Goal: Task Accomplishment & Management: Use online tool/utility

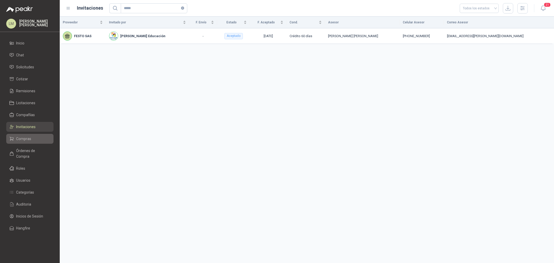
click at [21, 141] on span "Compras" at bounding box center [23, 139] width 15 height 6
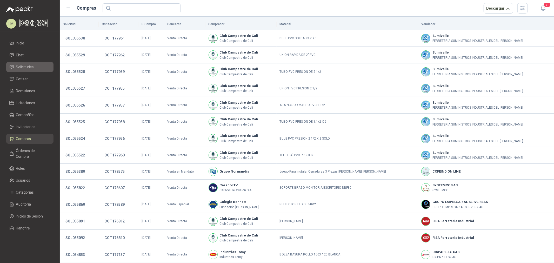
click at [27, 65] on span "Solicitudes" at bounding box center [25, 67] width 18 height 6
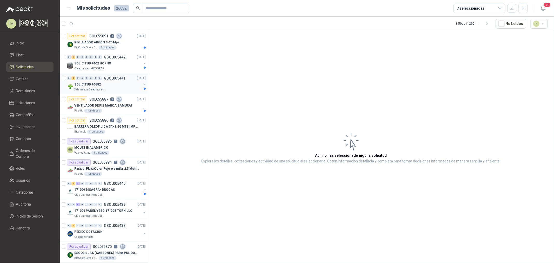
click at [108, 84] on div "SOLICITUD #5282" at bounding box center [107, 84] width 67 height 6
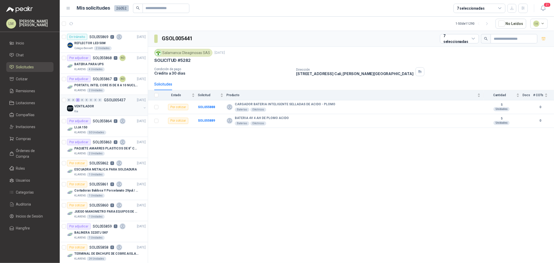
scroll to position [260, 0]
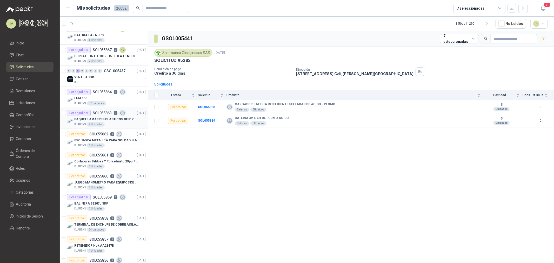
click at [87, 115] on div "Por adjudicar" at bounding box center [79, 113] width 24 height 6
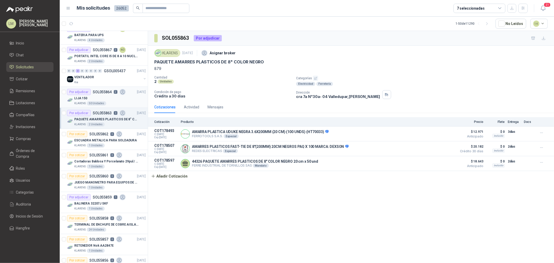
click at [90, 99] on div "LIJA 150" at bounding box center [109, 98] width 71 height 6
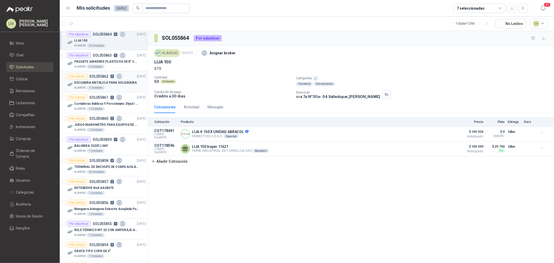
scroll to position [375, 0]
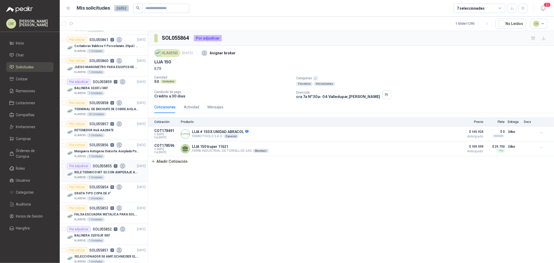
click at [97, 168] on p "SOL055855" at bounding box center [102, 166] width 19 height 4
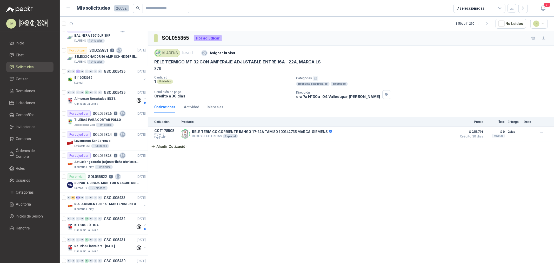
scroll to position [577, 0]
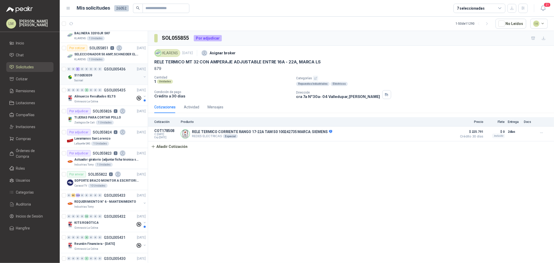
click at [99, 76] on div "5110053039" at bounding box center [107, 75] width 67 height 6
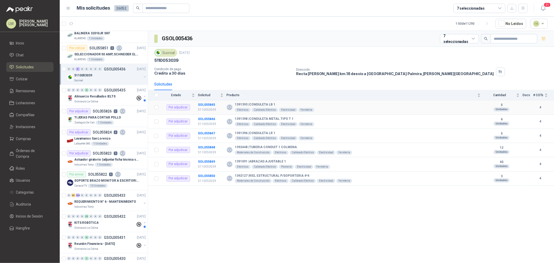
click at [204, 107] on td "SOL055845 5110053039" at bounding box center [212, 107] width 29 height 14
click at [204, 106] on b "SOL055845" at bounding box center [206, 105] width 17 height 4
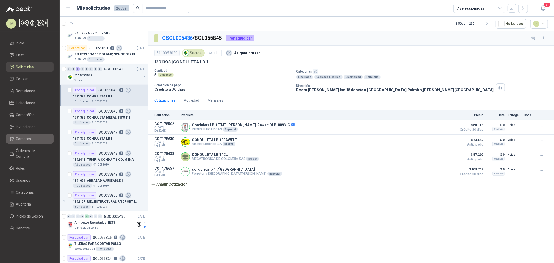
click at [25, 137] on span "Compras" at bounding box center [23, 139] width 15 height 6
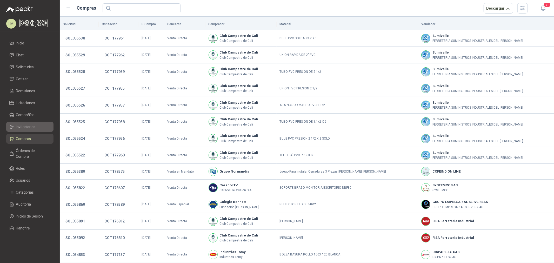
click at [24, 126] on span "Invitaciones" at bounding box center [25, 127] width 19 height 6
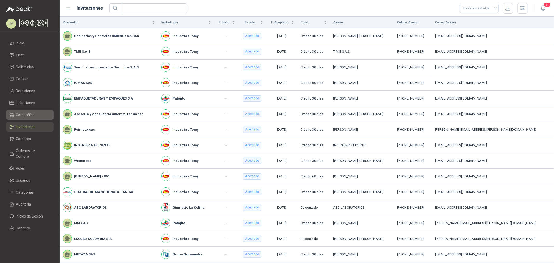
click at [27, 115] on span "Compañías" at bounding box center [25, 115] width 19 height 6
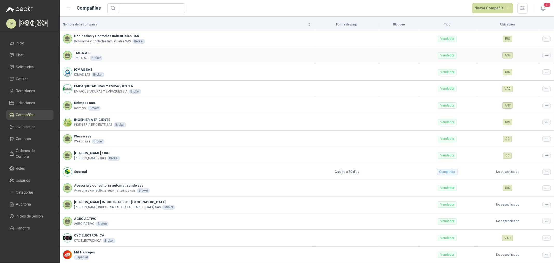
click at [545, 56] on icon at bounding box center [547, 56] width 4 height 4
click at [518, 64] on span "Editar compañía" at bounding box center [529, 65] width 27 height 6
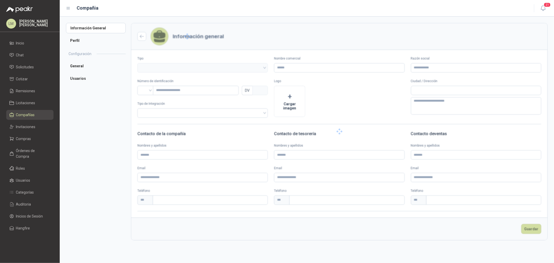
type input "**********"
type input "*********"
type input "*"
type textarea "**********"
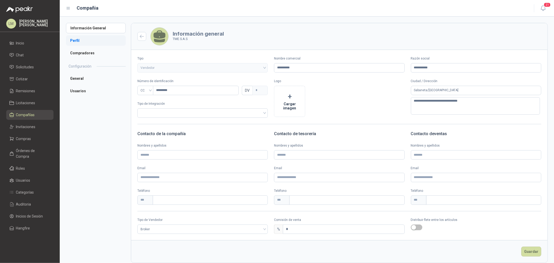
click at [76, 39] on li "Perfil" at bounding box center [96, 40] width 60 height 10
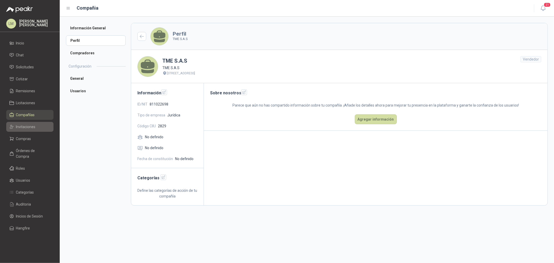
click at [22, 124] on span "Invitaciones" at bounding box center [25, 127] width 19 height 6
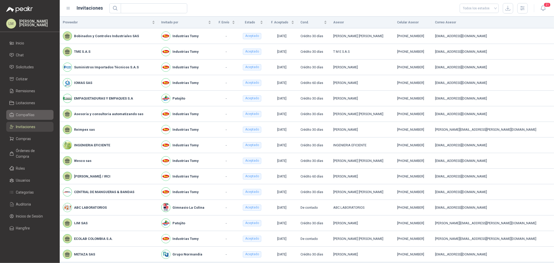
click at [23, 115] on span "Compañías" at bounding box center [25, 115] width 19 height 6
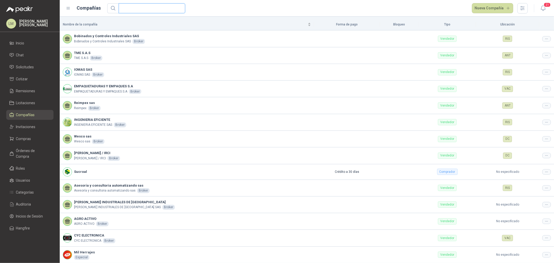
click at [141, 9] on input "text" at bounding box center [150, 8] width 56 height 9
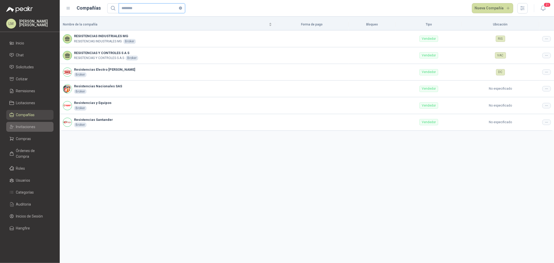
type input "********"
click at [6, 127] on link "Invitaciones" at bounding box center [29, 127] width 47 height 10
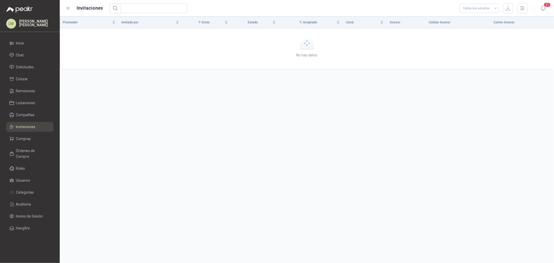
click at [12, 127] on icon at bounding box center [11, 126] width 3 height 3
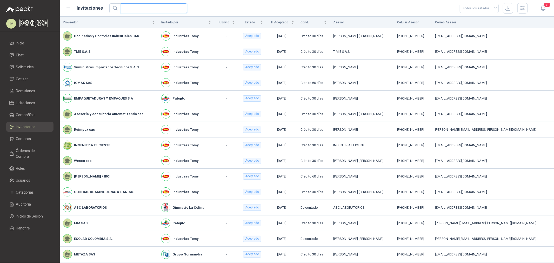
click at [131, 7] on input "text" at bounding box center [152, 8] width 56 height 9
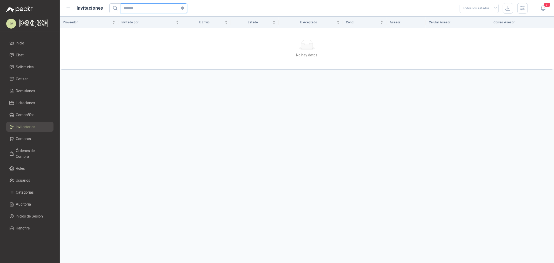
drag, startPoint x: 139, startPoint y: 5, endPoint x: 129, endPoint y: 12, distance: 12.6
click at [129, 12] on input "*******" at bounding box center [152, 8] width 56 height 9
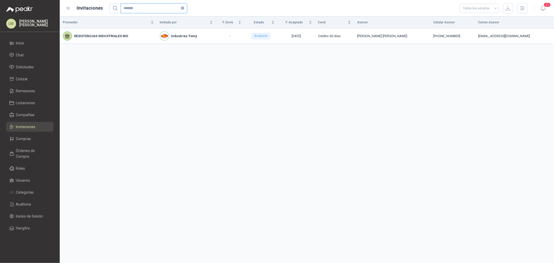
type input "*******"
click at [13, 66] on icon at bounding box center [11, 67] width 5 height 5
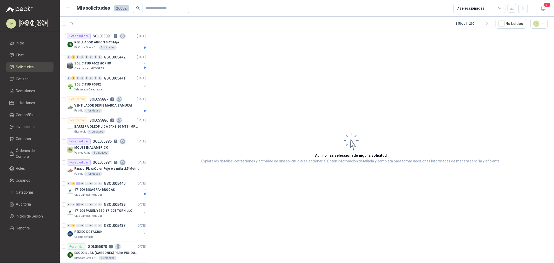
click at [143, 10] on span at bounding box center [166, 8] width 47 height 9
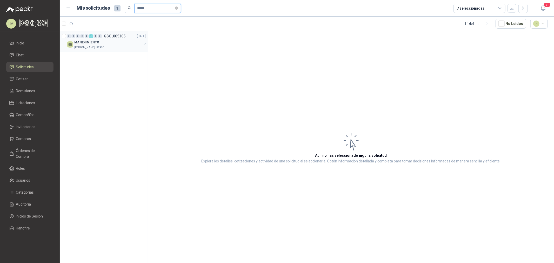
type input "*****"
click at [145, 43] on button "button" at bounding box center [145, 44] width 4 height 4
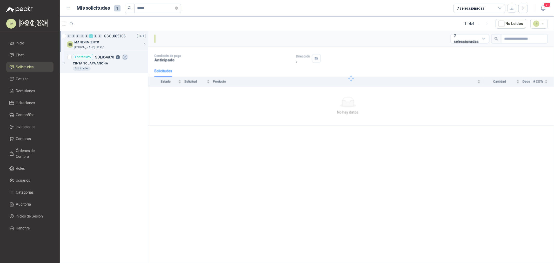
click at [118, 57] on p "2" at bounding box center [118, 57] width 4 height 4
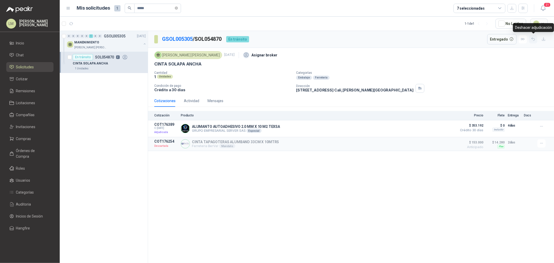
click at [533, 40] on icon "button" at bounding box center [533, 39] width 3 height 3
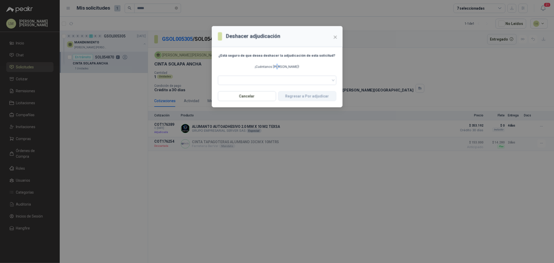
click at [289, 82] on div at bounding box center [277, 66] width 131 height 81
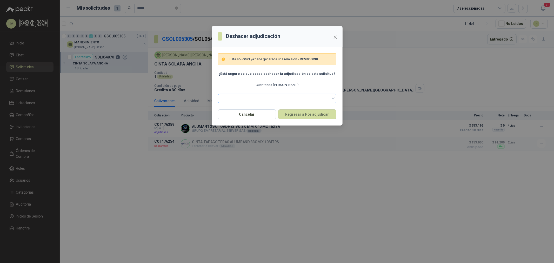
click at [248, 96] on span at bounding box center [277, 99] width 112 height 8
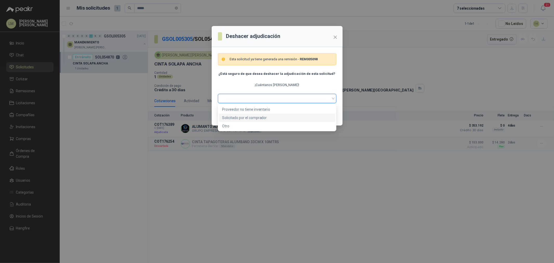
click at [246, 115] on div "Solicitado por el comprador" at bounding box center [277, 118] width 110 height 6
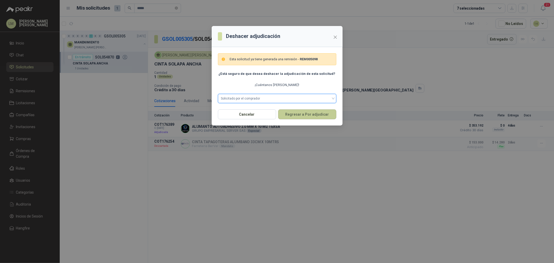
click at [297, 113] on button "Regresar a Por adjudicar" at bounding box center [307, 114] width 58 height 10
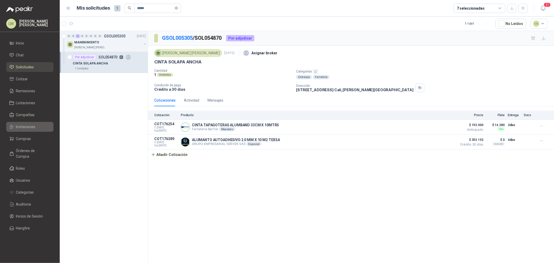
click at [23, 126] on span "Invitaciones" at bounding box center [25, 127] width 19 height 6
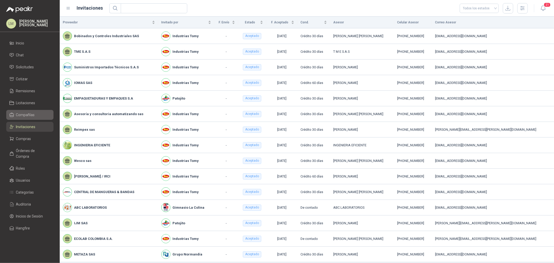
click at [27, 111] on link "Compañías" at bounding box center [29, 115] width 47 height 10
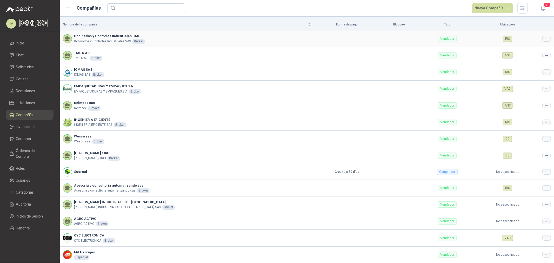
click at [545, 40] on icon at bounding box center [547, 39] width 4 height 4
click at [539, 46] on span "Editar compañía" at bounding box center [529, 48] width 27 height 6
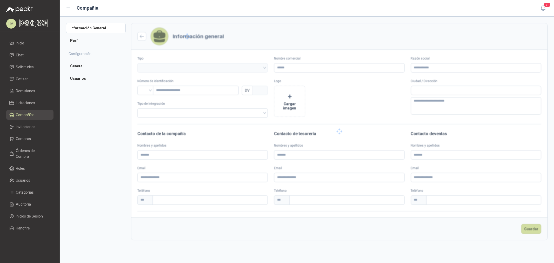
type input "**********"
type input "*********"
type input "*"
type textarea "**********"
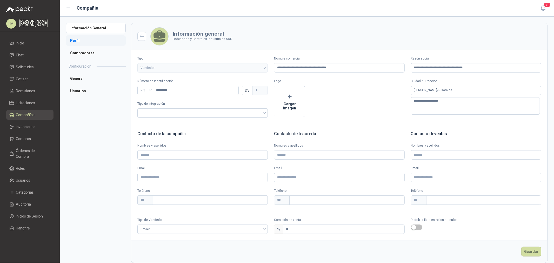
click at [79, 43] on li "Perfil" at bounding box center [96, 40] width 60 height 10
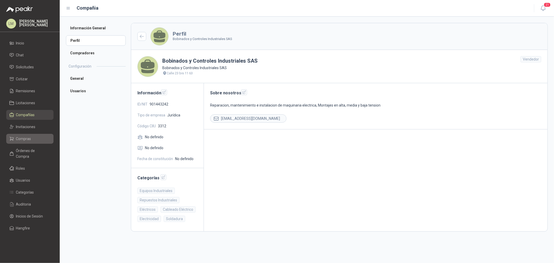
click at [24, 138] on span "Compras" at bounding box center [23, 139] width 15 height 6
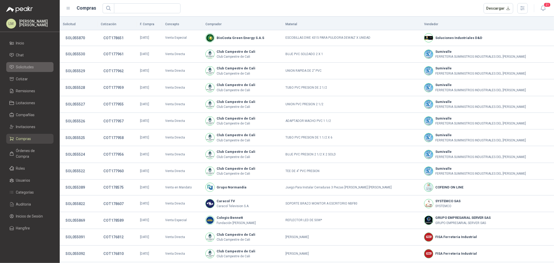
click at [26, 65] on span "Solicitudes" at bounding box center [25, 67] width 18 height 6
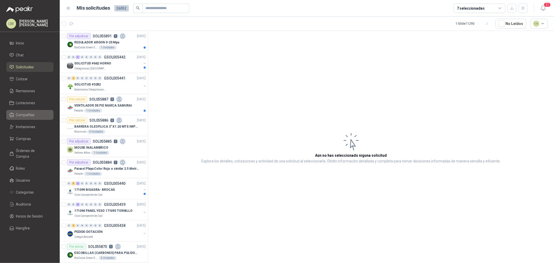
click at [29, 116] on span "Compañías" at bounding box center [25, 115] width 19 height 6
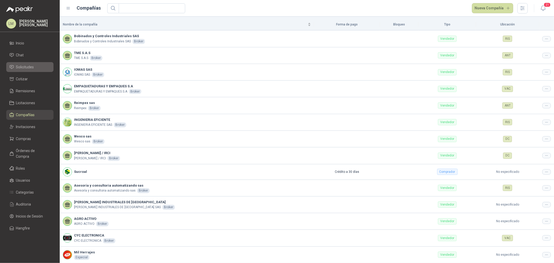
click at [24, 71] on link "Solicitudes" at bounding box center [29, 67] width 47 height 10
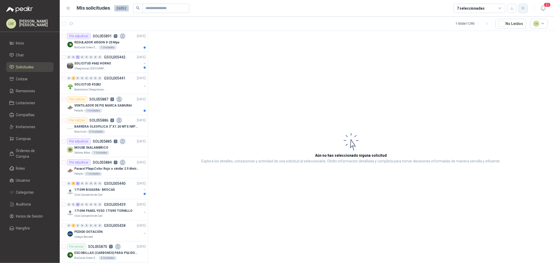
click at [525, 9] on icon "button" at bounding box center [523, 8] width 4 height 4
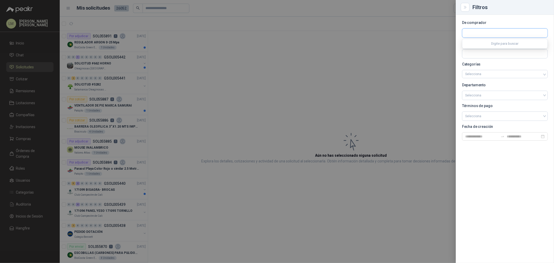
click at [468, 32] on input "text" at bounding box center [504, 33] width 85 height 9
type input "**"
drag, startPoint x: 477, startPoint y: 32, endPoint x: 436, endPoint y: 35, distance: 41.6
click at [437, 34] on div "Filtros De comprador ** Cotizado por Categorías Selecciona Departamento Selecci…" at bounding box center [277, 131] width 554 height 263
click at [474, 56] on input "text" at bounding box center [504, 53] width 85 height 9
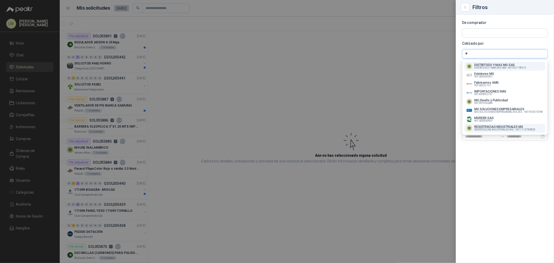
type input "**"
click at [486, 127] on p "RESISTENCIAS INDUSTRIALES MG" at bounding box center [504, 126] width 61 height 3
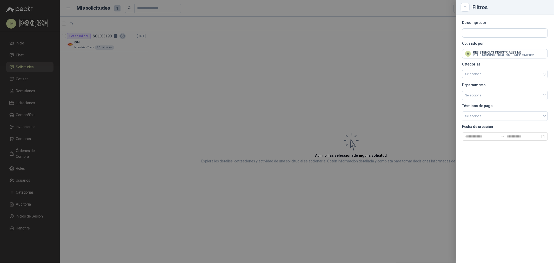
click at [178, 46] on div at bounding box center [277, 131] width 554 height 263
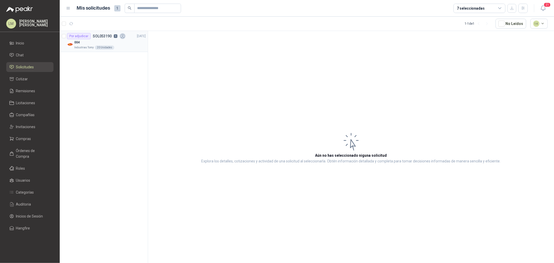
click at [87, 40] on div "004" at bounding box center [109, 42] width 71 height 6
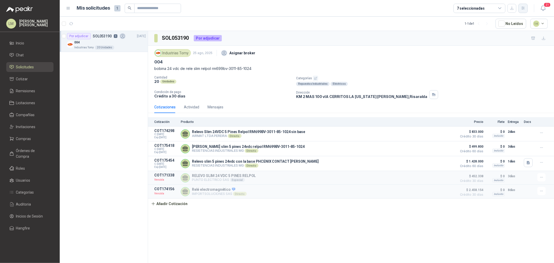
click at [521, 10] on button "button" at bounding box center [523, 8] width 9 height 9
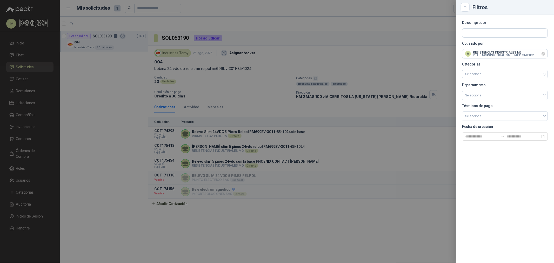
click at [543, 55] on icon "Limpiar" at bounding box center [543, 54] width 4 height 4
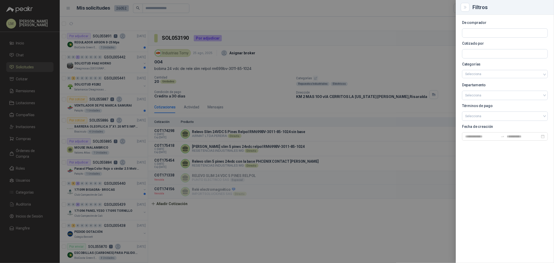
click at [42, 101] on div at bounding box center [277, 131] width 554 height 263
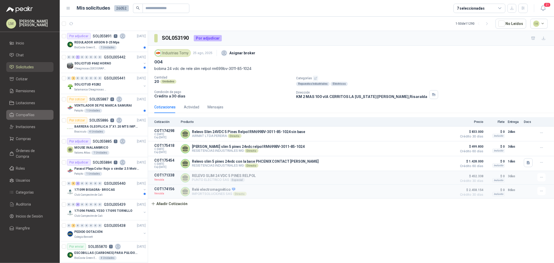
click at [24, 117] on span "Compañías" at bounding box center [25, 115] width 19 height 6
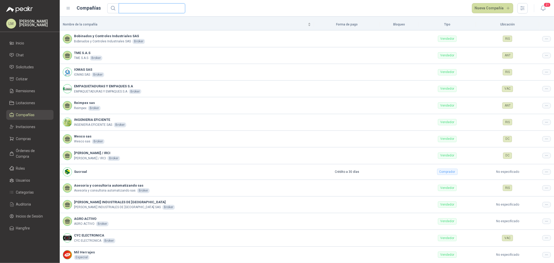
click at [130, 5] on input "text" at bounding box center [150, 8] width 56 height 9
type input "*"
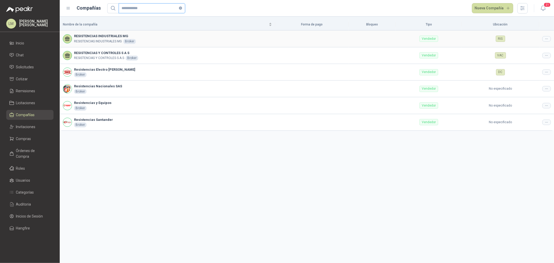
type input "**********"
click at [547, 38] on icon at bounding box center [547, 39] width 4 height 4
click at [539, 49] on span "Editar compañía" at bounding box center [533, 48] width 27 height 6
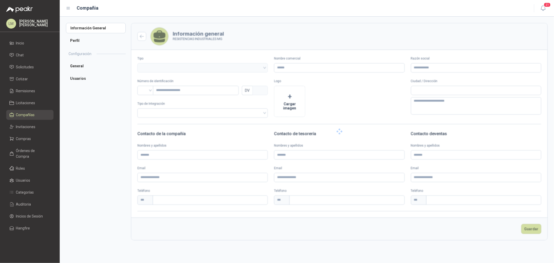
type input "**********"
type input "*"
type textarea "**********"
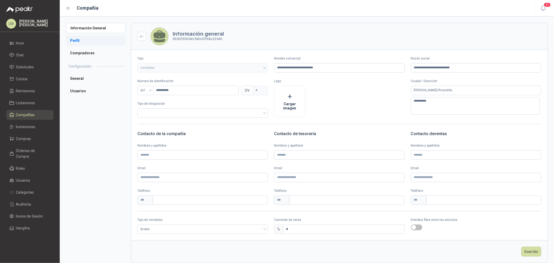
click at [83, 43] on li "Perfil" at bounding box center [96, 40] width 60 height 10
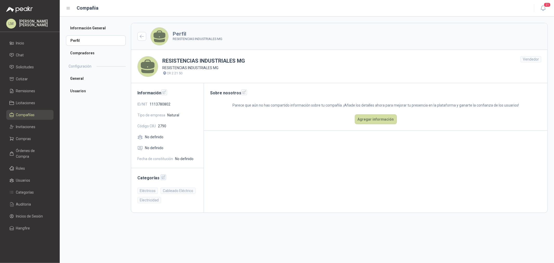
click at [161, 177] on icon "button" at bounding box center [163, 177] width 4 height 4
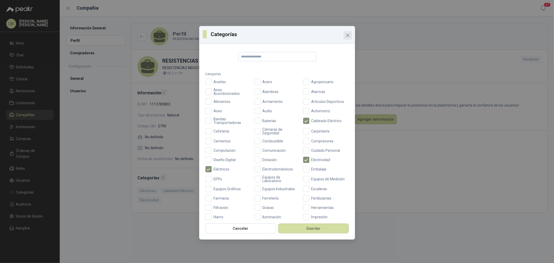
click at [347, 36] on icon "Close" at bounding box center [347, 35] width 3 height 3
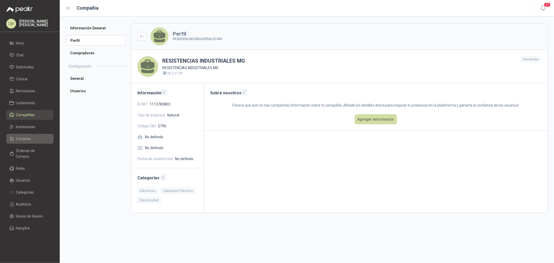
click at [20, 141] on span "Compras" at bounding box center [23, 139] width 15 height 6
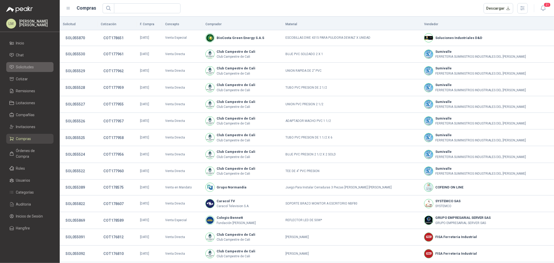
click at [27, 65] on span "Solicitudes" at bounding box center [25, 67] width 18 height 6
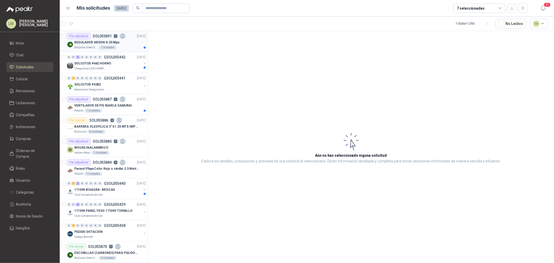
click at [99, 42] on p "REGULADOR ARGON 0-25 Mpa" at bounding box center [96, 42] width 45 height 5
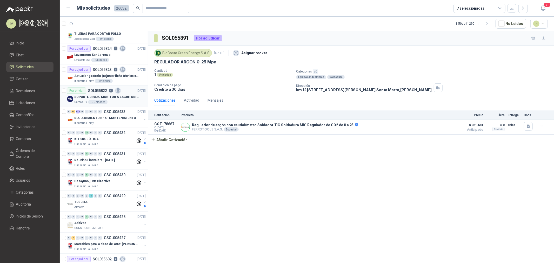
scroll to position [693, 0]
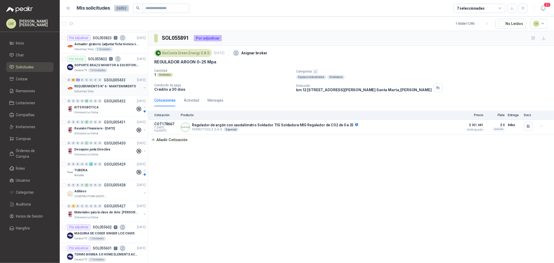
click at [96, 81] on div "0" at bounding box center [96, 80] width 4 height 4
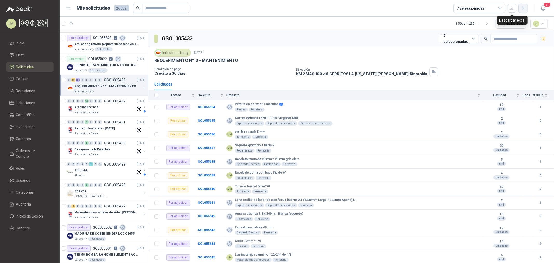
click at [523, 7] on icon "button" at bounding box center [523, 8] width 4 height 4
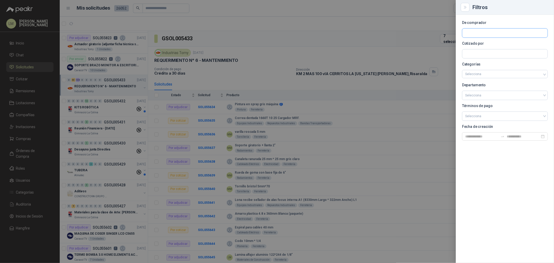
click at [489, 31] on input "text" at bounding box center [504, 33] width 85 height 9
type input "****"
click at [489, 44] on p "Industrias Tomy" at bounding box center [493, 44] width 39 height 3
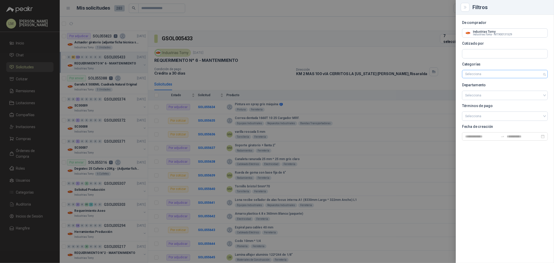
click at [480, 75] on div at bounding box center [502, 74] width 78 height 4
click at [482, 113] on div "Repuestos Industriales" at bounding box center [504, 113] width 77 height 6
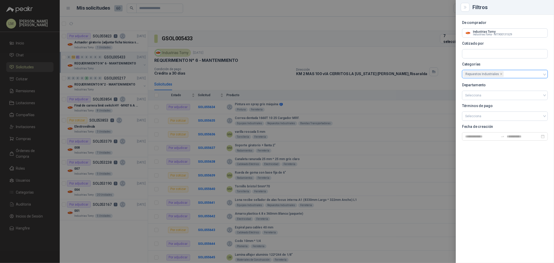
click at [266, 57] on div at bounding box center [277, 131] width 554 height 263
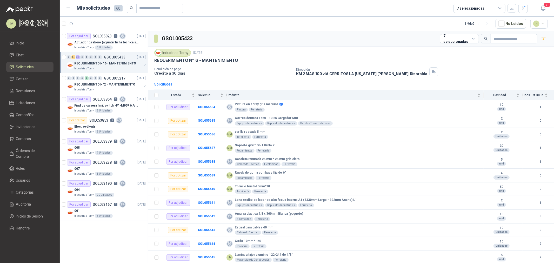
click at [144, 64] on button "button" at bounding box center [145, 65] width 4 height 4
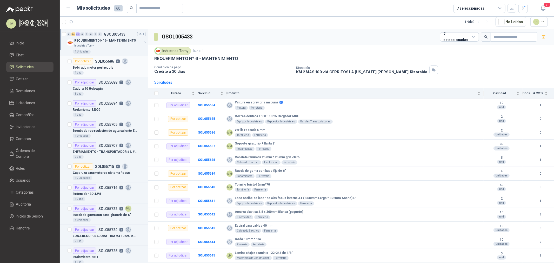
scroll to position [260, 0]
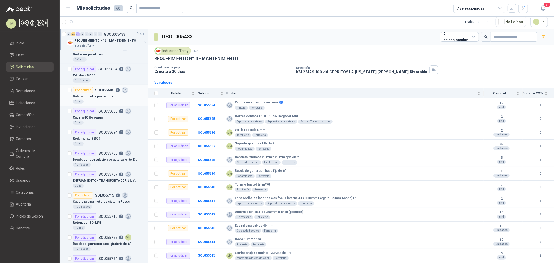
click at [96, 98] on p "Bobinado motor portacooler" at bounding box center [94, 96] width 42 height 5
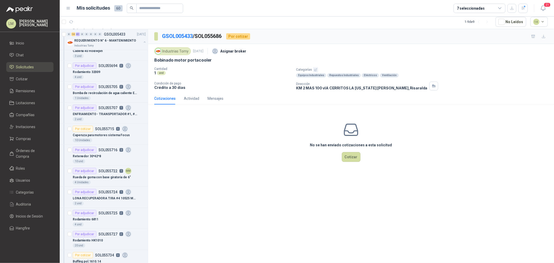
scroll to position [317, 0]
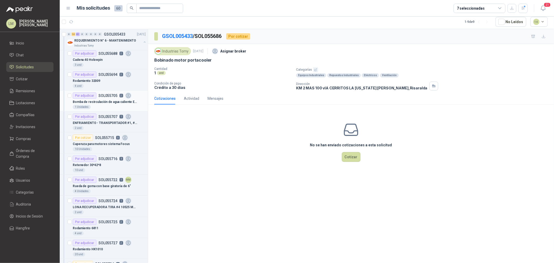
click at [99, 102] on p "Bomba de recirculación de agua caliente Evans de 3/4" at bounding box center [105, 101] width 65 height 5
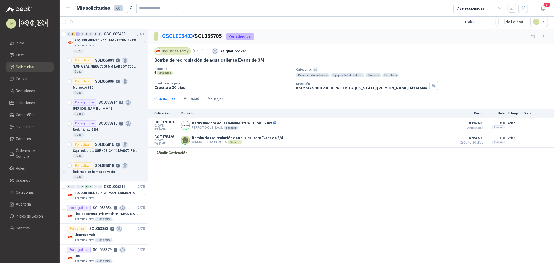
scroll to position [837, 0]
click at [104, 149] on p "Caja reductora SGRH0312-11442-0070-P01/B5-BTESP" at bounding box center [105, 150] width 65 height 5
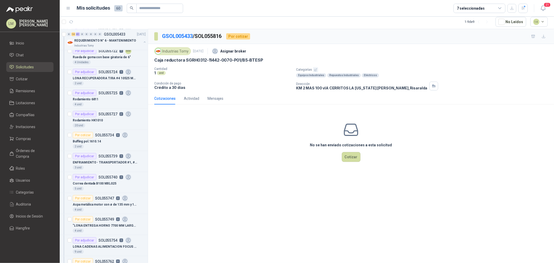
scroll to position [433, 0]
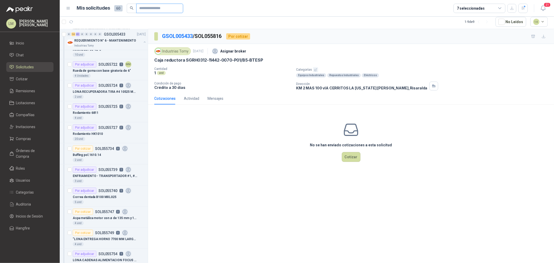
click at [145, 11] on input "text" at bounding box center [158, 8] width 36 height 9
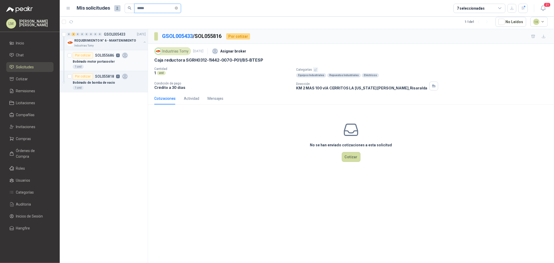
type input "*****"
click at [99, 56] on p "SOL055686" at bounding box center [104, 56] width 19 height 4
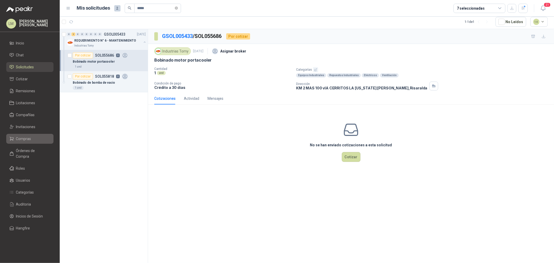
click at [25, 138] on span "Compras" at bounding box center [23, 139] width 15 height 6
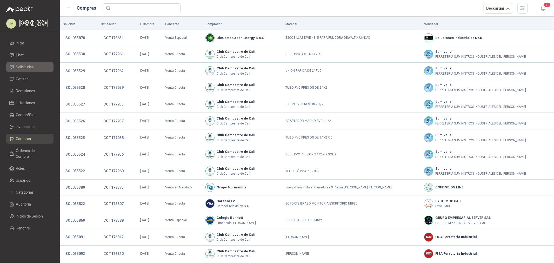
click at [28, 66] on span "Solicitudes" at bounding box center [25, 67] width 18 height 6
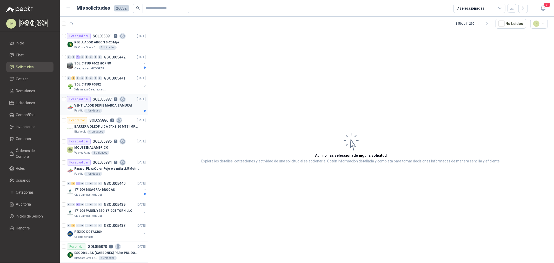
click at [98, 106] on p "VENTILADOR DE PIE MARCA SAMURAI" at bounding box center [103, 105] width 58 height 5
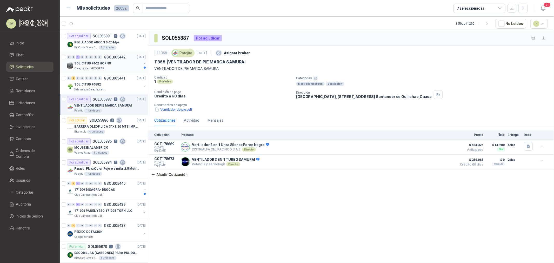
click at [92, 68] on p "Oleaginosas [GEOGRAPHIC_DATA]" at bounding box center [90, 69] width 33 height 4
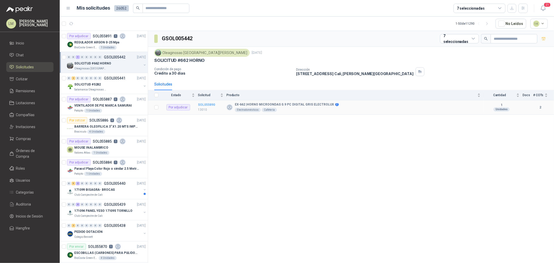
click at [206, 104] on b "SOL055890" at bounding box center [206, 105] width 17 height 4
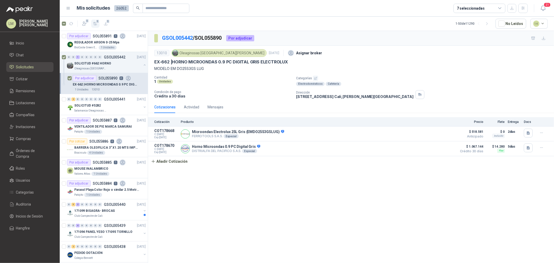
click at [95, 22] on icon "button" at bounding box center [95, 24] width 4 height 4
click at [94, 25] on icon "button" at bounding box center [95, 24] width 4 height 4
click at [82, 26] on button "1" at bounding box center [84, 23] width 9 height 9
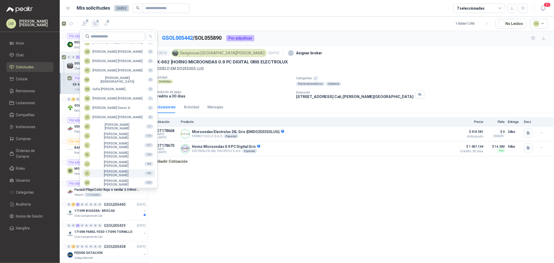
scroll to position [92, 0]
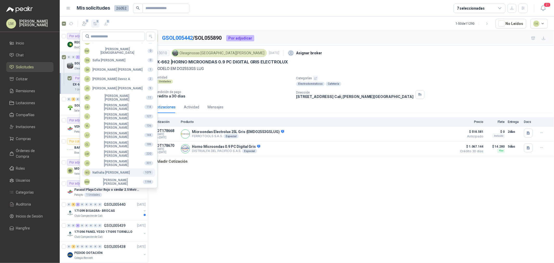
click at [105, 170] on div "NO Nathalia Ortega" at bounding box center [107, 172] width 46 height 6
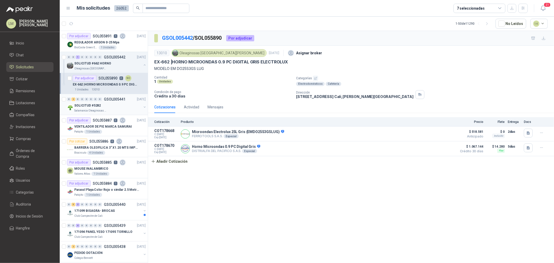
click at [105, 105] on div "SOLICITUD #5282" at bounding box center [107, 105] width 67 height 6
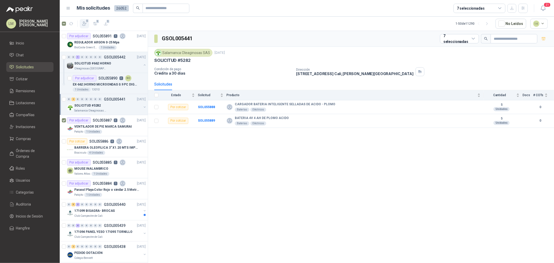
click at [84, 22] on icon "button" at bounding box center [84, 23] width 5 height 5
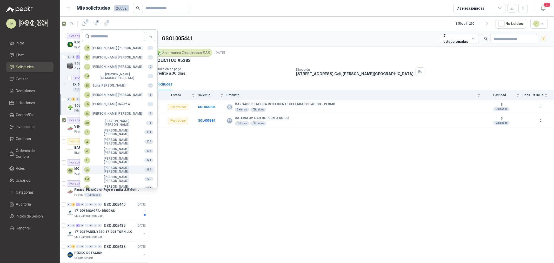
scroll to position [92, 0]
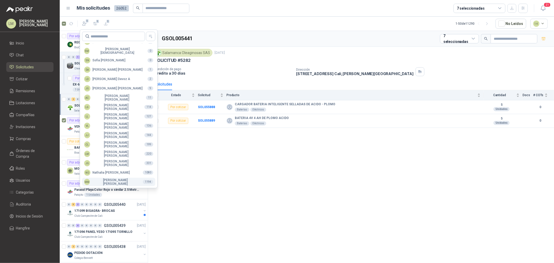
click at [103, 180] on div "MM Mauricio Martinez" at bounding box center [111, 181] width 55 height 7
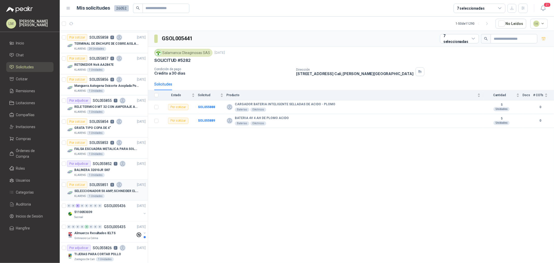
scroll to position [490, 0]
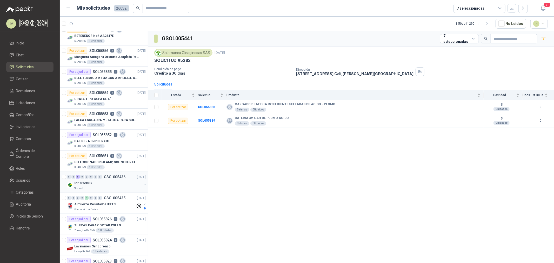
click at [92, 178] on div "0" at bounding box center [91, 177] width 4 height 4
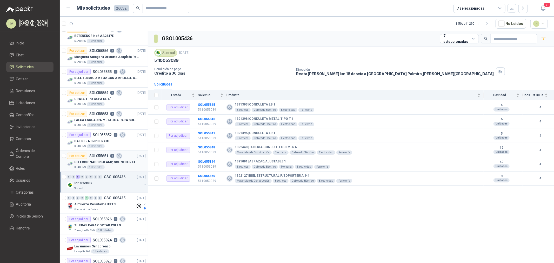
click at [88, 157] on div "Por cotizar SOL055851 0" at bounding box center [94, 156] width 55 height 6
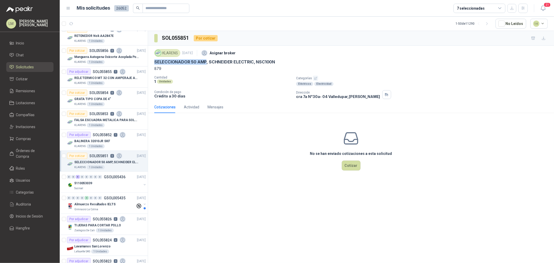
drag, startPoint x: 152, startPoint y: 61, endPoint x: 206, endPoint y: 61, distance: 53.5
click at [206, 61] on div "KLARENS 12 sept, 2025 Asignar broker SELECCIONADOR 50 AMP, SCHNEIDER ELECTRIC, …" at bounding box center [351, 73] width 406 height 55
copy p "SELECCIONADOR 50 AMP"
click at [178, 64] on p "SELECCIONADOR 50 AMP, SCHNEIDER ELECTRIC, NSC100N" at bounding box center [214, 61] width 121 height 5
drag, startPoint x: 155, startPoint y: 60, endPoint x: 280, endPoint y: 61, distance: 125.0
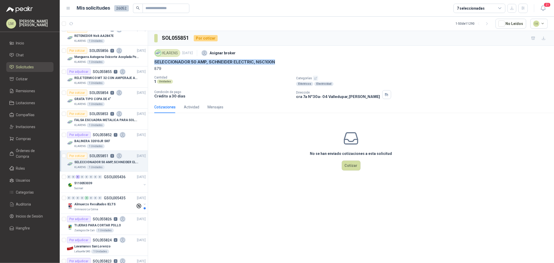
click at [280, 61] on div "SELECCIONADOR 50 AMP, SCHNEIDER ELECTRIC, NSC100N" at bounding box center [351, 61] width 394 height 5
copy p "SELECCIONADOR 50 AMP, SCHNEIDER ELECTRIC, NSC100N"
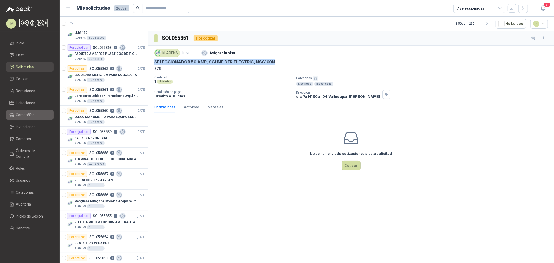
click at [24, 116] on span "Compañías" at bounding box center [25, 115] width 19 height 6
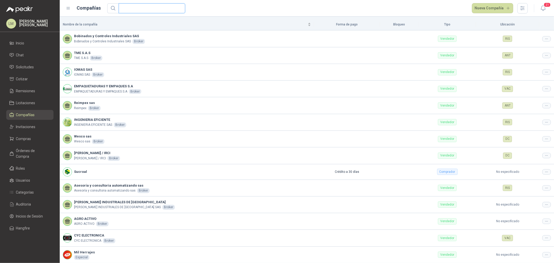
click at [144, 10] on input "text" at bounding box center [150, 8] width 56 height 9
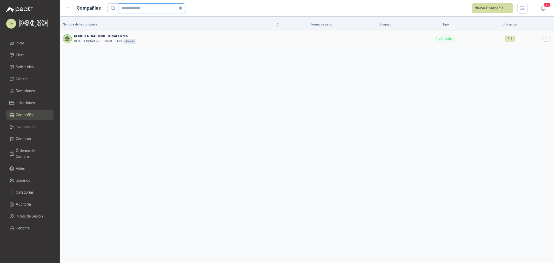
type input "**********"
click at [542, 39] on div at bounding box center [546, 38] width 9 height 5
click at [542, 44] on li "Editar compañía" at bounding box center [533, 48] width 33 height 8
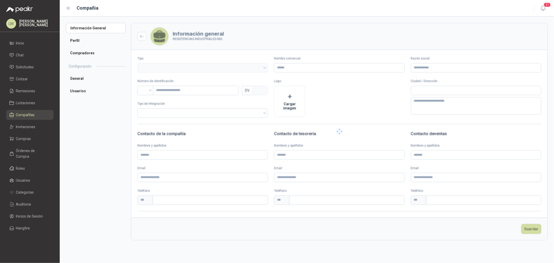
type input "**********"
type input "*"
type textarea "**********"
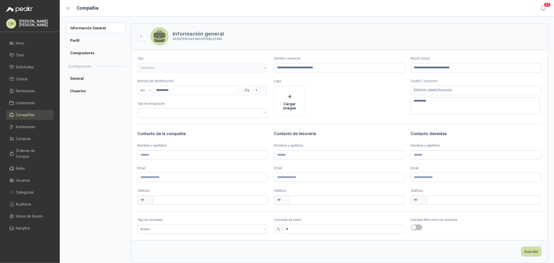
click at [157, 223] on div "Tipo de Vendedor Broker" at bounding box center [202, 225] width 130 height 16
drag, startPoint x: 155, startPoint y: 237, endPoint x: 154, endPoint y: 233, distance: 4.7
click at [155, 236] on form "**********" at bounding box center [339, 143] width 417 height 240
click at [154, 233] on span "Broker" at bounding box center [203, 229] width 124 height 8
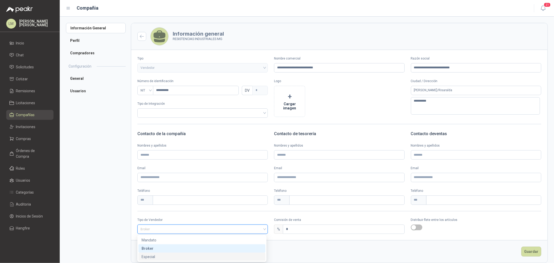
click at [156, 257] on div "Especial" at bounding box center [202, 257] width 121 height 6
drag, startPoint x: 302, startPoint y: 229, endPoint x: 261, endPoint y: 227, distance: 41.7
click at [272, 227] on div "Tipo de Vendedor Especial Especial Comisión de venta % * Distribuir flete entre…" at bounding box center [339, 225] width 416 height 16
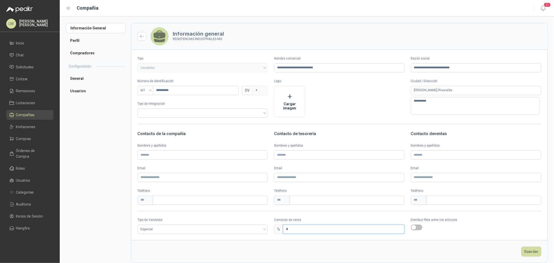
type input "*"
click at [529, 248] on button "Guardar" at bounding box center [531, 252] width 20 height 10
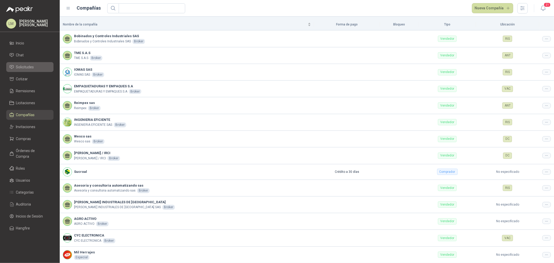
click at [24, 63] on link "Solicitudes" at bounding box center [29, 67] width 47 height 10
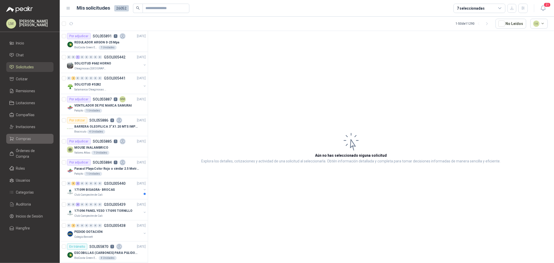
click at [25, 136] on span "Compras" at bounding box center [23, 139] width 15 height 6
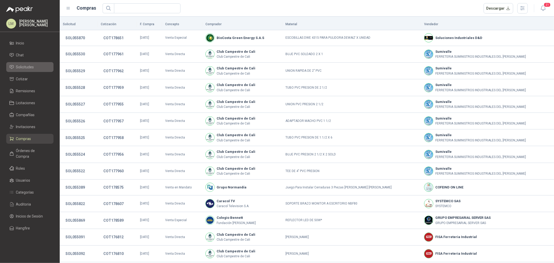
click at [22, 65] on span "Solicitudes" at bounding box center [25, 67] width 18 height 6
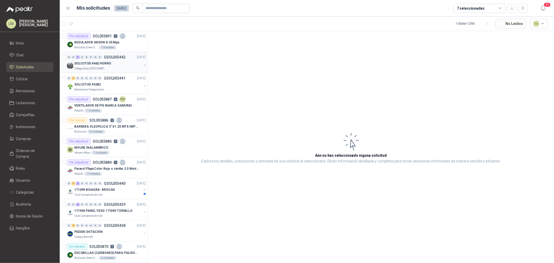
click at [143, 64] on button "button" at bounding box center [145, 65] width 4 height 4
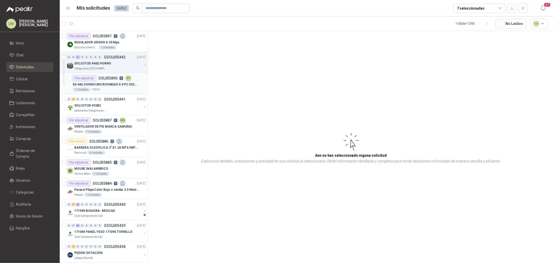
click at [118, 83] on p "EX-662 | HORNO MICROONDAS 0.9 PC DIGITAL GRIS ELECTROLUX" at bounding box center [105, 84] width 65 height 5
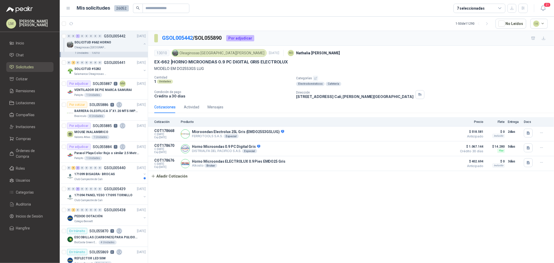
scroll to position [58, 0]
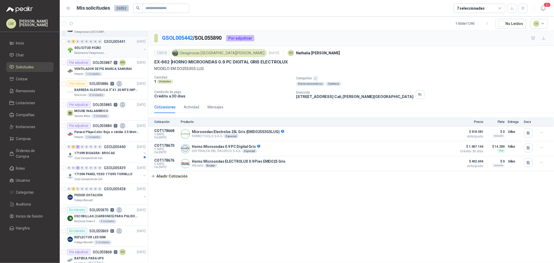
click at [98, 55] on p "Salamanca Oleaginosas SAS" at bounding box center [90, 53] width 33 height 4
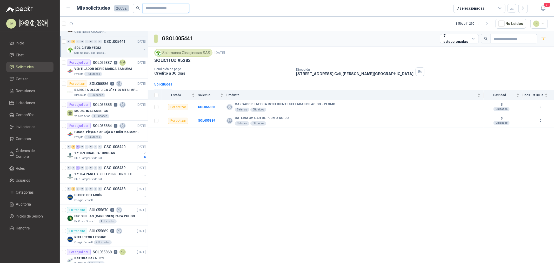
click at [157, 5] on input "text" at bounding box center [164, 8] width 36 height 9
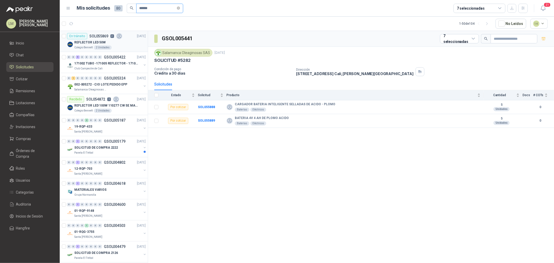
type input "******"
click at [102, 43] on p "REFLECTOR LED 50W" at bounding box center [89, 42] width 31 height 5
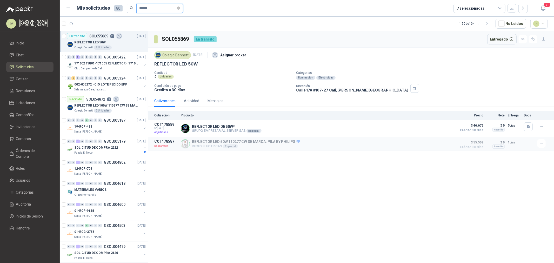
drag, startPoint x: 142, startPoint y: 9, endPoint x: 102, endPoint y: 9, distance: 40.5
click at [102, 9] on div "Mis solicitudes 80 ******" at bounding box center [130, 8] width 106 height 9
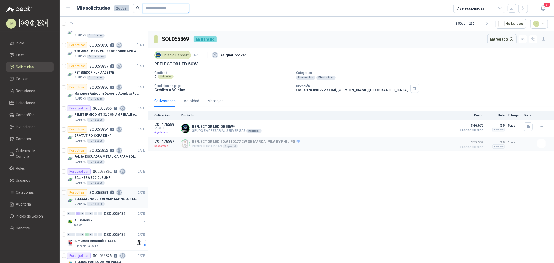
scroll to position [346, 0]
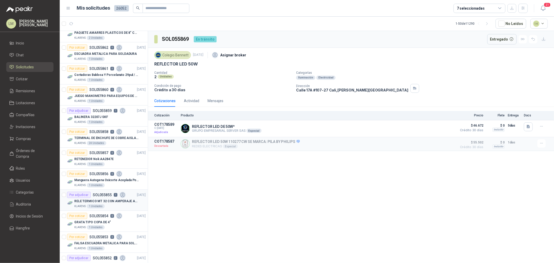
click at [105, 203] on p "RELE TERMICO MT 32 CON AMPERAJE ADJUSTABLE ENTRE 16A - 22A, MARCA LS" at bounding box center [106, 201] width 65 height 5
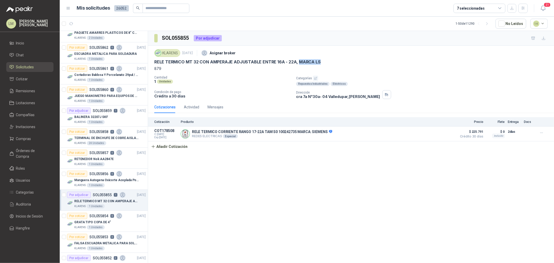
drag, startPoint x: 296, startPoint y: 61, endPoint x: 333, endPoint y: 61, distance: 36.1
click at [333, 61] on div "RELE TERMICO MT 32 CON AMPERAJE ADJUSTABLE ENTRE 16A - 22A, MARCA LS" at bounding box center [351, 61] width 394 height 5
click at [262, 91] on p "Condición de pago" at bounding box center [223, 92] width 138 height 4
drag, startPoint x: 327, startPoint y: 62, endPoint x: 268, endPoint y: 61, distance: 58.5
click at [268, 61] on div "RELE TERMICO MT 32 CON AMPERAJE ADJUSTABLE ENTRE 16A - 22A, MARCA LS" at bounding box center [351, 61] width 394 height 5
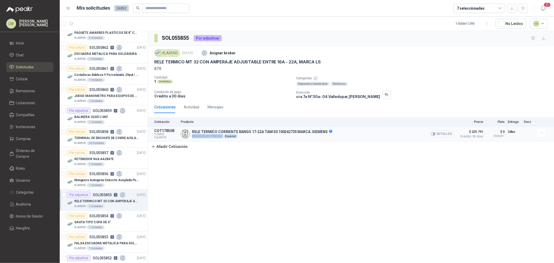
drag, startPoint x: 405, startPoint y: 131, endPoint x: 435, endPoint y: 132, distance: 29.7
click at [435, 132] on div "RELE TERMICO CORRIENTE RANGO 17-22A TAM S0 100242735 MARCA: SIEMENS REDES ELECT…" at bounding box center [318, 134] width 274 height 10
drag, startPoint x: 342, startPoint y: 156, endPoint x: 335, endPoint y: 156, distance: 6.8
click at [342, 156] on div "SOL055855 Por adjudicar KLARENS 12 sept, 2025 Asignar broker RELE TERMICO MT 32…" at bounding box center [351, 148] width 406 height 234
drag, startPoint x: 315, startPoint y: 61, endPoint x: 319, endPoint y: 61, distance: 3.7
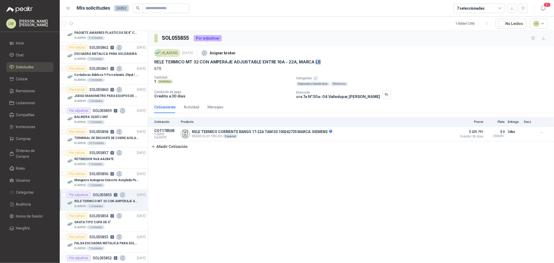
click at [319, 61] on div "RELE TERMICO MT 32 CON AMPERAJE ADJUSTABLE ENTRE 16A - 22A, MARCA LS" at bounding box center [351, 61] width 394 height 5
click at [238, 84] on div "1 Unidades" at bounding box center [223, 81] width 138 height 4
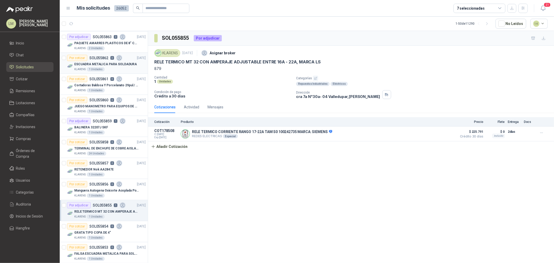
scroll to position [346, 0]
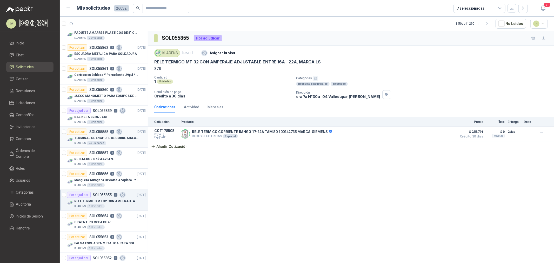
click at [104, 137] on p "TERMINAL DE ENCHUFE DE COBRE AISLADO PARA 12AWG" at bounding box center [106, 138] width 65 height 5
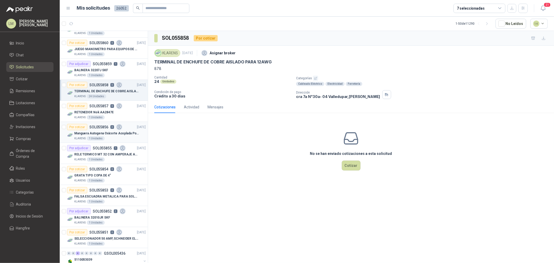
scroll to position [404, 0]
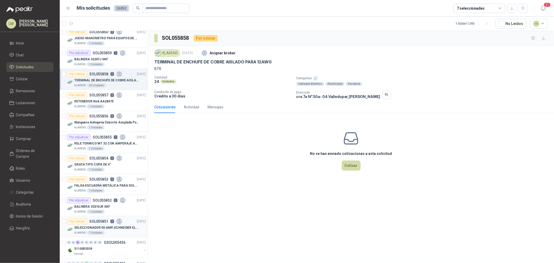
click at [92, 224] on div "Por cotizar SOL055851 0" at bounding box center [94, 221] width 55 height 6
click at [78, 103] on p "RETENEDOR Nok AA2847E" at bounding box center [93, 101] width 39 height 5
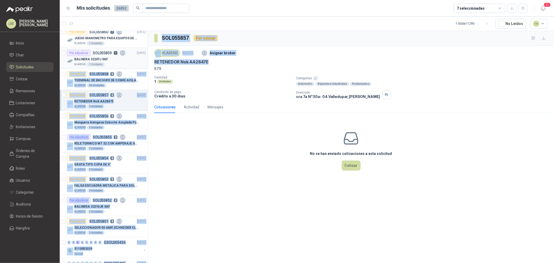
drag, startPoint x: 212, startPoint y: 62, endPoint x: 142, endPoint y: 65, distance: 69.4
click at [142, 65] on div "Por adjudicar SOL055891 1 15/09/25 REGULADOR ARGON 0-25 Mpa BioCosta Green Ener…" at bounding box center [307, 148] width 494 height 234
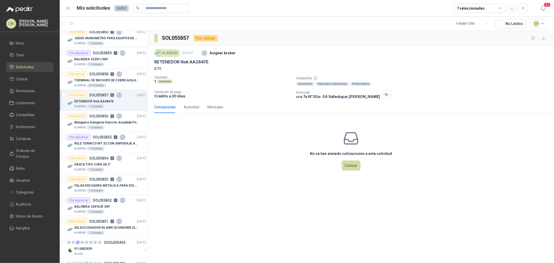
click at [187, 66] on p "879" at bounding box center [351, 69] width 394 height 6
drag, startPoint x: 155, startPoint y: 62, endPoint x: 209, endPoint y: 63, distance: 54.3
click at [209, 63] on div "RETENEDOR Nok AA2847E" at bounding box center [351, 61] width 394 height 5
copy p "RETENEDOR Nok AA2847E"
click at [111, 125] on p "Manguera Autogena Oxicorte Acoplada Por 10 Metros" at bounding box center [106, 122] width 65 height 5
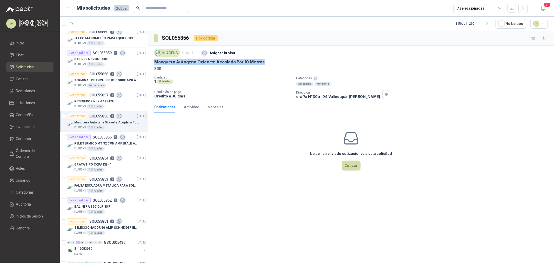
drag, startPoint x: 153, startPoint y: 61, endPoint x: 265, endPoint y: 64, distance: 112.0
click at [265, 64] on div "KLARENS 12 sept, 2025 Asignar broker Manguera Autogena Oxicorte Acoplada Por 10…" at bounding box center [351, 73] width 406 height 55
copy p "Manguera Autogena Oxicorte Acoplada Por 10 Metros"
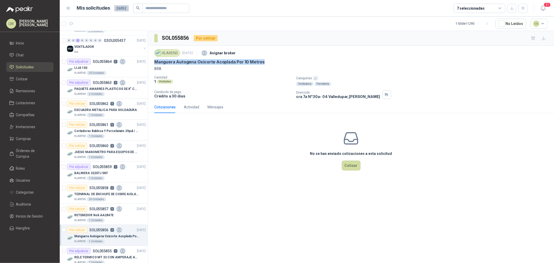
scroll to position [289, 0]
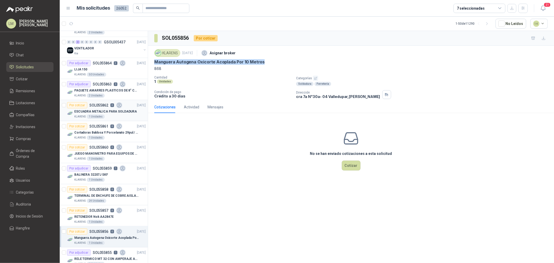
click at [93, 107] on p "SOL055862" at bounding box center [98, 105] width 19 height 4
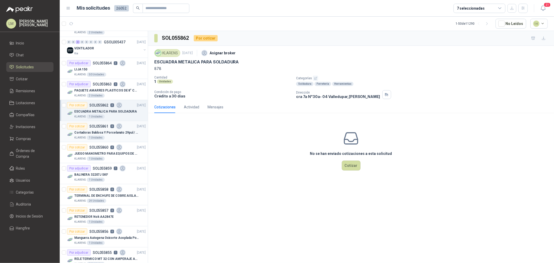
click at [90, 134] on p "Cortadoras Baldosa Y Porcelanato 29pul / 74cm - Truper 15827" at bounding box center [106, 132] width 65 height 5
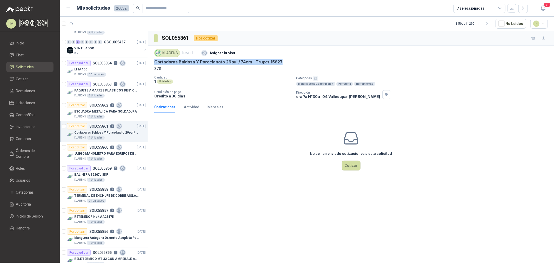
drag, startPoint x: 153, startPoint y: 61, endPoint x: 279, endPoint y: 64, distance: 125.8
click at [279, 64] on div "KLARENS 12 sept, 2025 Asignar broker Cortadoras Baldosa Y Porcelanato 29pul / 7…" at bounding box center [351, 73] width 406 height 55
copy p "Cortadoras Baldosa Y Porcelanato 29pul / 74cm - Truper 15827"
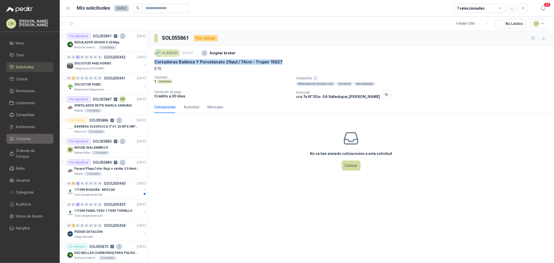
click at [29, 141] on span "Compras" at bounding box center [23, 139] width 15 height 6
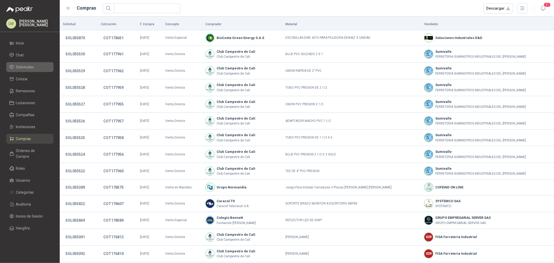
click at [25, 68] on span "Solicitudes" at bounding box center [25, 67] width 18 height 6
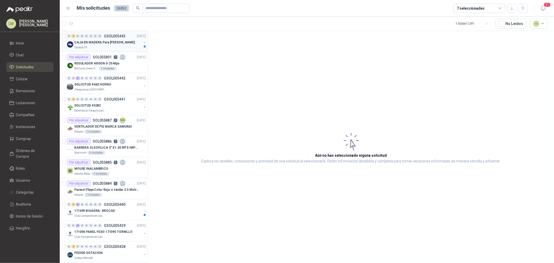
click at [143, 41] on button "button" at bounding box center [145, 42] width 4 height 4
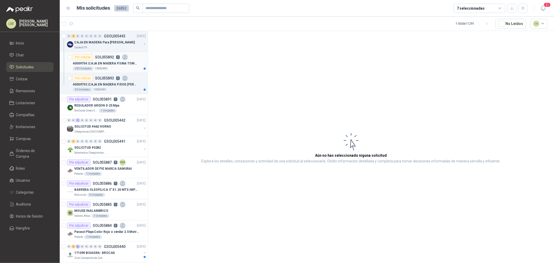
click at [112, 59] on div "Por cotizar SOL055892 0" at bounding box center [100, 57] width 55 height 6
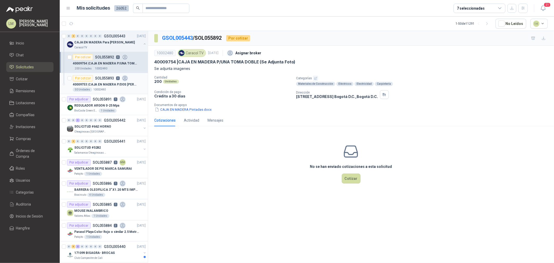
click at [104, 84] on p "40009753 | CAJA EN MADERA P/DOS TOMAS DOBLES (Se Adjunta Foto)" at bounding box center [105, 84] width 65 height 5
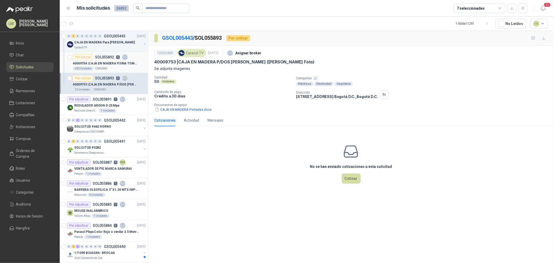
click at [108, 60] on div "Por cotizar SOL055892 0" at bounding box center [100, 57] width 55 height 6
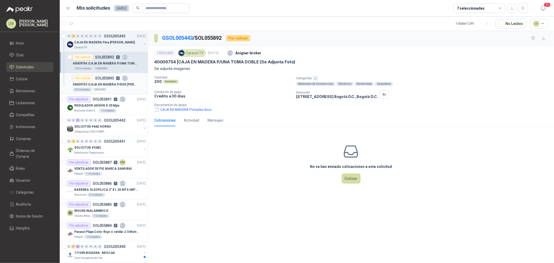
click at [106, 82] on p "40009753 | CAJA EN MADERA P/DOS TOMAS DOBLES (Se Adjunta Foto)" at bounding box center [105, 84] width 65 height 5
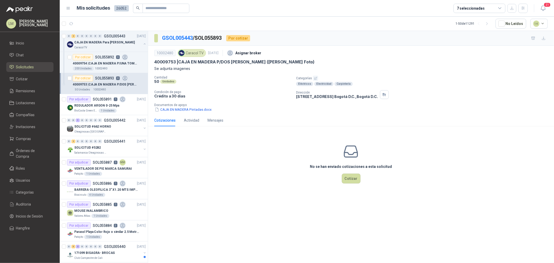
click at [313, 77] on button "button" at bounding box center [315, 78] width 5 height 5
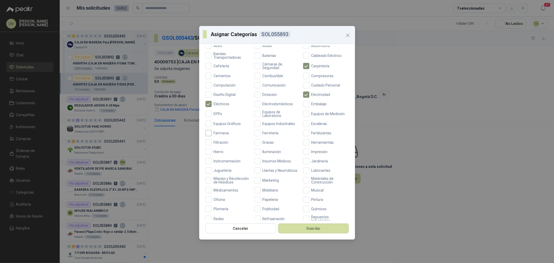
scroll to position [115, 0]
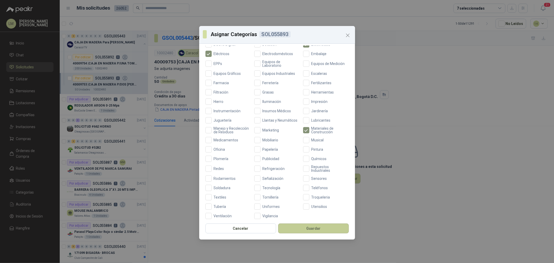
click at [312, 229] on button "Guardar" at bounding box center [313, 228] width 71 height 10
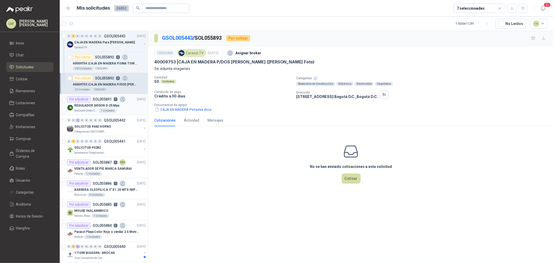
click at [101, 98] on p "SOL055891" at bounding box center [102, 99] width 19 height 4
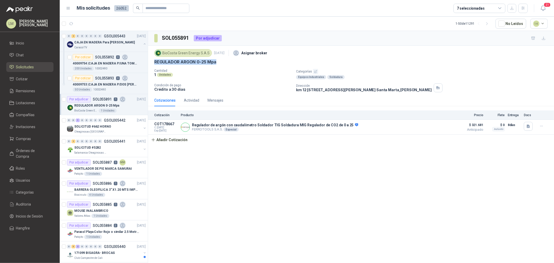
drag, startPoint x: 153, startPoint y: 61, endPoint x: 225, endPoint y: 62, distance: 71.7
click at [225, 62] on div "BioCosta Green Energy S.A.S 15 sept, 2025 Asignar broker REGULADOR ARGON 0-25 M…" at bounding box center [351, 70] width 406 height 49
copy p "REGULADOR ARGON 0-25 Mpa"
click at [527, 126] on icon "button" at bounding box center [528, 126] width 3 height 3
click at [513, 92] on button "image.png" at bounding box center [518, 93] width 23 height 5
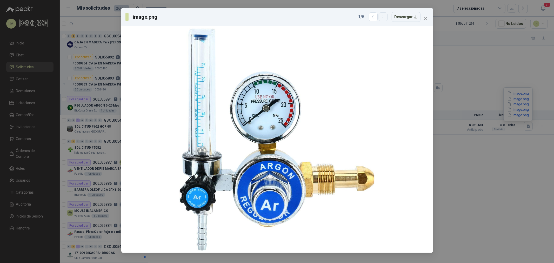
click at [383, 16] on icon "button" at bounding box center [383, 17] width 4 height 4
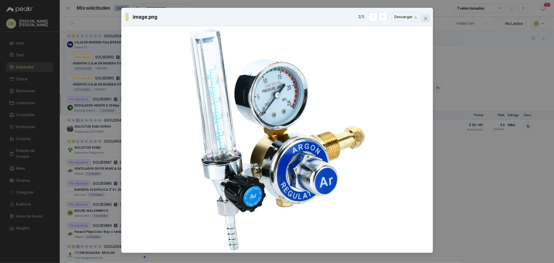
click at [424, 16] on button "Close" at bounding box center [426, 18] width 8 height 8
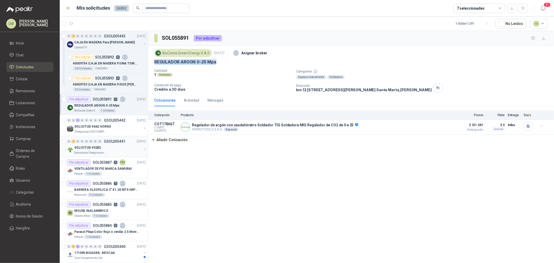
click at [116, 149] on div "SOLICITUD #5282" at bounding box center [107, 147] width 67 height 6
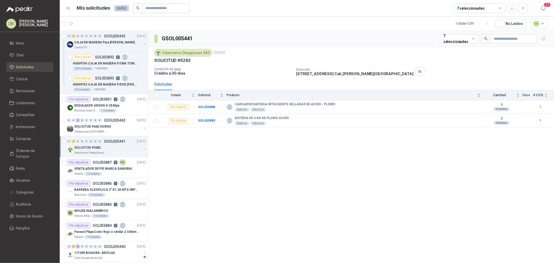
click at [143, 149] on button "button" at bounding box center [145, 149] width 4 height 4
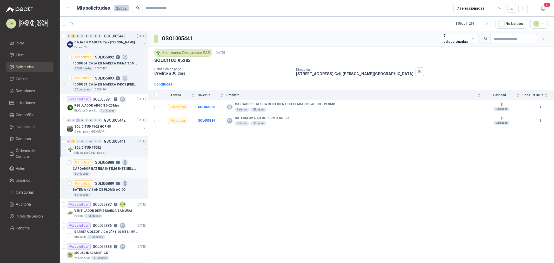
click at [108, 165] on div "CARGADOR BATERIA INTELIGENTE SELLADAS DE ACIDO - PLOMO" at bounding box center [109, 168] width 73 height 6
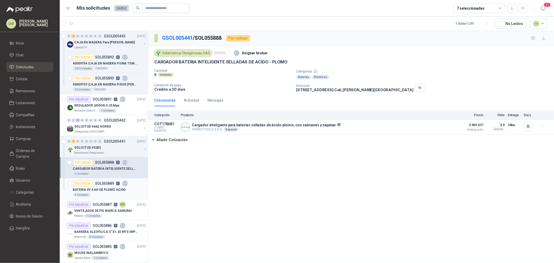
click at [108, 184] on p "SOL055889" at bounding box center [104, 184] width 19 height 4
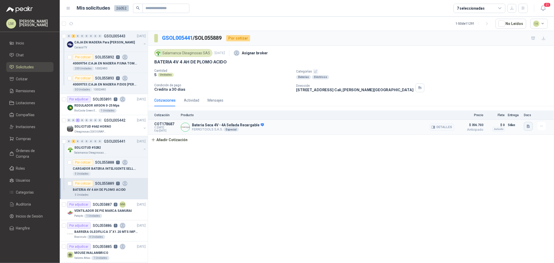
click at [528, 125] on icon "button" at bounding box center [528, 126] width 3 height 3
click at [511, 114] on icon "button" at bounding box center [509, 115] width 4 height 4
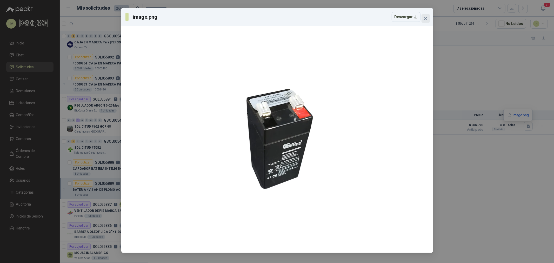
click at [424, 16] on button "Close" at bounding box center [426, 18] width 8 height 8
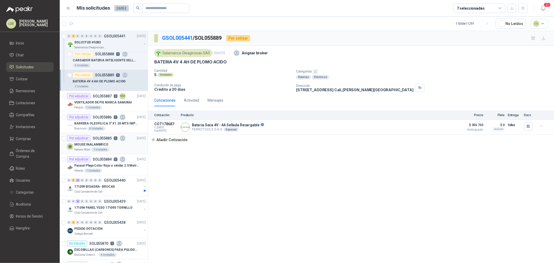
scroll to position [115, 0]
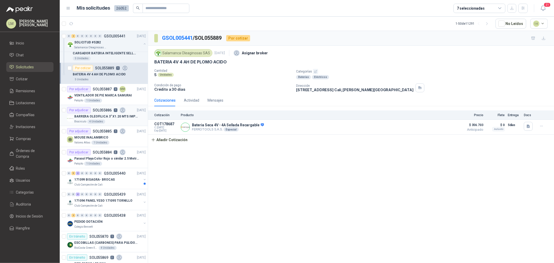
click at [100, 111] on p "SOL055886" at bounding box center [102, 110] width 19 height 4
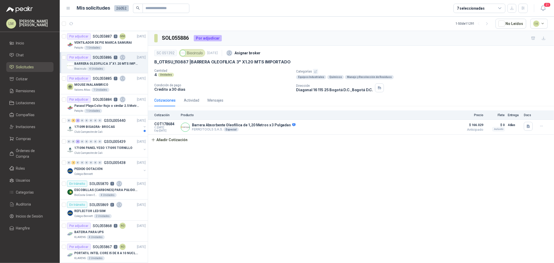
scroll to position [173, 0]
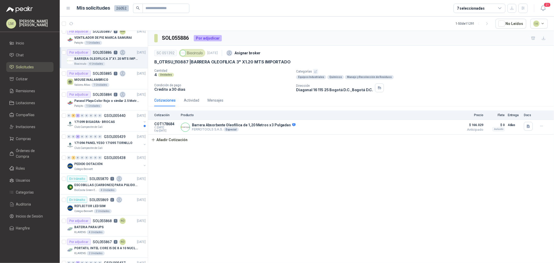
click at [481, 12] on div "7 seleccionadas" at bounding box center [480, 8] width 52 height 9
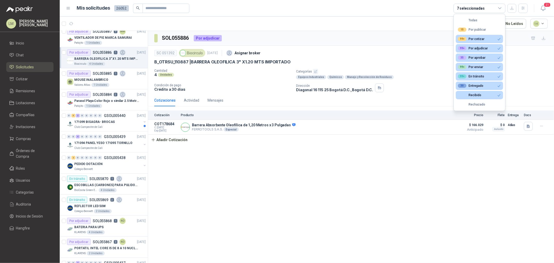
click at [480, 10] on div "7 seleccionadas" at bounding box center [471, 8] width 28 height 6
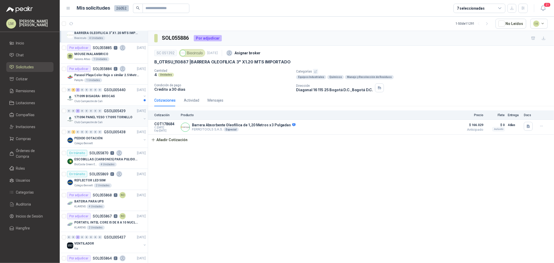
scroll to position [260, 0]
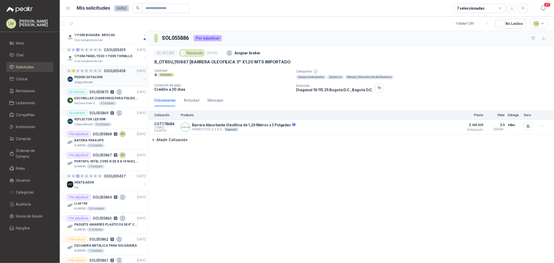
click at [103, 80] on div "PEDIDO DOTACIÓN" at bounding box center [107, 77] width 67 height 6
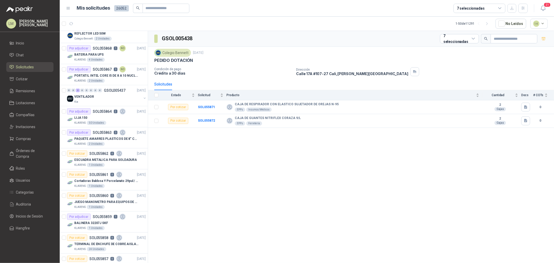
scroll to position [346, 0]
click at [105, 75] on p "PORTATIL INTEL CORE I5 DE 8 A 10 NUCLEOS" at bounding box center [106, 74] width 65 height 5
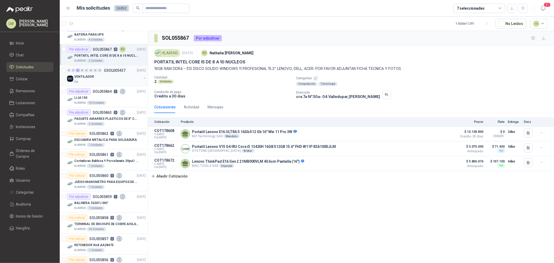
scroll to position [375, 0]
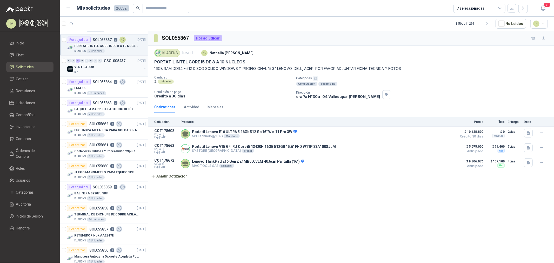
click at [103, 66] on div "VENTILADOR" at bounding box center [107, 67] width 67 height 6
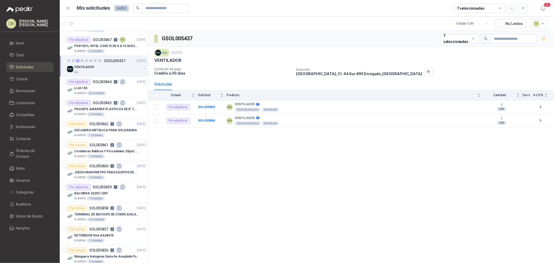
click at [143, 67] on button "button" at bounding box center [145, 69] width 4 height 4
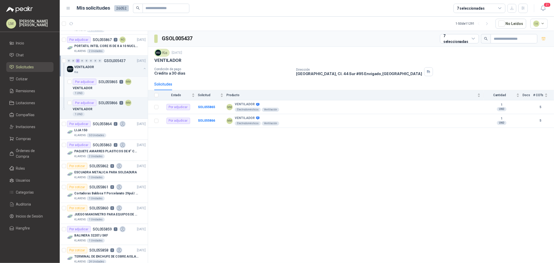
click at [103, 89] on div "VENTILADOR" at bounding box center [109, 88] width 73 height 6
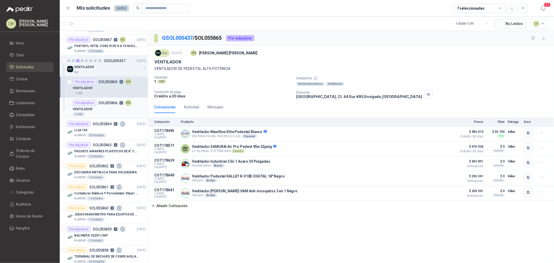
click at [101, 105] on div "Por adjudicar SOL055866 5 MM" at bounding box center [102, 103] width 59 height 6
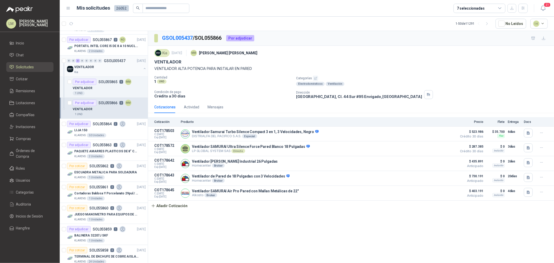
click at [140, 66] on div "VENTILADOR Kia" at bounding box center [107, 69] width 80 height 10
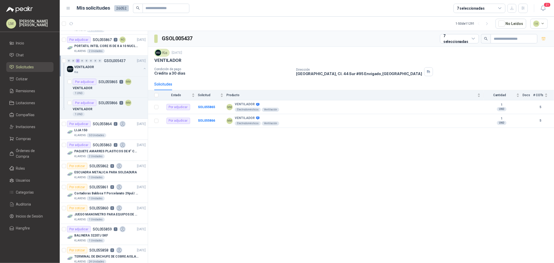
click at [143, 69] on button "button" at bounding box center [145, 69] width 4 height 4
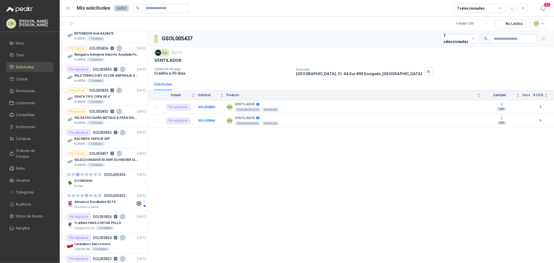
scroll to position [577, 0]
click at [86, 180] on p "5110053039" at bounding box center [83, 180] width 18 height 5
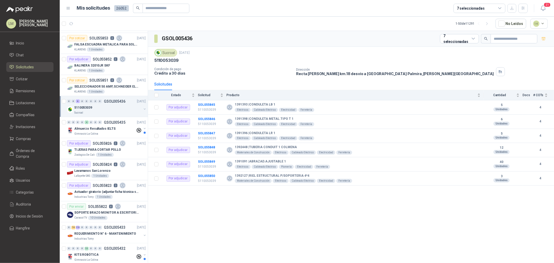
scroll to position [693, 0]
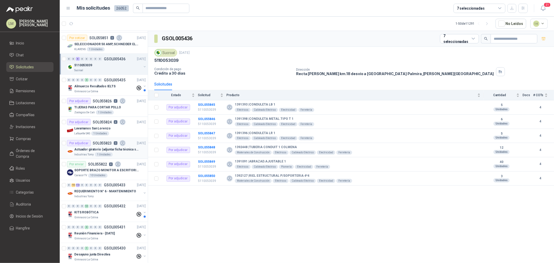
click at [97, 144] on p "SOL055823" at bounding box center [102, 143] width 19 height 4
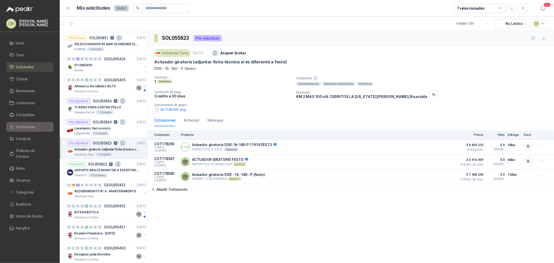
click at [28, 124] on span "Invitaciones" at bounding box center [25, 127] width 19 height 6
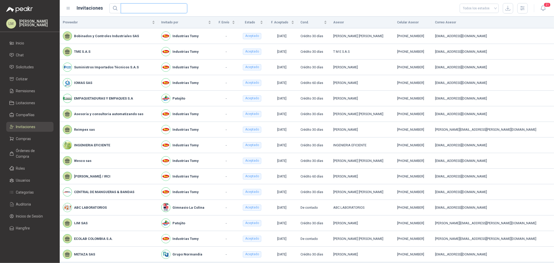
click at [154, 10] on input "text" at bounding box center [152, 8] width 56 height 9
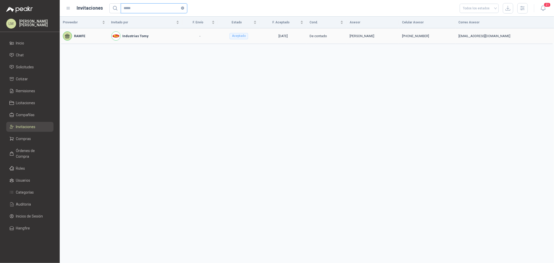
type input "*****"
drag, startPoint x: 291, startPoint y: 37, endPoint x: 224, endPoint y: 35, distance: 66.8
click at [297, 38] on td "[DATE]" at bounding box center [283, 36] width 47 height 16
click at [16, 115] on span "Compañías" at bounding box center [25, 115] width 19 height 6
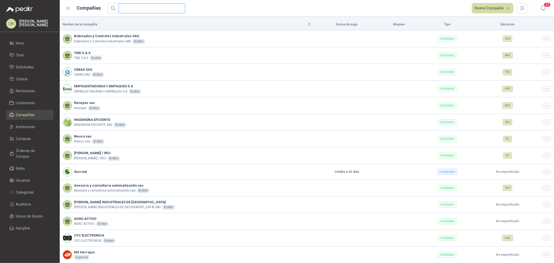
click at [133, 10] on input "text" at bounding box center [150, 8] width 56 height 9
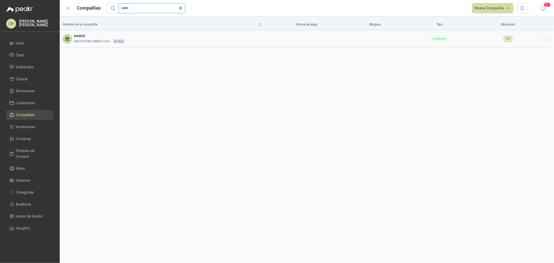
type input "*****"
click at [543, 37] on div at bounding box center [546, 38] width 9 height 5
click at [540, 48] on div "Nombre de la compañía Forma de pago Bloqueo Tipo Ubicación RAMFE INDUSTRIAS RAM…" at bounding box center [307, 140] width 494 height 246
click at [545, 39] on icon at bounding box center [547, 39] width 4 height 4
click at [544, 45] on span "Editar compañía" at bounding box center [533, 48] width 27 height 6
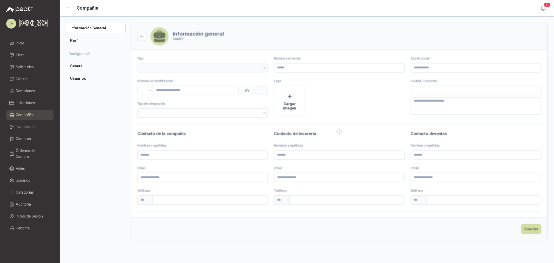
type input "*****"
type input "**********"
type input "*********"
type input "*"
type textarea "**********"
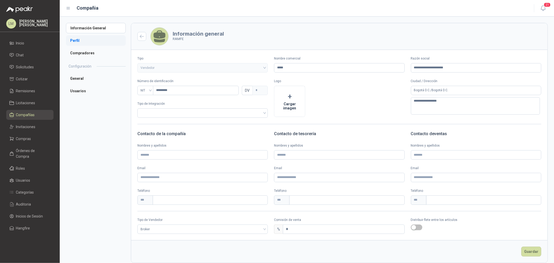
click at [82, 40] on li "Perfil" at bounding box center [96, 40] width 60 height 10
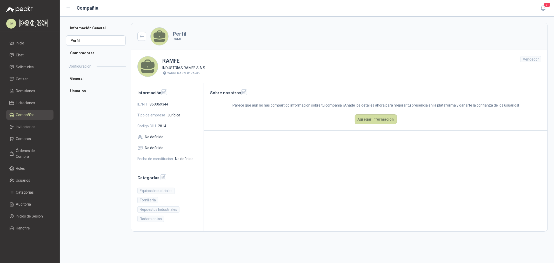
click at [25, 114] on span "Compañías" at bounding box center [25, 115] width 19 height 6
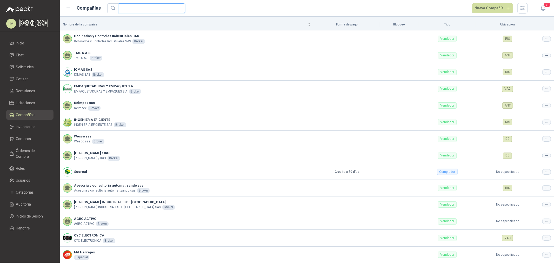
click at [135, 7] on input "text" at bounding box center [150, 8] width 56 height 9
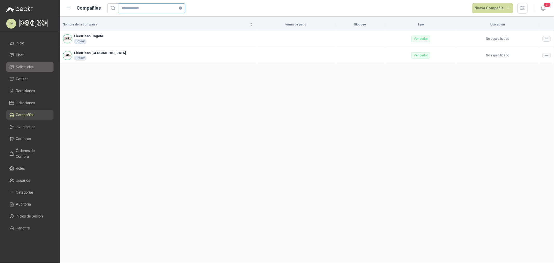
type input "**********"
click at [34, 63] on link "Solicitudes" at bounding box center [29, 67] width 47 height 10
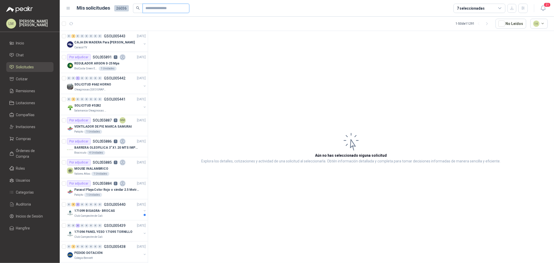
click at [157, 7] on input "text" at bounding box center [164, 8] width 36 height 9
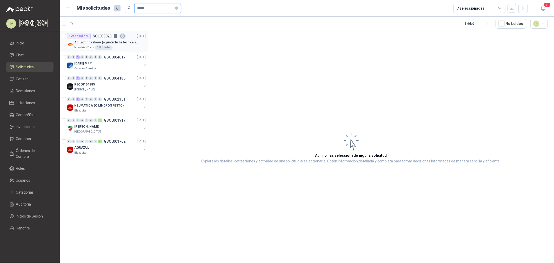
type input "*****"
click at [107, 45] on p "Actuador giratorio (adjuntar ficha técnica si es diferente a festo)" at bounding box center [106, 42] width 65 height 5
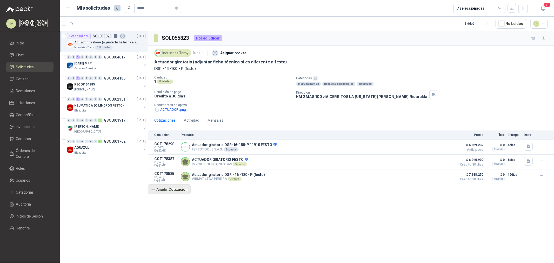
click at [169, 191] on button "Añadir Cotización" at bounding box center [169, 189] width 43 height 10
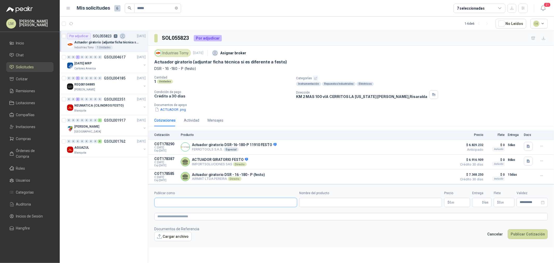
click at [180, 203] on input "Publicar como" at bounding box center [226, 202] width 142 height 9
type input "**********"
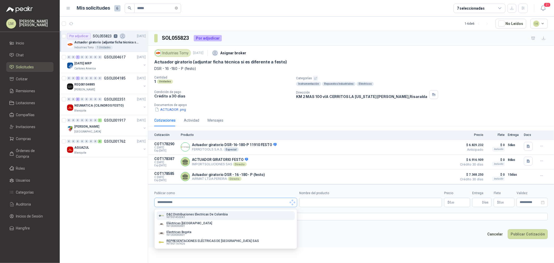
type input "**********"
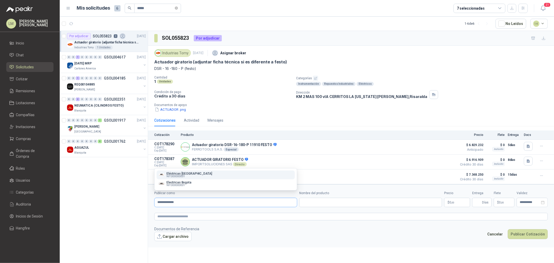
type input "**********"
click at [198, 172] on div "Eléctricas Bogotá NIT : 000000001" at bounding box center [226, 175] width 134 height 6
type input "**********"
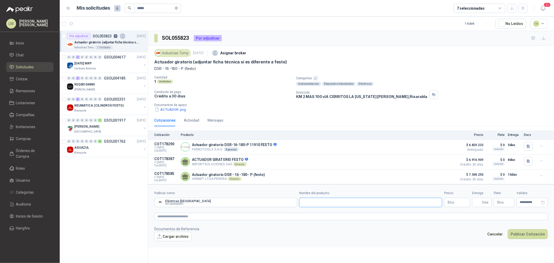
click at [311, 202] on input "Nombre del producto" at bounding box center [370, 202] width 143 height 9
click at [318, 199] on input "Nombre del producto" at bounding box center [370, 202] width 143 height 9
paste input "**********"
type input "**********"
click at [449, 202] on span "0 ,00" at bounding box center [451, 202] width 5 height 3
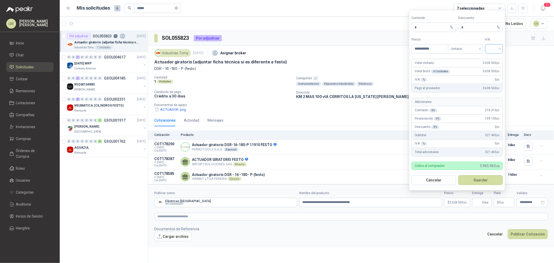
type input "**********"
click at [495, 49] on input "search" at bounding box center [494, 48] width 12 height 8
click at [495, 57] on div "19%" at bounding box center [494, 60] width 10 height 6
click at [474, 178] on button "Guardar" at bounding box center [480, 180] width 45 height 10
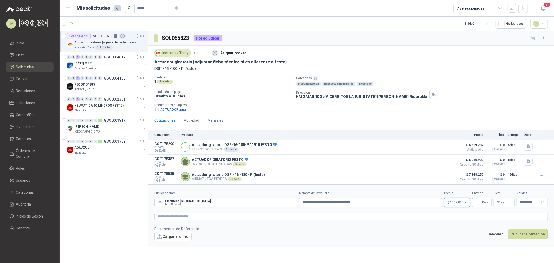
click at [456, 204] on span "4.329.815 ,00" at bounding box center [457, 202] width 17 height 3
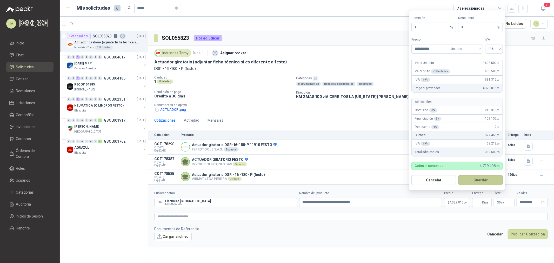
click at [477, 181] on button "Guardar" at bounding box center [480, 180] width 45 height 10
click at [458, 203] on span "4.329.815 ,00" at bounding box center [457, 202] width 17 height 3
drag, startPoint x: 420, startPoint y: 28, endPoint x: 400, endPoint y: 33, distance: 21.3
click at [401, 32] on body "LM Luis Miguel Martinez Inicio Chat Solicitudes Cotizar Remisiones Licitaciones…" at bounding box center [277, 131] width 554 height 263
type input "**"
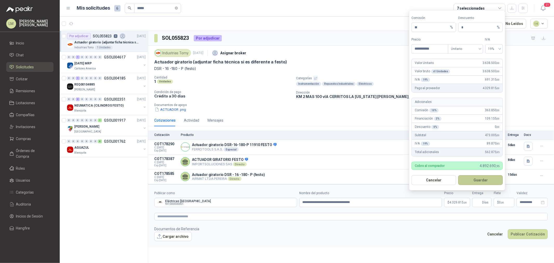
click at [483, 181] on button "Guardar" at bounding box center [480, 180] width 45 height 10
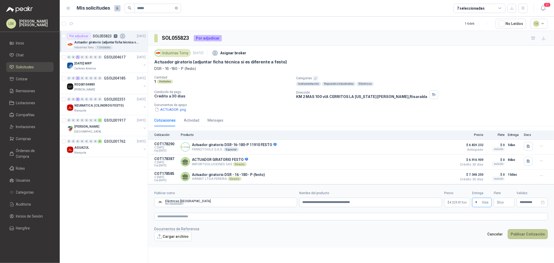
type input "*"
click at [524, 235] on button "Publicar Cotización" at bounding box center [528, 234] width 40 height 10
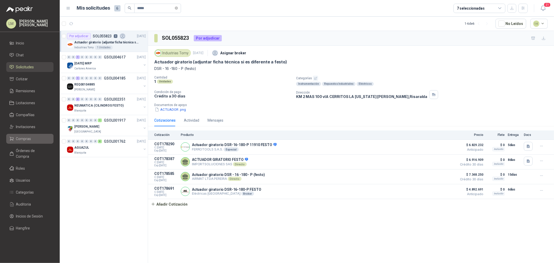
click at [22, 138] on span "Compras" at bounding box center [23, 139] width 15 height 6
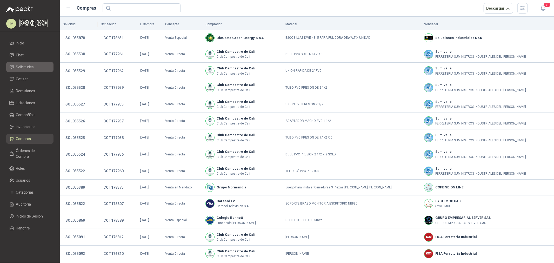
click at [20, 67] on span "Solicitudes" at bounding box center [25, 67] width 18 height 6
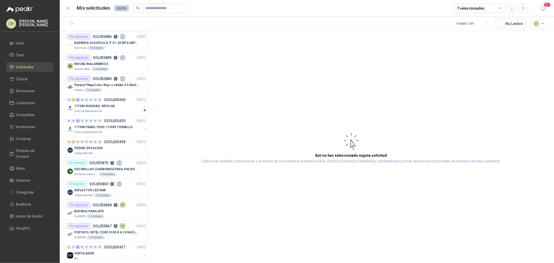
scroll to position [115, 0]
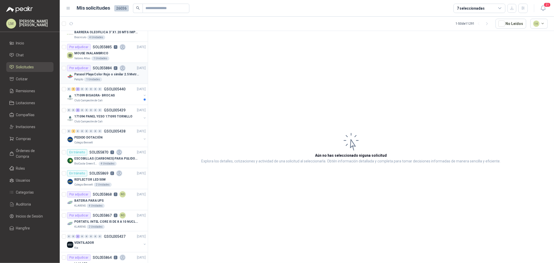
click at [105, 73] on p "Parasol Playa Color Rojo o similar 2.5 Metros Uv+50" at bounding box center [106, 74] width 65 height 5
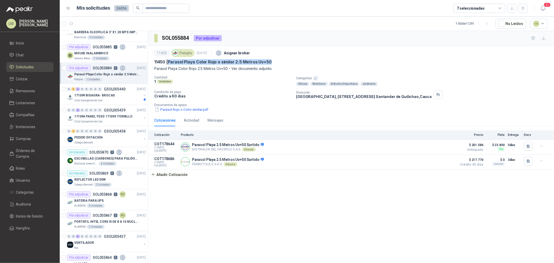
drag, startPoint x: 168, startPoint y: 62, endPoint x: 279, endPoint y: 61, distance: 110.9
click at [279, 61] on div "11450 | Parasol Playa Color Rojo o similar 2.5 Metros Uv+50" at bounding box center [351, 61] width 394 height 5
copy p "Parasol Playa Color Rojo o similar 2.5 Metros Uv+50"
click at [170, 177] on button "Añadir Cotización" at bounding box center [169, 174] width 43 height 10
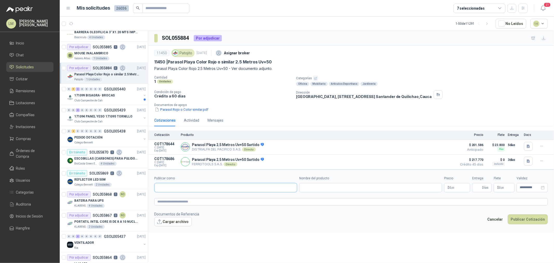
click at [199, 188] on input "Publicar como" at bounding box center [226, 187] width 142 height 9
type input "******"
click at [200, 199] on div "Homecenter NIT : 800242106" at bounding box center [226, 201] width 134 height 6
type input "**********"
click at [336, 187] on input "Nombre del producto" at bounding box center [370, 187] width 143 height 9
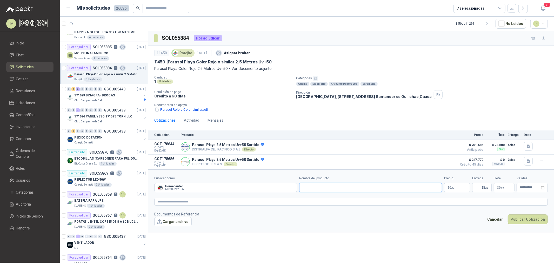
paste input "**********"
type input "**********"
click at [448, 187] on p "$ 0 ,00" at bounding box center [457, 187] width 26 height 9
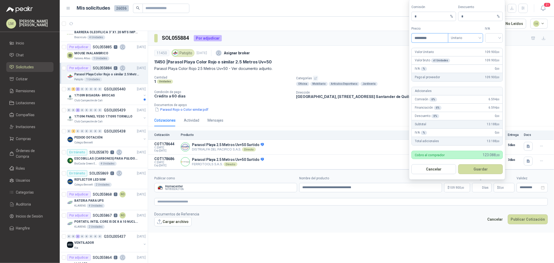
click at [462, 42] on div "Unitario" at bounding box center [465, 37] width 35 height 9
type input "*********"
click at [462, 55] on div "Unitario con IVA" at bounding box center [465, 57] width 27 height 6
click at [496, 38] on input "search" at bounding box center [494, 38] width 12 height 8
click at [494, 49] on div "19%" at bounding box center [494, 49] width 10 height 6
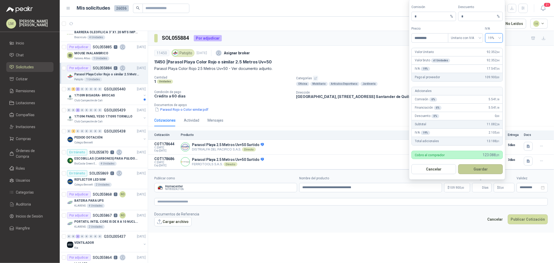
click at [480, 169] on button "Guardar" at bounding box center [480, 169] width 45 height 10
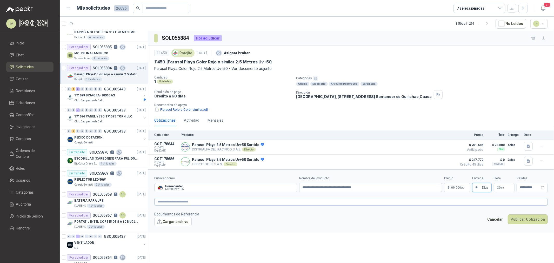
type input "**"
type input "********"
click at [456, 204] on textarea at bounding box center [351, 202] width 394 height 8
click at [520, 227] on button "Publicar Cotización" at bounding box center [528, 226] width 40 height 10
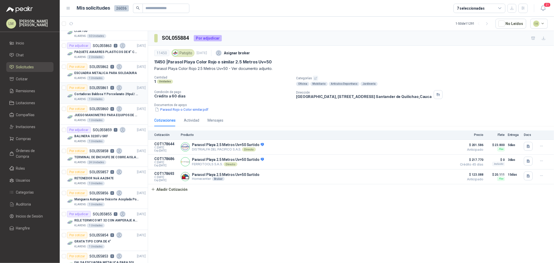
scroll to position [375, 0]
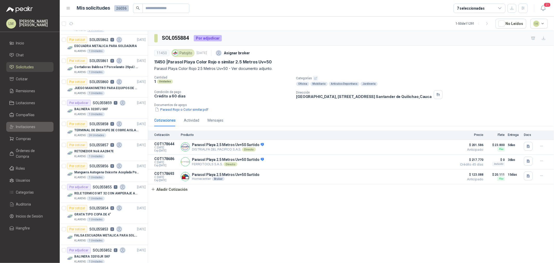
click at [29, 127] on span "Invitaciones" at bounding box center [25, 127] width 19 height 6
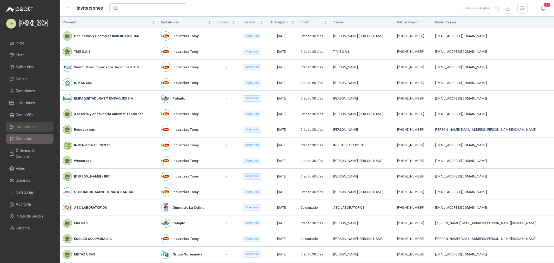
click at [23, 138] on span "Compras" at bounding box center [23, 139] width 15 height 6
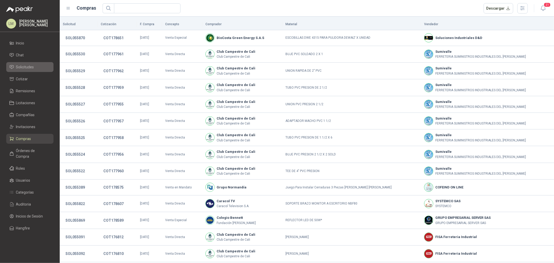
click at [30, 67] on span "Solicitudes" at bounding box center [25, 67] width 18 height 6
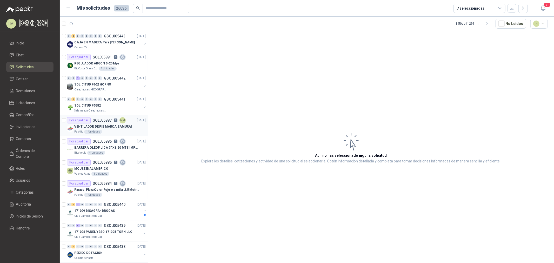
click at [104, 126] on p "VENTILADOR DE PIE MARCA SAMURAI" at bounding box center [103, 126] width 58 height 5
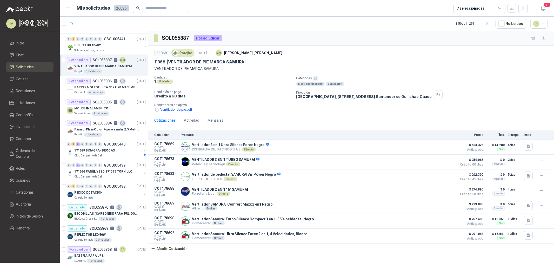
scroll to position [173, 0]
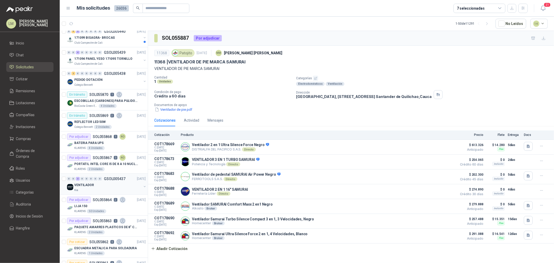
click at [104, 180] on p "GSOL005437" at bounding box center [115, 179] width 22 height 4
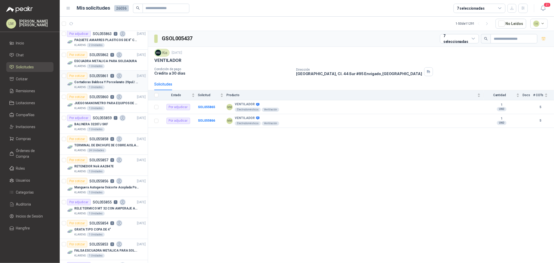
scroll to position [346, 0]
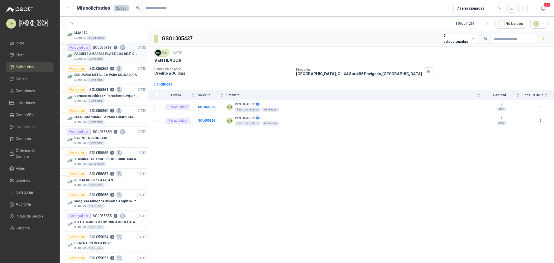
click at [98, 53] on p "PAQUETE AMARRES PLASTICOS DE 8" COLOR NEGRO" at bounding box center [106, 53] width 65 height 5
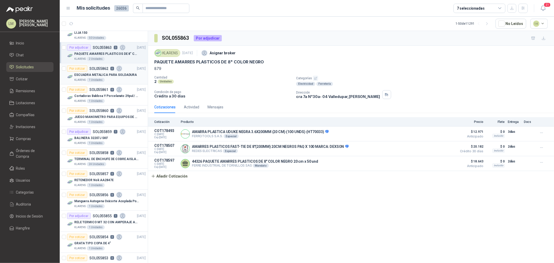
click at [91, 72] on div "ESCUADRA METALICA PARA SOLDADURA" at bounding box center [109, 75] width 71 height 6
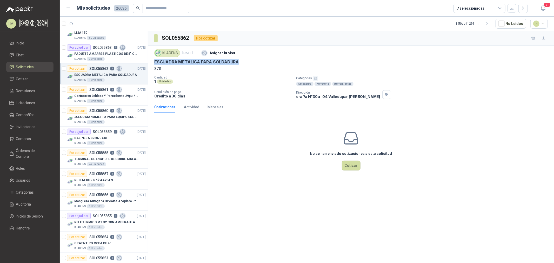
drag, startPoint x: 154, startPoint y: 61, endPoint x: 259, endPoint y: 64, distance: 105.5
click at [259, 64] on div "KLARENS 12 sept, 2025 Asignar broker ESCUADRA METALICA PARA SOLDADURA 878 Canti…" at bounding box center [351, 73] width 406 height 55
copy p "ESCUADRA METALICA PARA SOLDADURA"
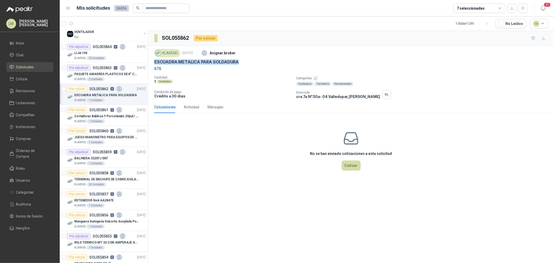
scroll to position [316, 0]
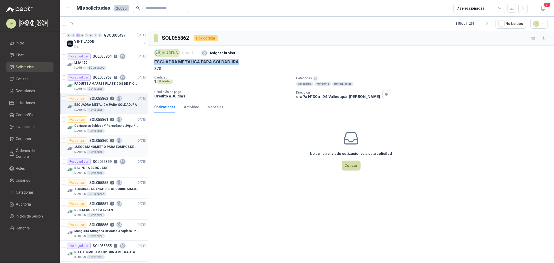
click at [96, 144] on p "JUEGO MANOMETRO PARA EQUIPOS DE ARGON Y OXICORTE VICTOR" at bounding box center [106, 146] width 65 height 5
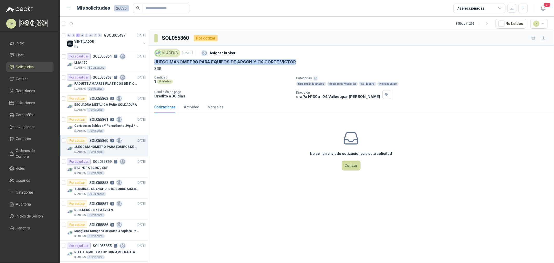
drag, startPoint x: 154, startPoint y: 61, endPoint x: 300, endPoint y: 62, distance: 145.5
click at [300, 62] on div "JUEGO MANOMETRO PARA EQUIPOS DE ARGON Y OXICORTE VICTOR" at bounding box center [351, 61] width 394 height 5
copy p "JUEGO MANOMETRO PARA EQUIPOS DE ARGON Y OXICORTE VICTOR"
click at [144, 9] on span at bounding box center [166, 8] width 47 height 9
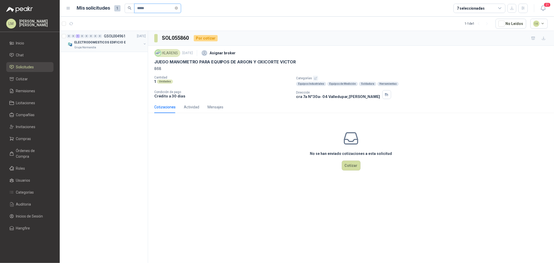
type input "*****"
click at [144, 43] on button "button" at bounding box center [145, 44] width 4 height 4
click at [108, 61] on p "SILLAS RIMAX (SIN BRAZO)" at bounding box center [101, 63] width 56 height 5
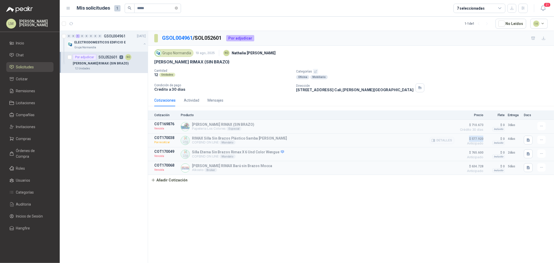
drag, startPoint x: 479, startPoint y: 139, endPoint x: 461, endPoint y: 139, distance: 17.9
click at [464, 139] on span "$ 577.920" at bounding box center [470, 139] width 26 height 6
click at [107, 40] on p "ELECTRODOMESTICOS EDIFICIO E" at bounding box center [99, 42] width 51 height 5
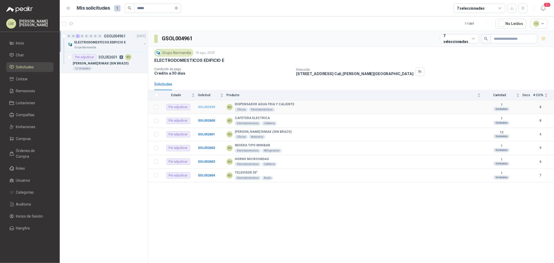
click at [201, 107] on b "SOL052599" at bounding box center [206, 107] width 17 height 4
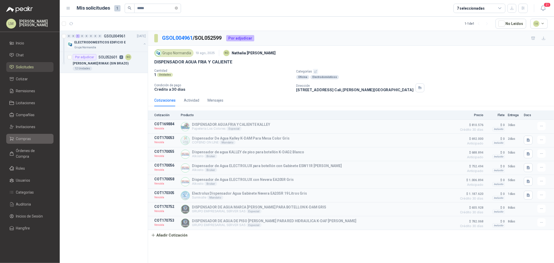
click at [26, 140] on span "Compras" at bounding box center [23, 139] width 15 height 6
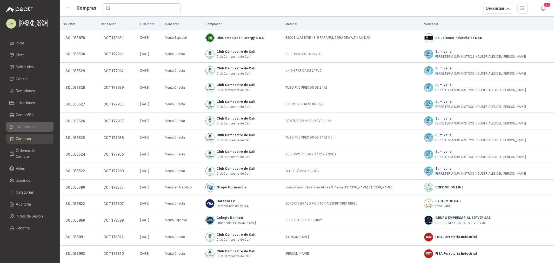
click at [29, 125] on span "Invitaciones" at bounding box center [25, 127] width 19 height 6
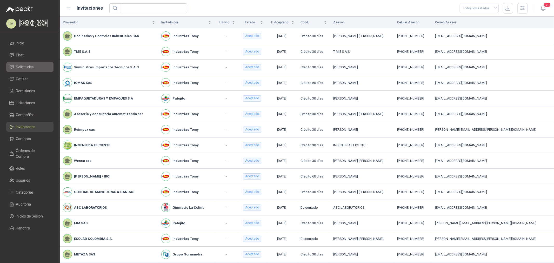
click at [29, 67] on span "Solicitudes" at bounding box center [25, 67] width 18 height 6
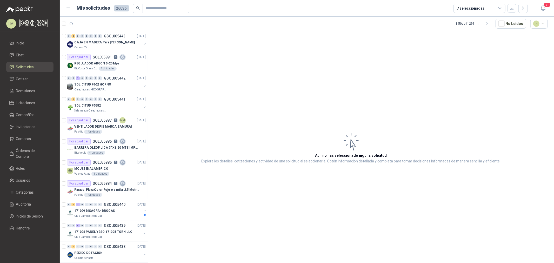
click at [28, 121] on ul "Inicio Chat Solicitudes Cotizar Remisiones Licitaciones Compañías Invitaciones …" at bounding box center [30, 136] width 60 height 197
click at [29, 114] on span "Compañías" at bounding box center [25, 115] width 19 height 6
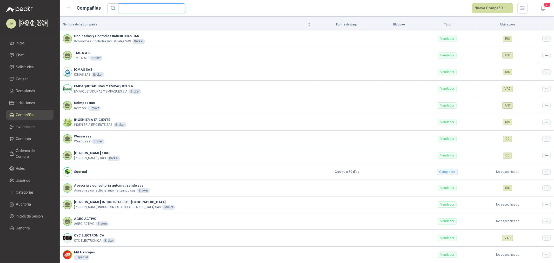
click at [139, 8] on input "text" at bounding box center [150, 8] width 56 height 9
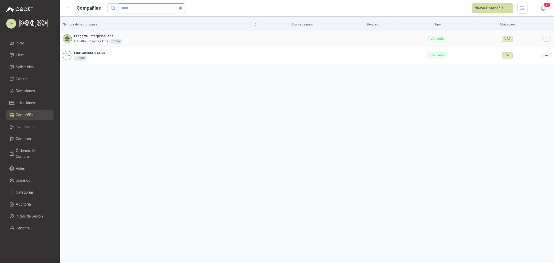
type input "*****"
click at [547, 39] on icon at bounding box center [547, 39] width 4 height 4
click at [542, 47] on span "Editar compañía" at bounding box center [533, 48] width 27 height 6
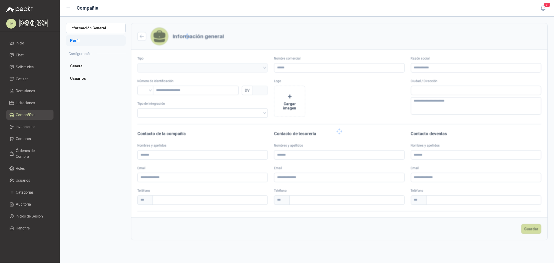
type input "**********"
type input "*********"
type input "*"
type textarea "**********"
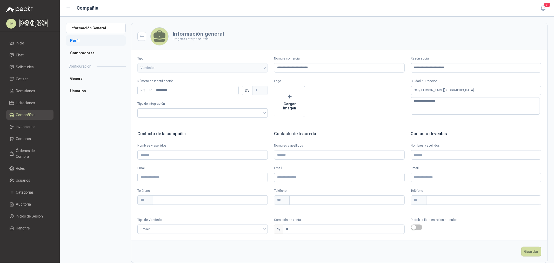
click at [77, 43] on li "Perfil" at bounding box center [96, 40] width 60 height 10
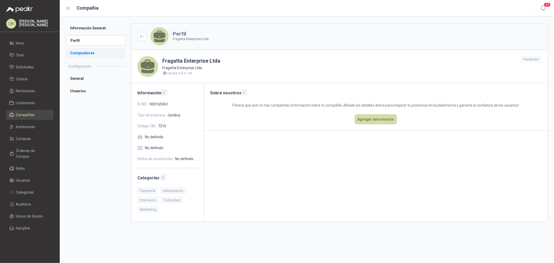
click at [80, 55] on li "Compradores" at bounding box center [96, 53] width 60 height 10
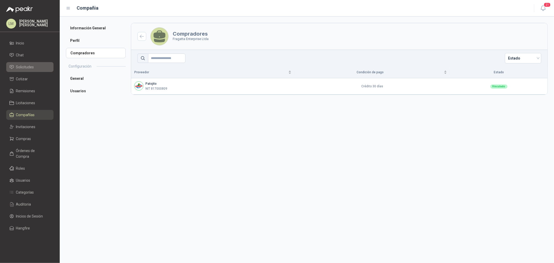
click at [24, 68] on span "Solicitudes" at bounding box center [25, 67] width 18 height 6
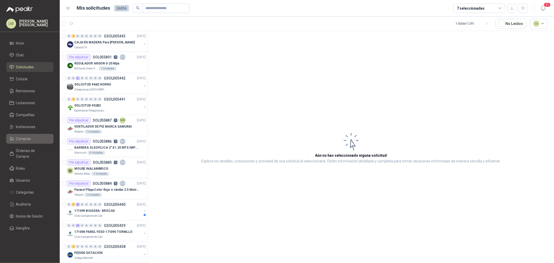
click at [20, 141] on span "Compras" at bounding box center [23, 139] width 15 height 6
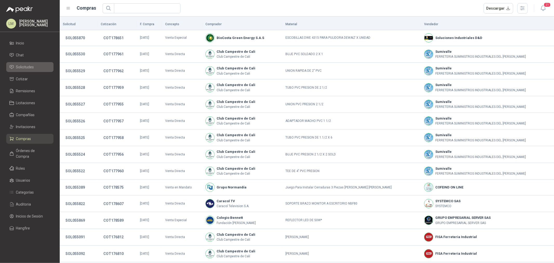
click at [26, 67] on span "Solicitudes" at bounding box center [25, 67] width 18 height 6
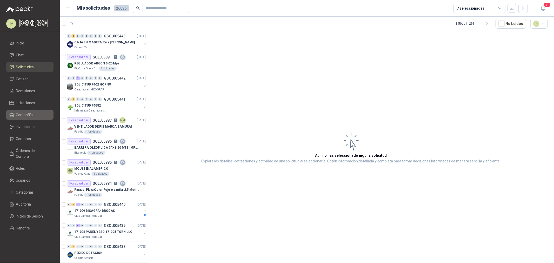
click at [23, 115] on span "Compañías" at bounding box center [25, 115] width 19 height 6
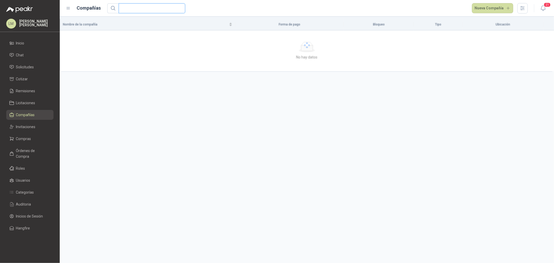
click at [127, 9] on input "text" at bounding box center [150, 8] width 56 height 9
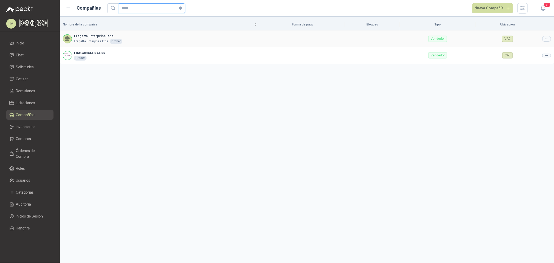
type input "*****"
click at [547, 40] on icon at bounding box center [547, 39] width 4 height 4
click at [542, 47] on span "Editar compañía" at bounding box center [533, 48] width 27 height 6
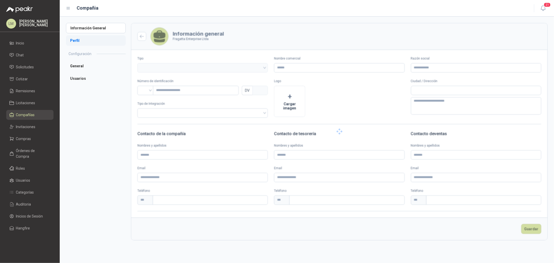
type input "**********"
type input "*********"
type input "*"
type textarea "**********"
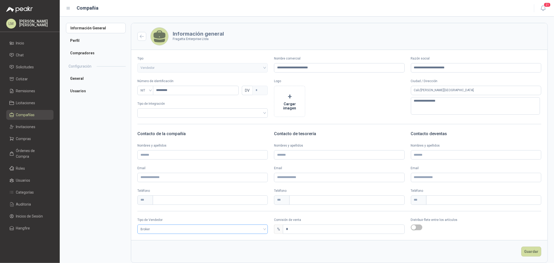
click at [165, 227] on span "Broker" at bounding box center [203, 229] width 124 height 8
click at [156, 256] on div "Especial" at bounding box center [202, 257] width 121 height 6
drag, startPoint x: 293, startPoint y: 234, endPoint x: 290, endPoint y: 233, distance: 3.0
click at [290, 233] on form "**********" at bounding box center [339, 143] width 417 height 240
click at [290, 230] on input "*" at bounding box center [343, 229] width 121 height 9
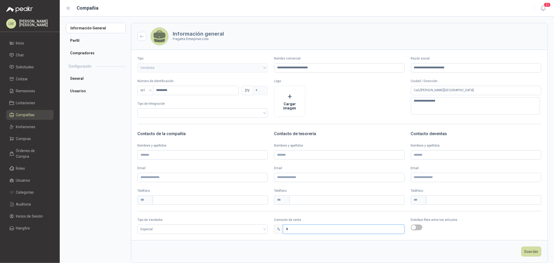
drag, startPoint x: 293, startPoint y: 230, endPoint x: 279, endPoint y: 229, distance: 13.5
click at [279, 229] on div "% *" at bounding box center [339, 228] width 130 height 9
type input "*"
click at [537, 253] on footer "Guardar" at bounding box center [339, 251] width 416 height 23
click at [531, 253] on button "Guardar" at bounding box center [531, 252] width 20 height 10
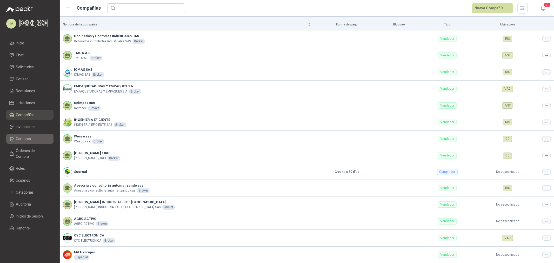
click at [23, 142] on link "Compras" at bounding box center [29, 139] width 47 height 10
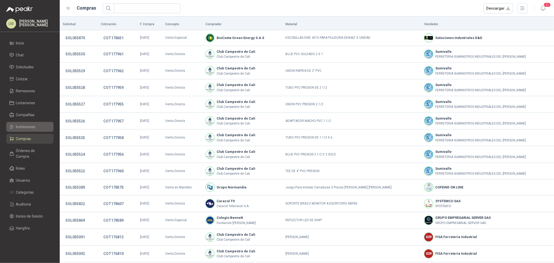
click at [26, 128] on span "Invitaciones" at bounding box center [25, 127] width 19 height 6
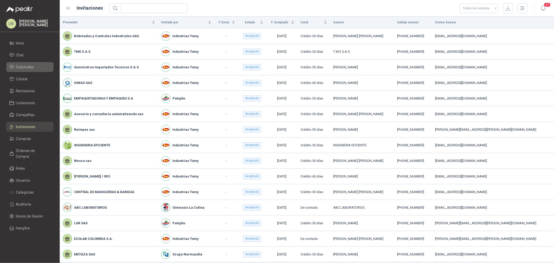
click at [22, 69] on span "Solicitudes" at bounding box center [25, 67] width 18 height 6
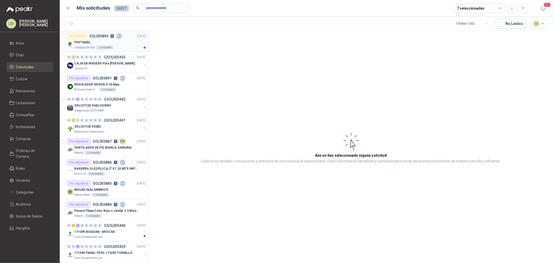
click at [95, 42] on div "PHYTAGEL" at bounding box center [109, 42] width 71 height 6
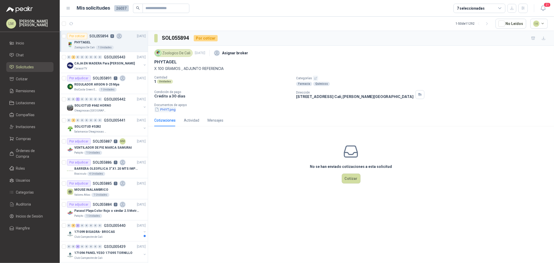
click at [171, 111] on button "PHYT.png" at bounding box center [165, 109] width 22 height 5
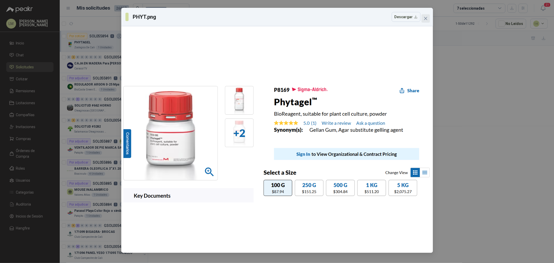
click at [427, 20] on icon "close" at bounding box center [426, 18] width 4 height 4
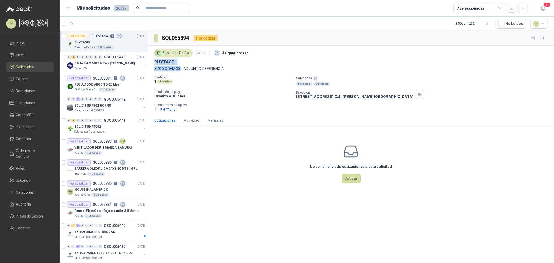
drag, startPoint x: 154, startPoint y: 61, endPoint x: 181, endPoint y: 68, distance: 27.8
click at [181, 68] on div "Zoologico De Cali 15 sept, 2025 Asignar broker PHYTAGEL X 100 GRAMOS , ADJUNTO …" at bounding box center [351, 60] width 394 height 24
copy div "PHYTAGEL X 100 GRAMOS"
click at [26, 140] on span "Compras" at bounding box center [23, 139] width 15 height 6
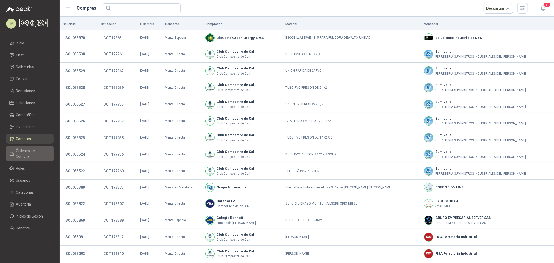
click at [22, 149] on span "Órdenes de Compra" at bounding box center [32, 153] width 32 height 11
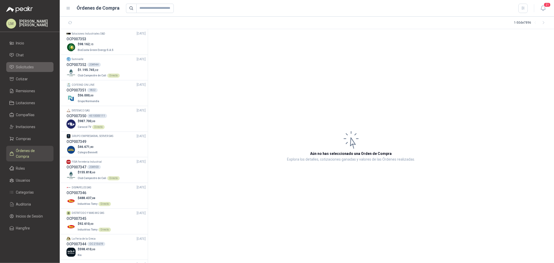
click at [22, 71] on link "Solicitudes" at bounding box center [29, 67] width 47 height 10
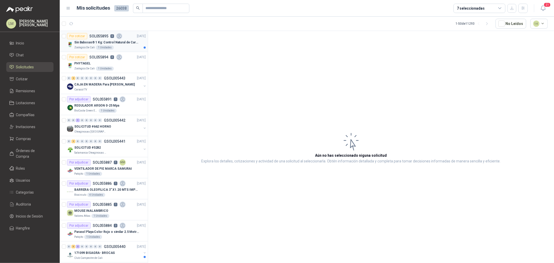
click at [94, 38] on p "SOL055895" at bounding box center [98, 36] width 19 height 4
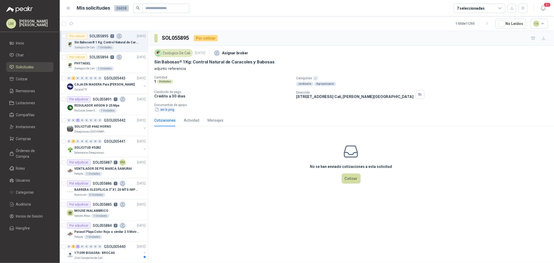
click at [163, 110] on button "sin b.png" at bounding box center [164, 109] width 21 height 5
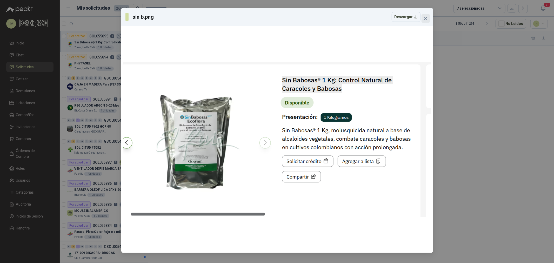
click at [427, 18] on icon "close" at bounding box center [426, 18] width 4 height 4
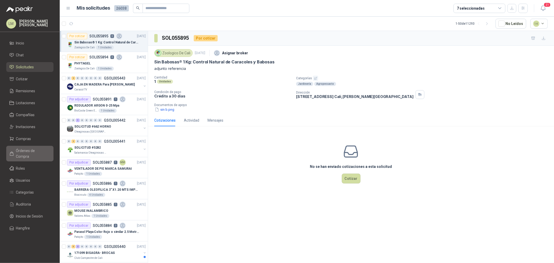
click at [25, 149] on span "Órdenes de Compra" at bounding box center [32, 153] width 32 height 11
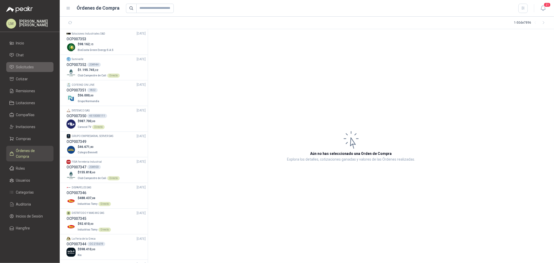
click at [32, 68] on span "Solicitudes" at bounding box center [25, 67] width 18 height 6
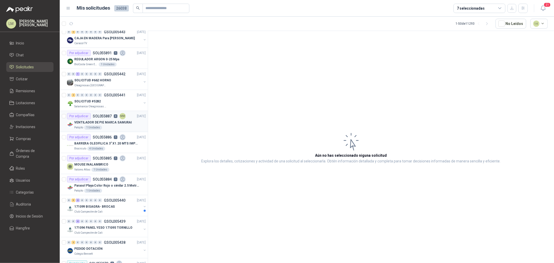
scroll to position [58, 0]
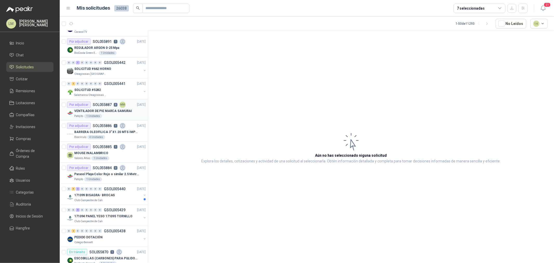
click at [113, 109] on p "VENTILADOR DE PIE MARCA SAMURAI" at bounding box center [103, 111] width 58 height 5
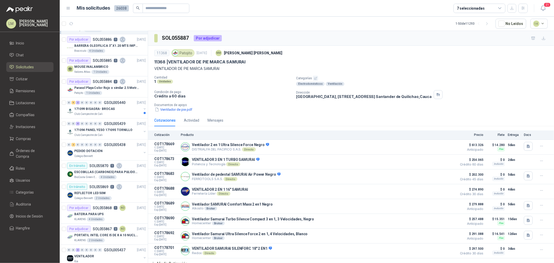
scroll to position [144, 0]
click at [98, 86] on p "Parasol Playa Color Rojo o similar 2.5 Metros Uv+50" at bounding box center [106, 87] width 65 height 5
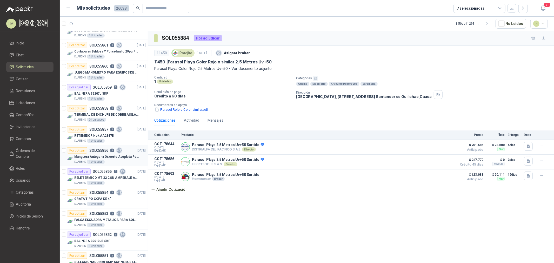
scroll to position [490, 0]
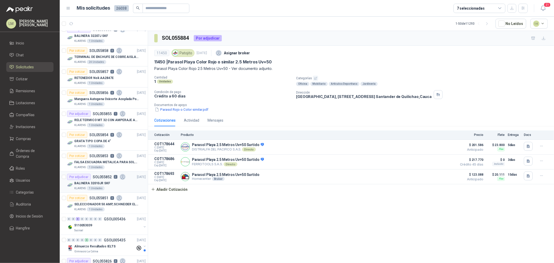
click at [89, 185] on p "BALINERA 32010JR SKF" at bounding box center [92, 183] width 36 height 5
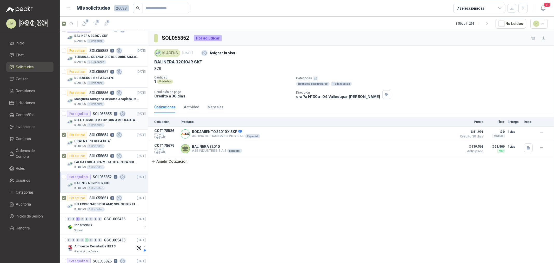
click at [87, 116] on div "Por adjudicar" at bounding box center [79, 114] width 24 height 6
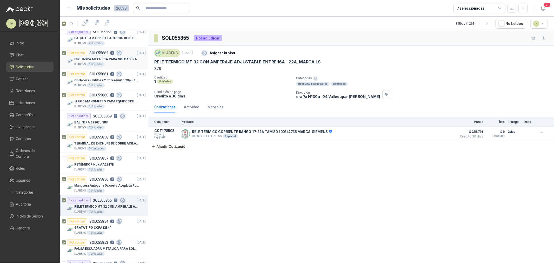
scroll to position [375, 0]
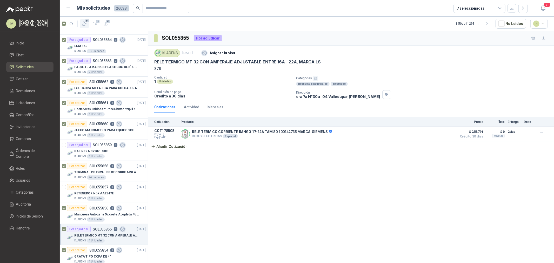
click at [84, 24] on icon "button" at bounding box center [84, 23] width 5 height 5
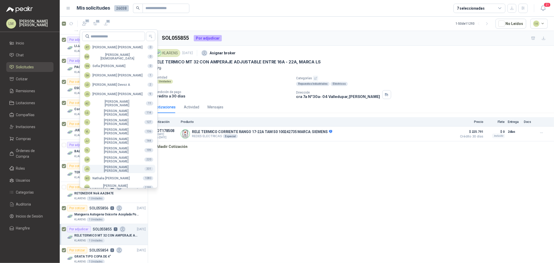
scroll to position [87, 0]
click at [106, 177] on div "NO Nathalia Ortega" at bounding box center [107, 178] width 46 height 6
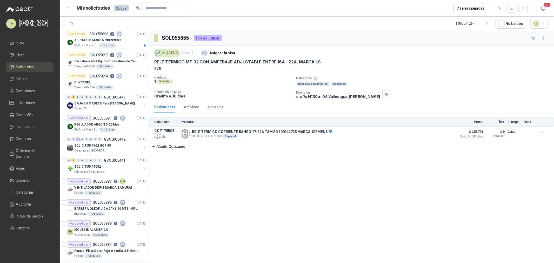
scroll to position [0, 0]
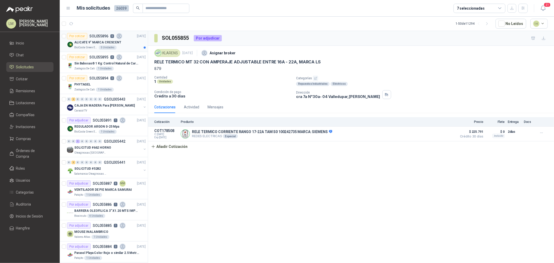
click at [97, 38] on p "SOL055896" at bounding box center [98, 36] width 19 height 4
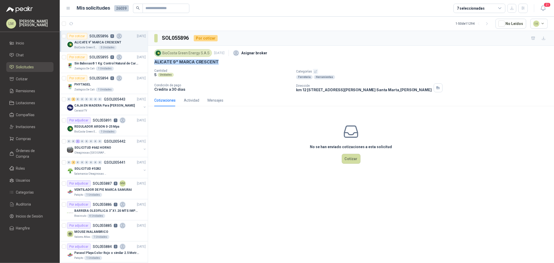
drag, startPoint x: 153, startPoint y: 62, endPoint x: 246, endPoint y: 63, distance: 93.0
click at [246, 63] on div "BioCosta Green Energy S.A.S 15 sept, 2025 Asignar broker ALICATE 9" MARCA CRESC…" at bounding box center [351, 70] width 406 height 49
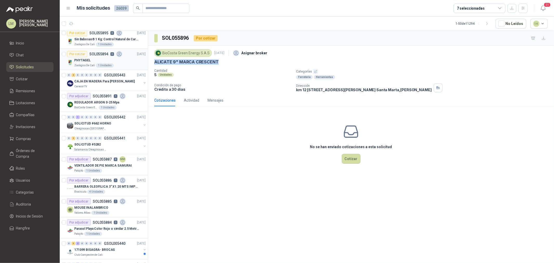
scroll to position [58, 0]
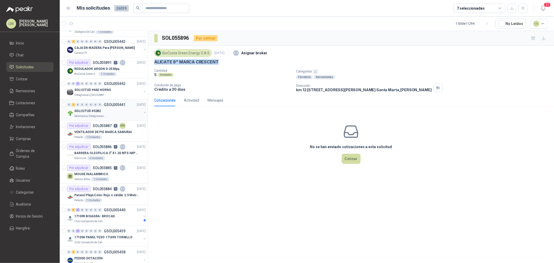
click at [103, 115] on p "Salamanca Oleaginosas SAS" at bounding box center [90, 116] width 33 height 4
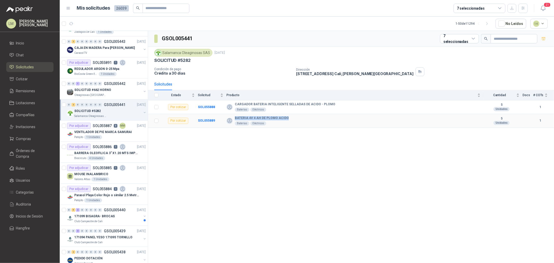
drag, startPoint x: 234, startPoint y: 117, endPoint x: 324, endPoint y: 119, distance: 89.4
click at [324, 119] on div "BATERIA 4V 4 AH DE PLOMO ACIDO Baterías Eléctricos" at bounding box center [354, 120] width 254 height 9
click at [24, 113] on span "Compañías" at bounding box center [25, 115] width 19 height 6
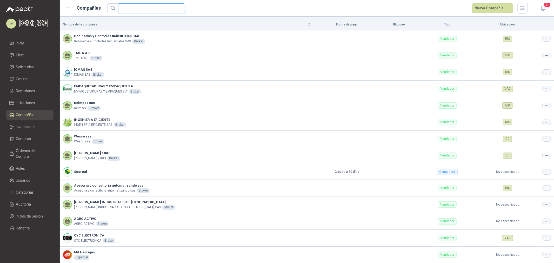
click at [129, 11] on input "text" at bounding box center [150, 8] width 56 height 9
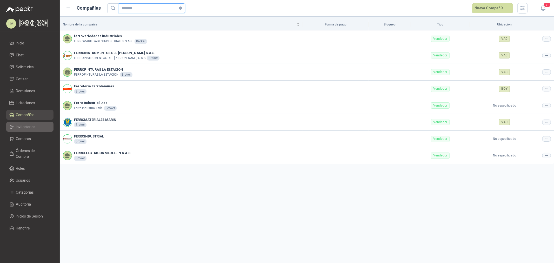
type input "********"
click at [29, 124] on span "Invitaciones" at bounding box center [25, 127] width 19 height 6
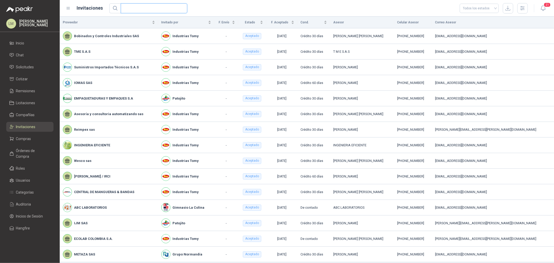
click at [137, 7] on input "text" at bounding box center [152, 8] width 56 height 9
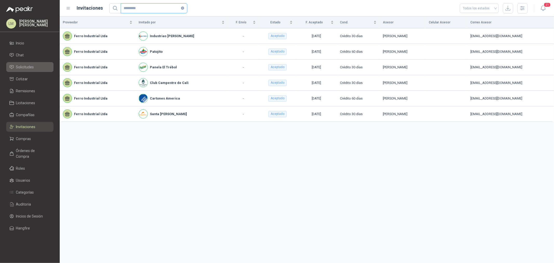
type input "*********"
click at [22, 70] on link "Solicitudes" at bounding box center [29, 67] width 47 height 10
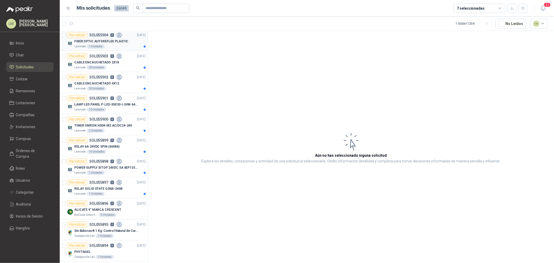
scroll to position [115, 0]
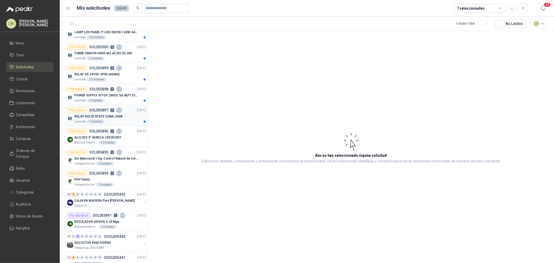
click at [90, 112] on p "SOL055897" at bounding box center [98, 110] width 19 height 4
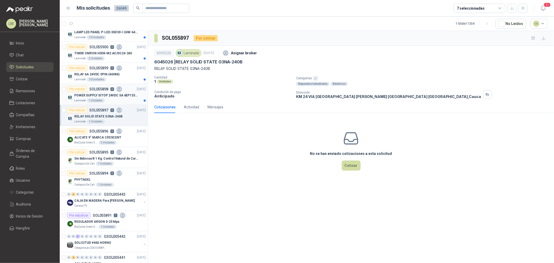
click at [94, 95] on p "POWER SUPPLY SITOP 24VDC 5A 6EP13333BA10" at bounding box center [106, 95] width 65 height 5
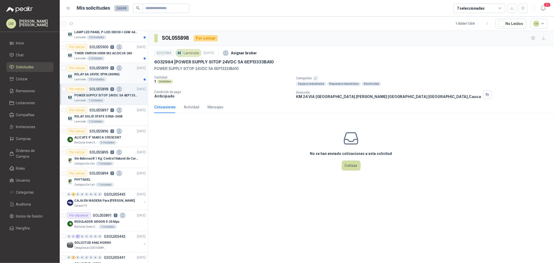
click at [94, 76] on p "RELAY 6A 24VDC 5PIN (46984)" at bounding box center [96, 74] width 45 height 5
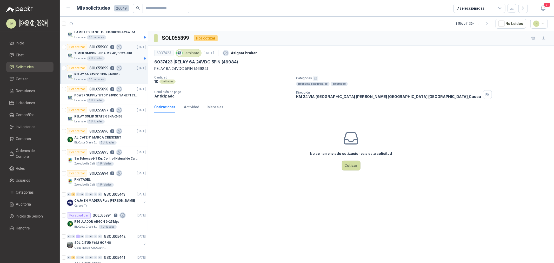
click at [94, 53] on p "TIMER OMRON H3DK-M2 AC/DC24-240" at bounding box center [103, 53] width 58 height 5
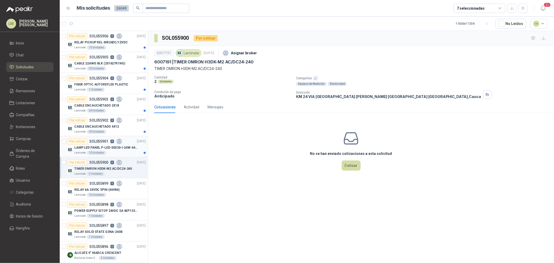
click at [95, 145] on div "LAMP LED PANEL P-LED-30X30-I-24W-6400K" at bounding box center [109, 147] width 71 height 6
click at [94, 123] on div "CABLE ENCAUCHETADO 4X12" at bounding box center [109, 126] width 71 height 6
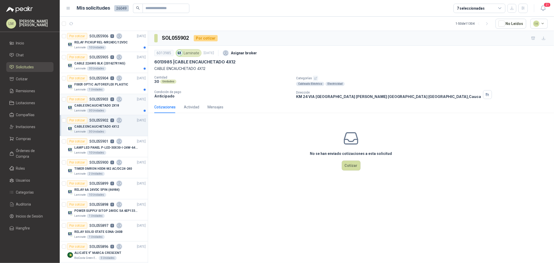
click at [89, 103] on p "CABLE ENCAUCHETADO 2X18" at bounding box center [96, 105] width 45 height 5
click at [87, 83] on p "FIBER OPTIC AUTOREFLEX PLASTIC" at bounding box center [101, 84] width 54 height 5
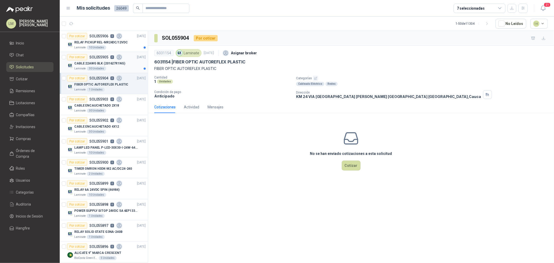
click at [92, 60] on div "CABLE 22AWG BLK (201627R1NG)" at bounding box center [109, 63] width 71 height 6
click at [93, 42] on p "RELAY PICKUP REL-MR24DC/12VDC" at bounding box center [101, 42] width 54 height 5
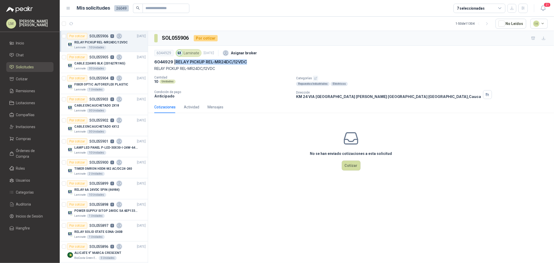
drag, startPoint x: 177, startPoint y: 61, endPoint x: 255, endPoint y: 61, distance: 78.2
click at [255, 61] on div "6044929 | RELAY PICKUP REL-MR24DC/12VDC" at bounding box center [351, 61] width 394 height 5
drag, startPoint x: 227, startPoint y: 142, endPoint x: 230, endPoint y: 165, distance: 23.1
click at [227, 142] on div "No se han enviado cotizaciones a esta solicitud Cotizar" at bounding box center [351, 150] width 406 height 66
click at [19, 139] on span "Compras" at bounding box center [23, 139] width 15 height 6
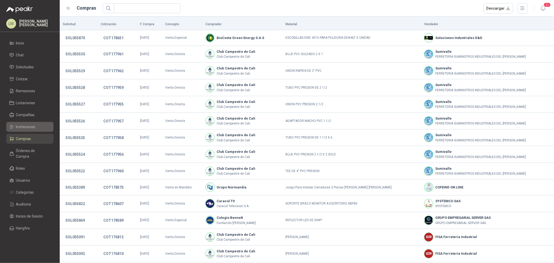
click at [25, 126] on span "Invitaciones" at bounding box center [25, 127] width 19 height 6
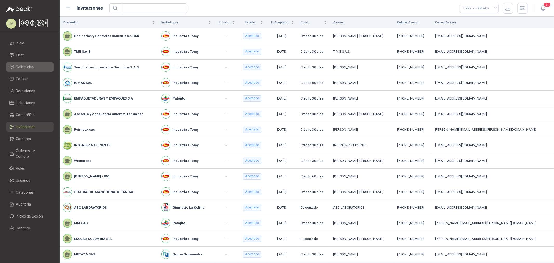
click at [24, 66] on span "Solicitudes" at bounding box center [25, 67] width 18 height 6
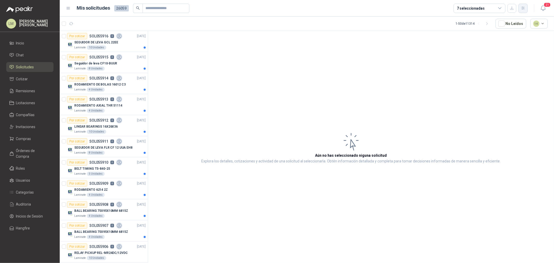
click at [524, 7] on icon "button" at bounding box center [523, 8] width 4 height 4
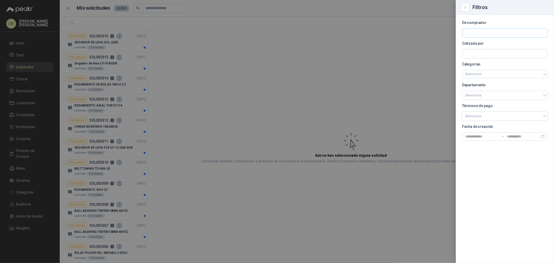
drag, startPoint x: 467, startPoint y: 28, endPoint x: 469, endPoint y: 30, distance: 2.9
click at [467, 28] on section "De comprador Cotizado por Categorías Selecciona Departamento Selecciona Término…" at bounding box center [505, 81] width 86 height 120
click at [470, 31] on input "text" at bounding box center [504, 33] width 85 height 9
type input "****"
click at [481, 44] on p "Industrias Tomy" at bounding box center [493, 44] width 39 height 3
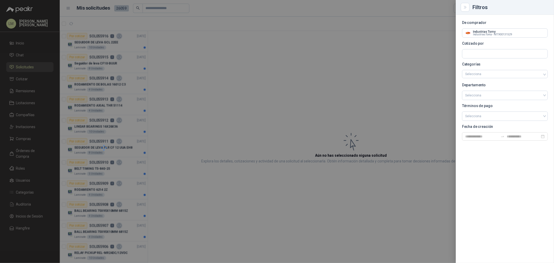
click at [267, 56] on div at bounding box center [277, 131] width 554 height 263
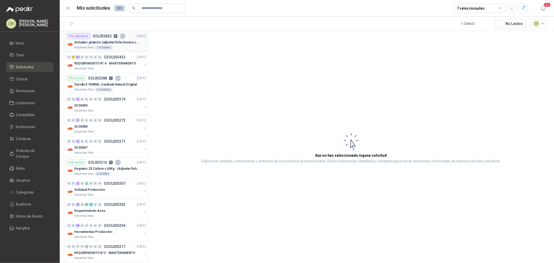
click at [99, 45] on div "Actuador giratorio (adjuntar ficha técnica si es diferente a festo)" at bounding box center [109, 42] width 71 height 6
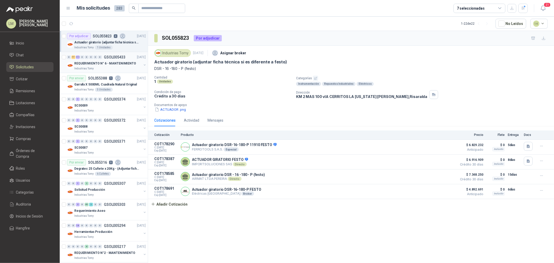
click at [94, 64] on p "REQUERIMIENTO N° 6 - MANTENIMIENTO" at bounding box center [105, 63] width 62 height 5
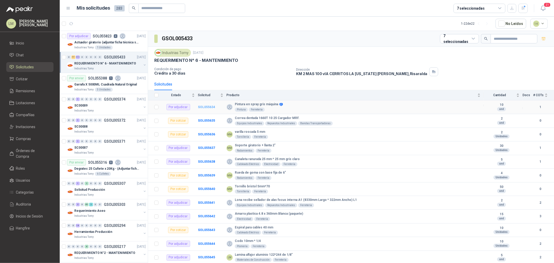
click at [211, 105] on b "SOL055634" at bounding box center [206, 107] width 17 height 4
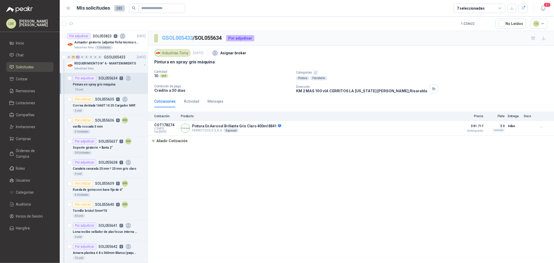
click at [183, 38] on link "GSOL005433" at bounding box center [177, 38] width 31 height 6
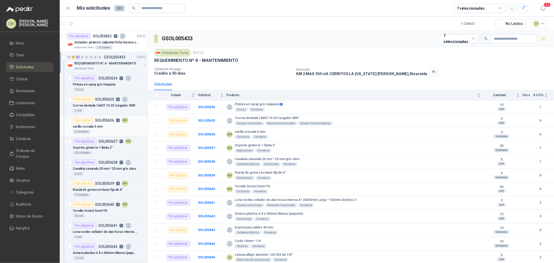
scroll to position [58, 0]
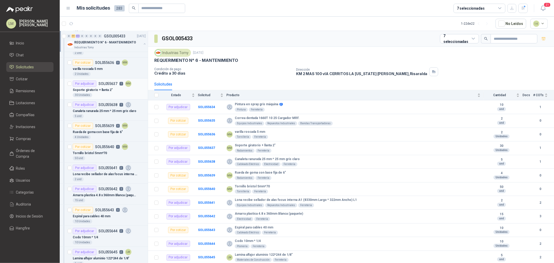
click at [92, 89] on p "Soporte giratorio + llanta 2"" at bounding box center [93, 90] width 40 height 5
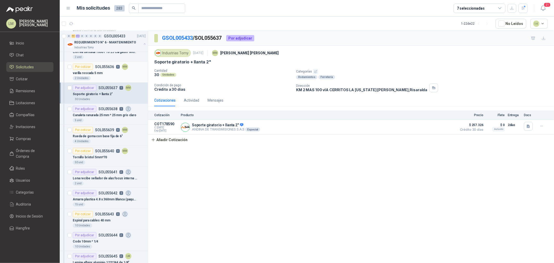
scroll to position [58, 0]
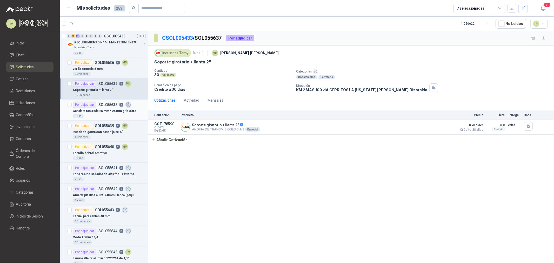
click at [103, 113] on p "Canaleta ranurada 25 mm * 25 mm gris claro" at bounding box center [105, 111] width 64 height 5
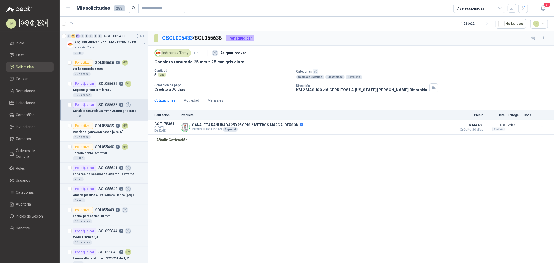
click at [103, 133] on p "Rueda de goma con base fija de 6"" at bounding box center [98, 132] width 50 height 5
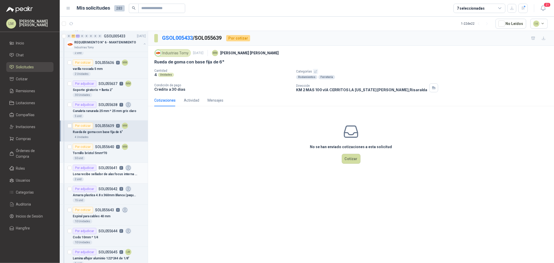
click at [102, 173] on p "Lona recibe sellador de alas focus interna A1 (8330mm Largo * 322mm Ancho) L1" at bounding box center [105, 174] width 65 height 5
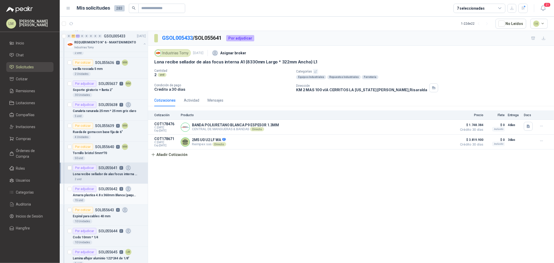
click at [102, 194] on p "Amarra plastica 4.8 x 360mm Blanca (paquete)" at bounding box center [105, 195] width 65 height 5
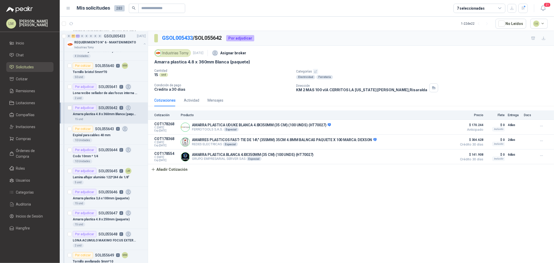
scroll to position [144, 0]
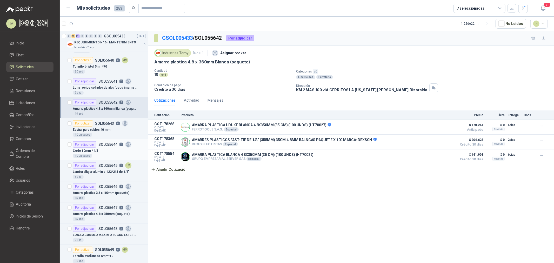
click at [101, 150] on div "Codo 10mm * 1/4" at bounding box center [109, 151] width 73 height 6
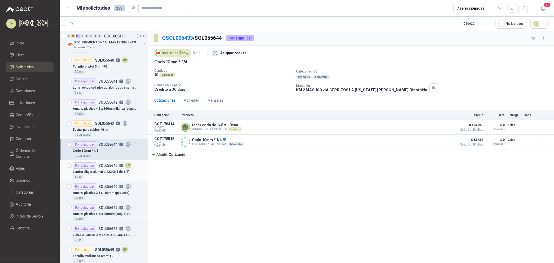
click at [102, 171] on p "Lamina alfajor aluminio 122*244 de 1/8"" at bounding box center [101, 171] width 57 height 5
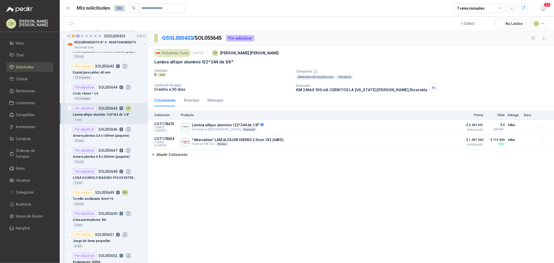
scroll to position [202, 0]
click at [111, 134] on p "Amarra plastica 3,6 x 100mm (paquete)" at bounding box center [101, 135] width 57 height 5
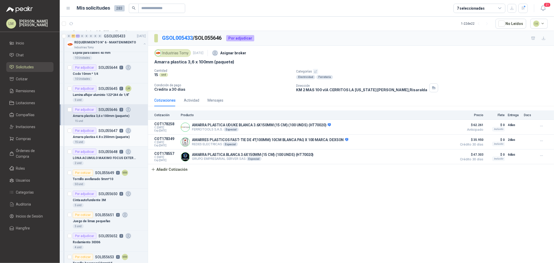
scroll to position [231, 0]
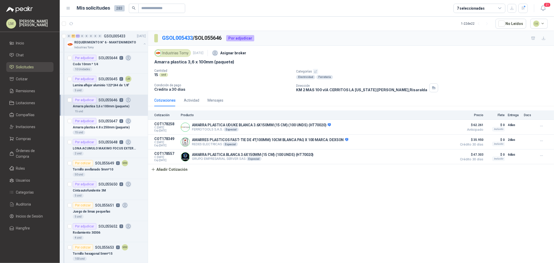
click at [102, 126] on p "Amarra plastica 4.8 x 250mm (paquete)" at bounding box center [101, 127] width 57 height 5
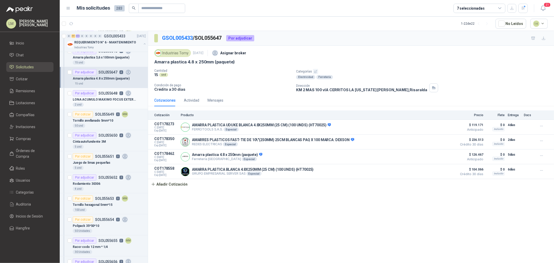
scroll to position [289, 0]
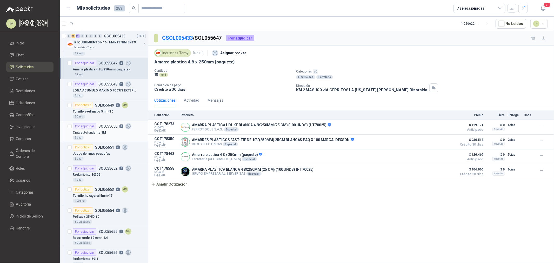
click at [100, 133] on p "Cinta autofundente 3M" at bounding box center [89, 132] width 33 height 5
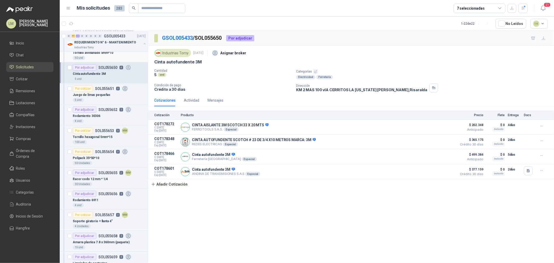
scroll to position [375, 0]
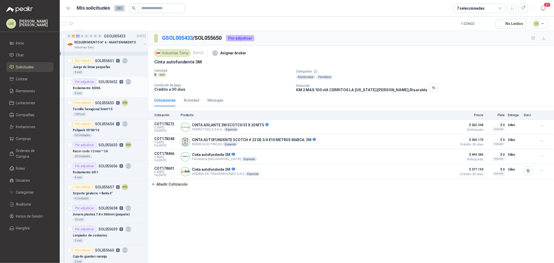
click at [90, 92] on div "4 und" at bounding box center [109, 93] width 73 height 4
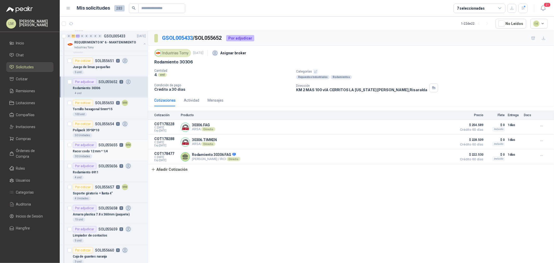
click at [109, 150] on div "Racor codo 12 mm * 1/4" at bounding box center [109, 151] width 73 height 6
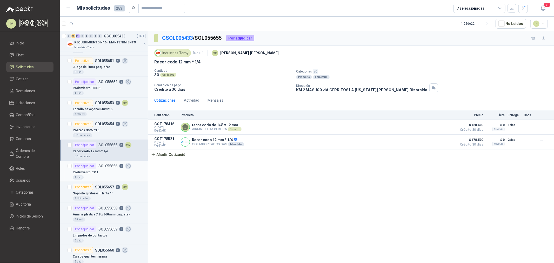
click at [108, 170] on div "Rodamiento 6911" at bounding box center [109, 172] width 73 height 6
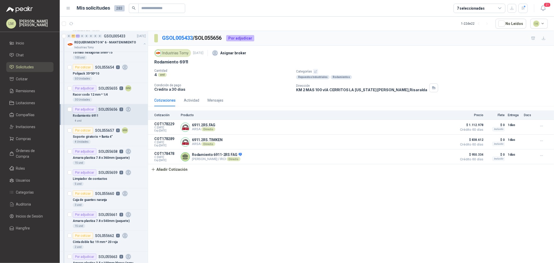
scroll to position [462, 0]
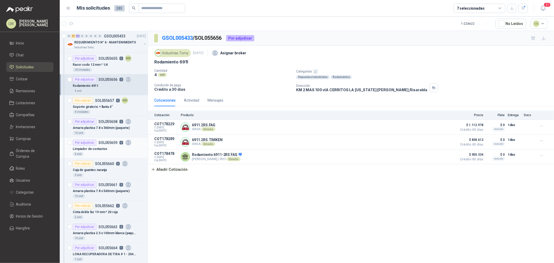
click at [98, 149] on p "Limpiador de contactos" at bounding box center [90, 149] width 35 height 5
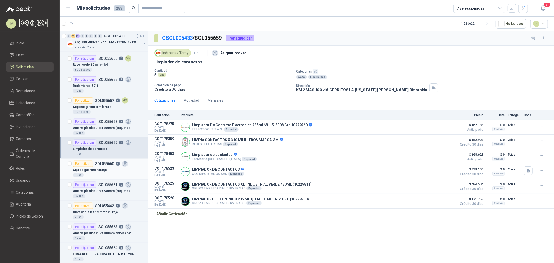
click at [99, 171] on p "Caja de guantes naranja" at bounding box center [90, 170] width 34 height 5
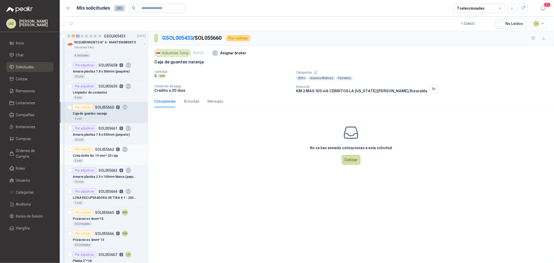
scroll to position [520, 0]
click at [99, 152] on p "Cinta doble faz 19 mm * 20 roja" at bounding box center [95, 154] width 45 height 5
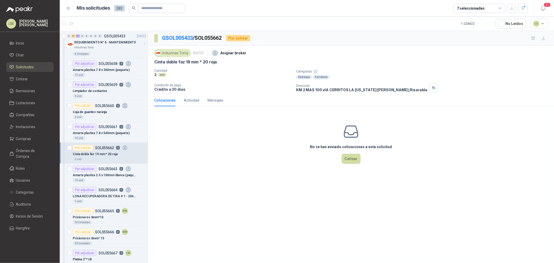
click at [315, 71] on icon "button" at bounding box center [315, 71] width 3 height 3
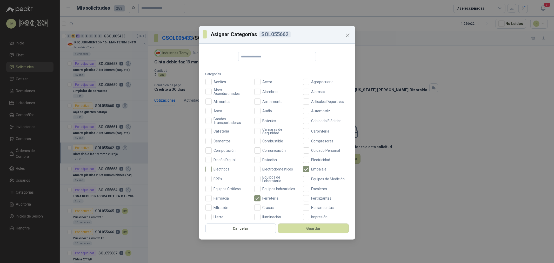
click at [219, 167] on span "Eléctricos" at bounding box center [222, 169] width 20 height 4
click at [307, 224] on button "Guardar" at bounding box center [313, 228] width 71 height 10
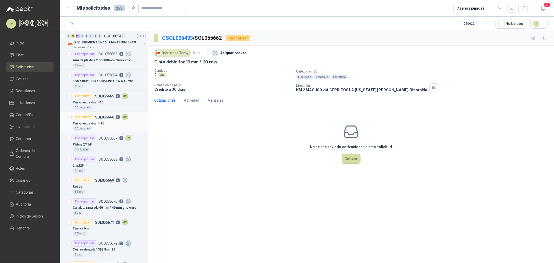
scroll to position [693, 0]
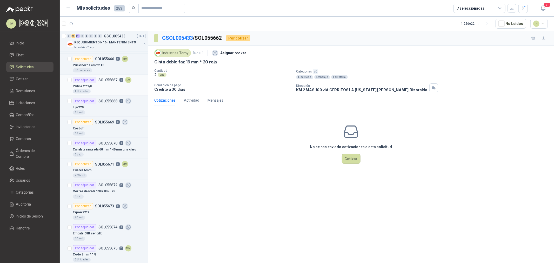
click at [99, 85] on div "Platina 2"*1/8" at bounding box center [109, 86] width 73 height 6
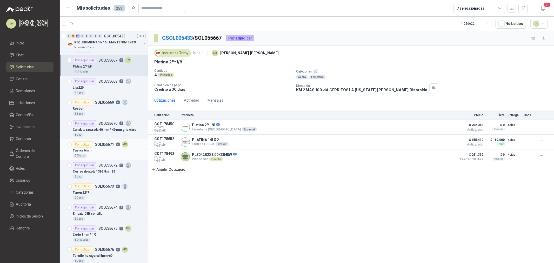
scroll to position [750, 0]
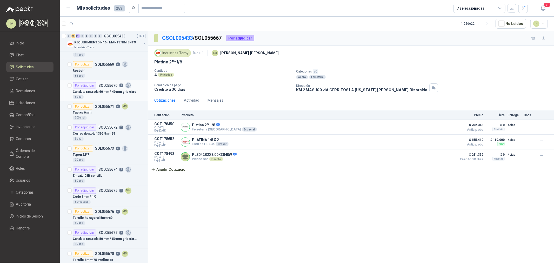
click at [95, 85] on div "Por adjudicar" at bounding box center [85, 85] width 24 height 6
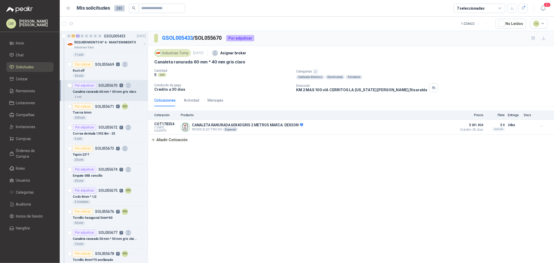
scroll to position [779, 0]
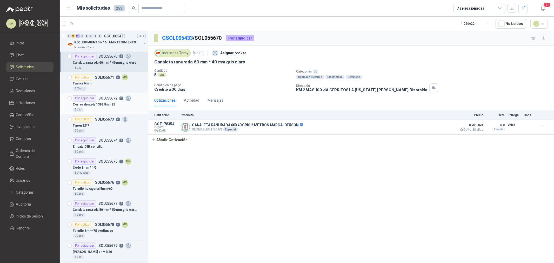
click at [98, 98] on p "SOL055672" at bounding box center [107, 99] width 19 height 4
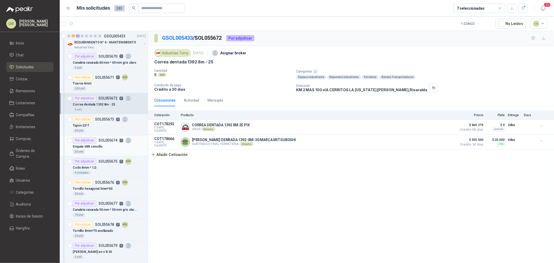
click at [94, 143] on div "Por adjudicar" at bounding box center [85, 140] width 24 height 6
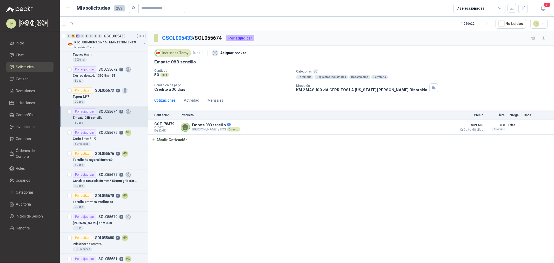
scroll to position [837, 0]
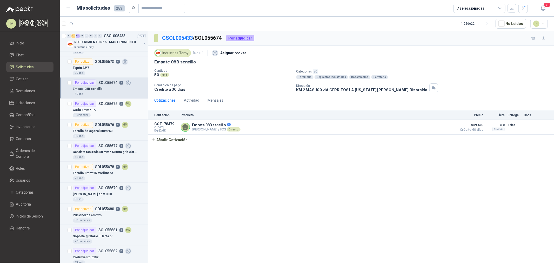
click at [101, 105] on p "SOL055675" at bounding box center [107, 104] width 19 height 4
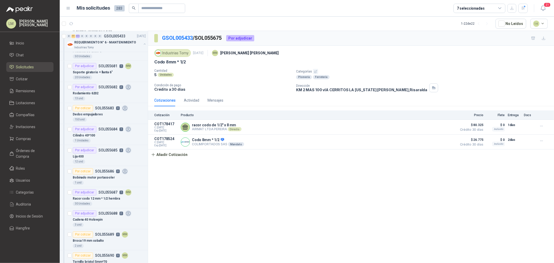
scroll to position [1010, 0]
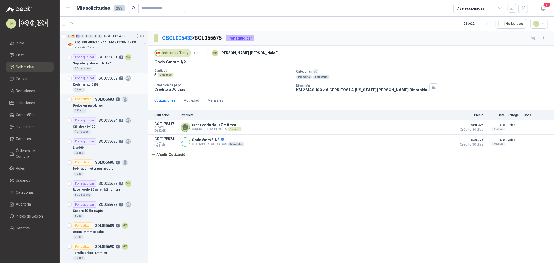
click at [100, 78] on p "SOL055682" at bounding box center [107, 78] width 19 height 4
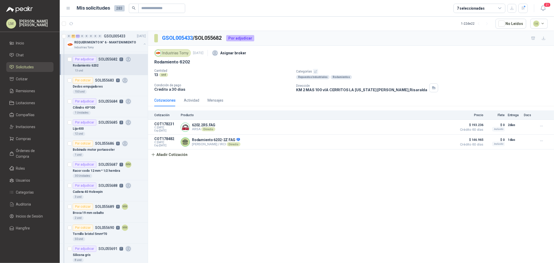
scroll to position [1039, 0]
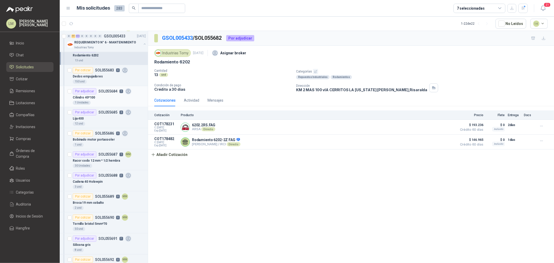
click at [110, 98] on div "Cilindro 40*100" at bounding box center [109, 97] width 73 height 6
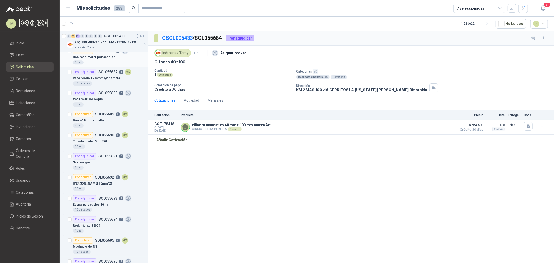
scroll to position [1126, 0]
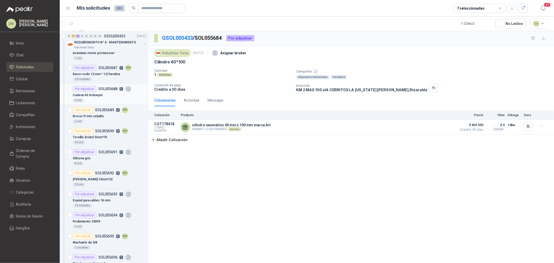
click at [98, 97] on p "Cadena 40 Holowpin" at bounding box center [88, 95] width 30 height 5
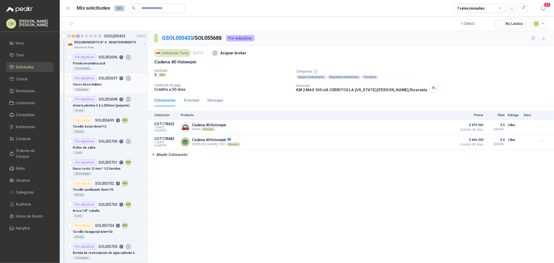
scroll to position [1328, 0]
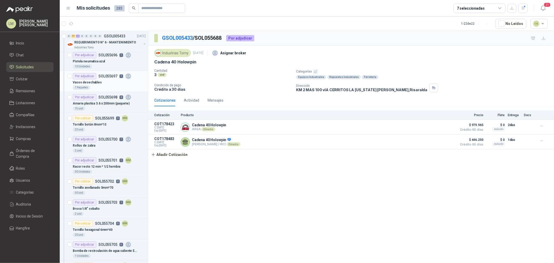
click at [95, 85] on p "Vasos desechables" at bounding box center [87, 82] width 29 height 5
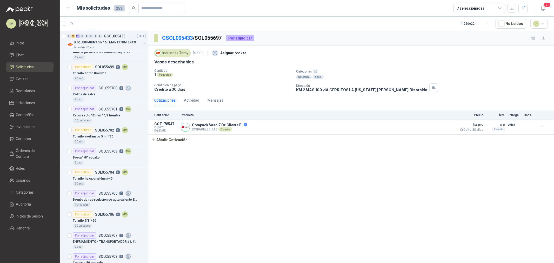
scroll to position [1385, 0]
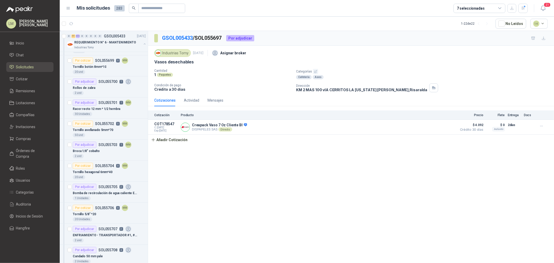
click at [96, 88] on div "Rollos de zabra" at bounding box center [109, 88] width 73 height 6
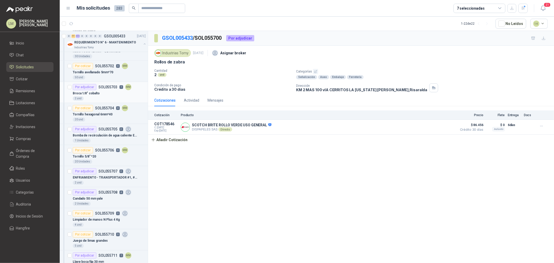
scroll to position [1414, 0]
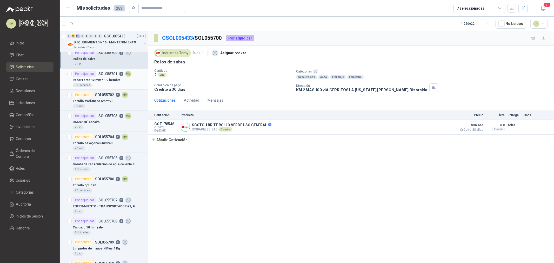
click at [102, 74] on p "SOL055701" at bounding box center [107, 74] width 19 height 4
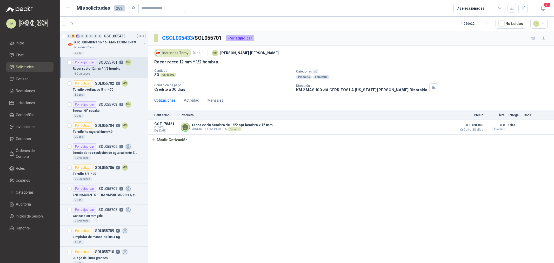
scroll to position [1443, 0]
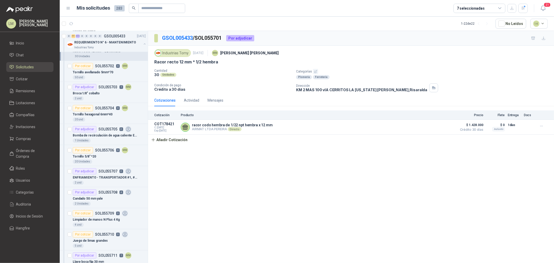
click at [314, 70] on icon "button" at bounding box center [315, 71] width 3 height 3
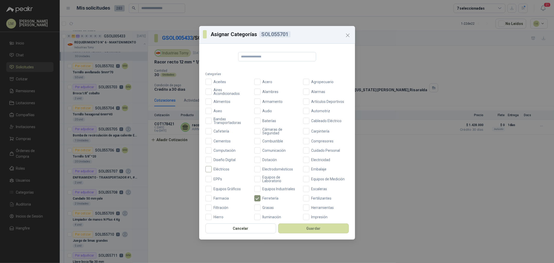
click at [222, 166] on label "Eléctricos" at bounding box center [228, 169] width 46 height 6
click at [308, 230] on button "Guardar" at bounding box center [313, 228] width 71 height 10
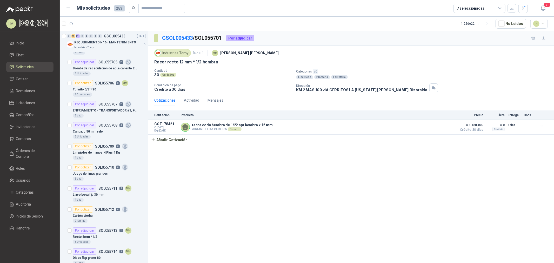
scroll to position [1501, 0]
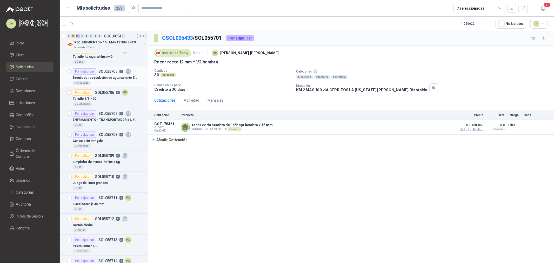
click at [93, 77] on p "Bomba de recirculación de agua caliente Evans de 3/4" at bounding box center [105, 77] width 65 height 5
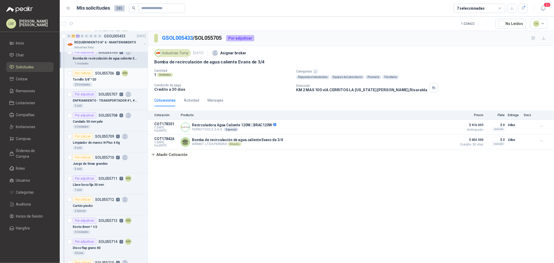
scroll to position [1530, 0]
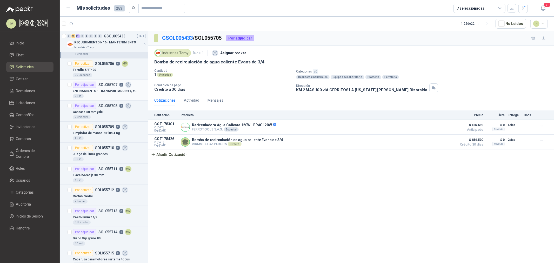
click at [104, 90] on p "ENFRIAMIENTO - TRANSPORTADOR #1, #2 Y #3 3870 MM LARGO *1100 MM ANCHO L3" at bounding box center [105, 91] width 65 height 5
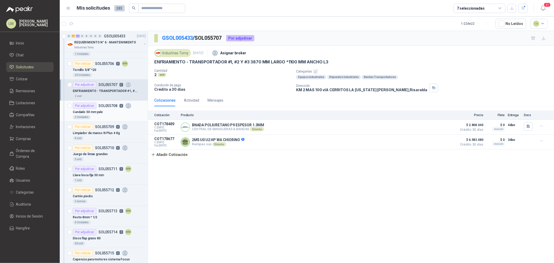
click at [98, 117] on div "2 Unidades" at bounding box center [109, 117] width 73 height 4
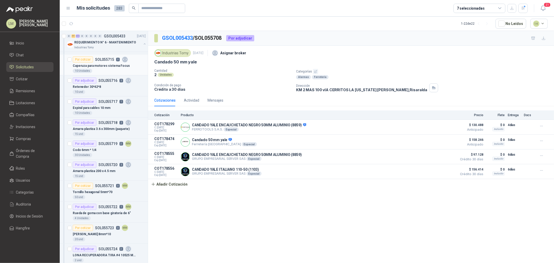
scroll to position [1732, 0]
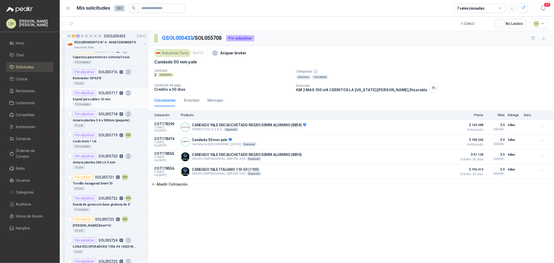
click at [97, 102] on p "Espiral para cables 10 mm" at bounding box center [92, 99] width 38 height 5
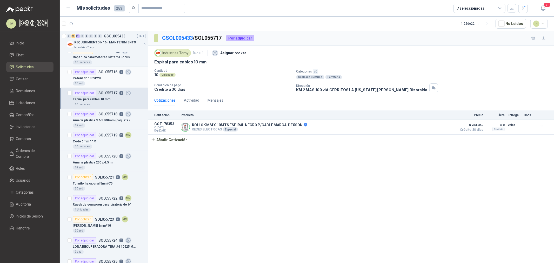
click at [95, 81] on p "Retenedor 30*42*8" at bounding box center [87, 78] width 28 height 5
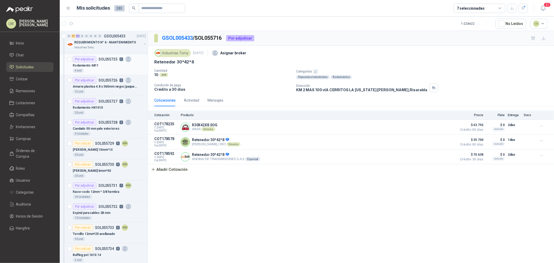
scroll to position [1963, 0]
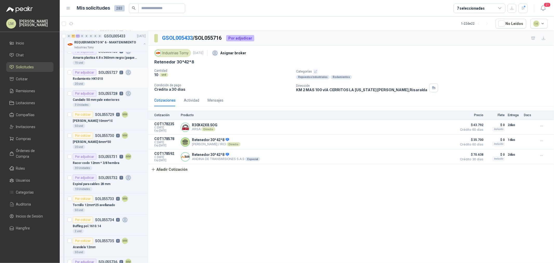
click at [105, 76] on div "Por adjudicar SOL055727 2" at bounding box center [102, 72] width 59 height 6
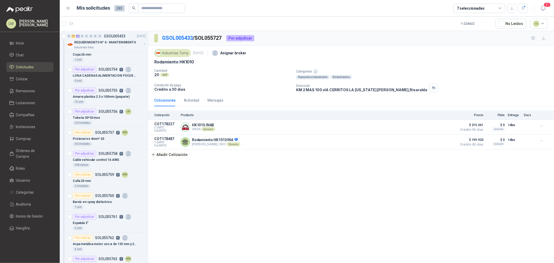
scroll to position [2569, 0]
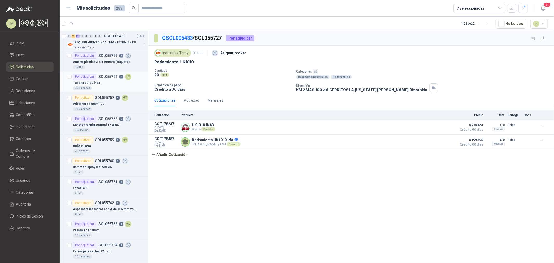
click at [101, 86] on div "Tuberia 30*30 inox" at bounding box center [109, 83] width 73 height 6
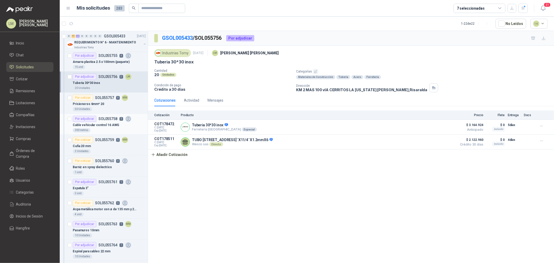
click at [102, 122] on div "Por adjudicar SOL055758 3" at bounding box center [102, 119] width 59 height 6
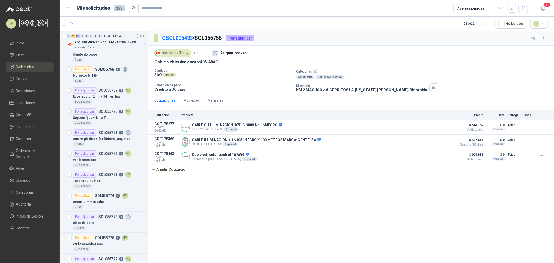
scroll to position [2800, 0]
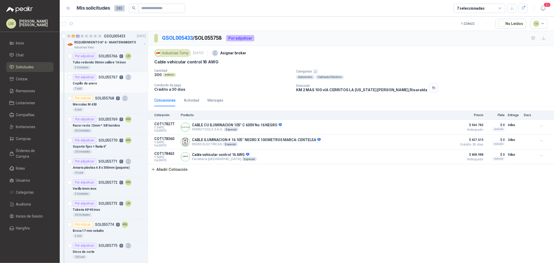
click at [108, 86] on div "Cepillo de acero" at bounding box center [109, 83] width 73 height 6
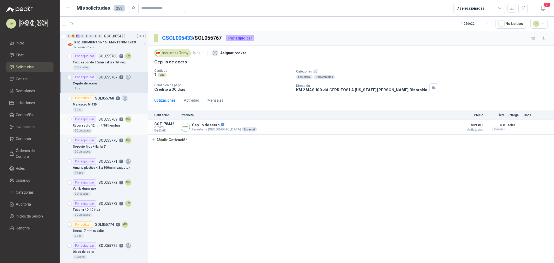
click at [105, 126] on p "Racor recto 12mm * 3/8 hembra" at bounding box center [96, 125] width 47 height 5
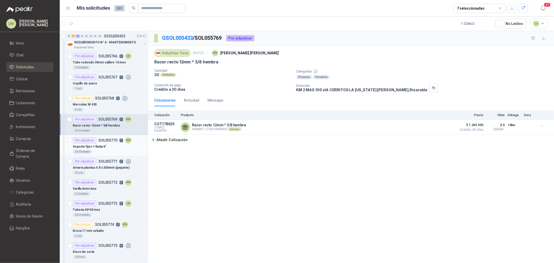
click at [99, 142] on p "SOL055770" at bounding box center [107, 140] width 19 height 4
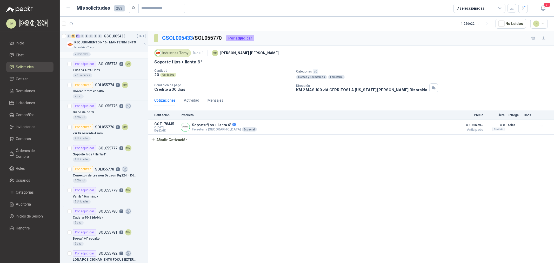
scroll to position [2944, 0]
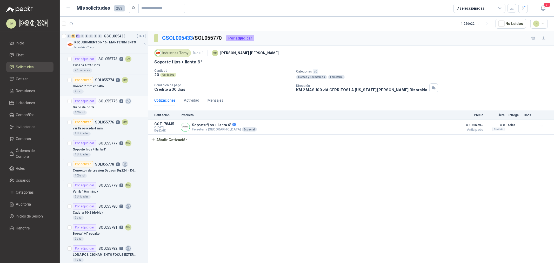
click at [98, 109] on div "Disco de corte" at bounding box center [109, 107] width 73 height 6
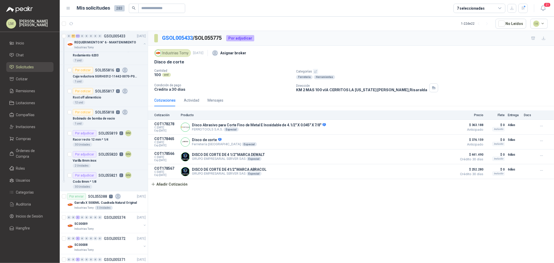
scroll to position [3839, 0]
click at [21, 138] on span "Compras" at bounding box center [23, 139] width 15 height 6
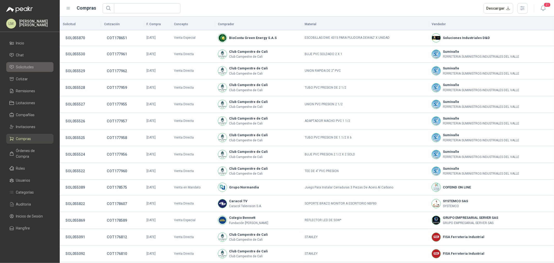
click at [25, 68] on span "Solicitudes" at bounding box center [25, 67] width 18 height 6
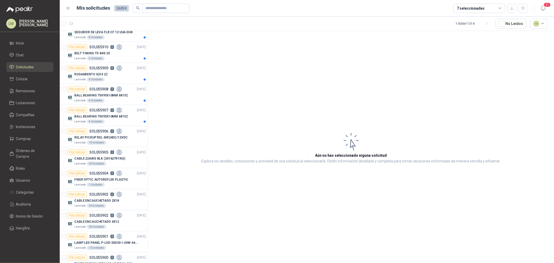
scroll to position [144, 0]
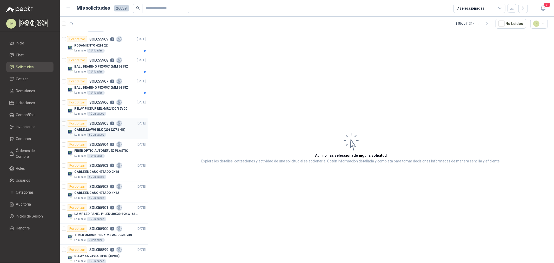
click at [94, 125] on div "Por cotizar SOL055905 0" at bounding box center [94, 123] width 55 height 6
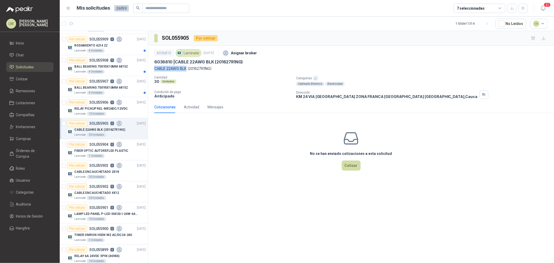
drag, startPoint x: 154, startPoint y: 68, endPoint x: 188, endPoint y: 68, distance: 33.5
click at [188, 68] on p "CABLE 22AWG BLK (201627R1NG)" at bounding box center [351, 69] width 394 height 6
copy p "CABLE 22AWG BLK"
drag, startPoint x: 211, startPoint y: 71, endPoint x: 153, endPoint y: 71, distance: 57.9
click at [153, 71] on div "6036810 Laminate [DATE] Asignar broker 6036810 | CABLE 22AWG BLK (201627R1NG)…" at bounding box center [351, 73] width 406 height 55
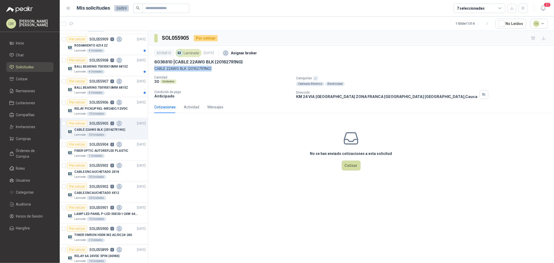
copy p "CABLE 22AWG BLK (201627R1NG)"
click at [89, 151] on p "FIBER OPTIC AUTOREFLEX PLASTIC" at bounding box center [101, 150] width 54 height 5
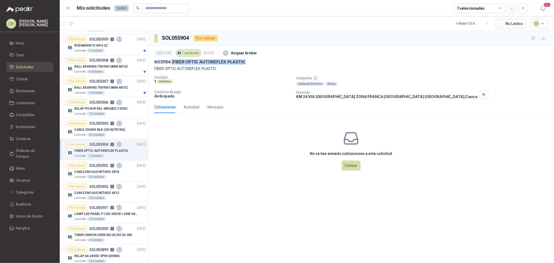
drag, startPoint x: 175, startPoint y: 62, endPoint x: 250, endPoint y: 62, distance: 75.3
click at [250, 62] on div "6031154 | FIBER OPTIC AUTOREFLEX PLASTIC" at bounding box center [351, 61] width 394 height 5
copy p "FIBER OPTIC AUTOREFLEX PLASTIC"
click at [81, 173] on p "CABLE ENCAUCHETADO 2X18" at bounding box center [96, 171] width 45 height 5
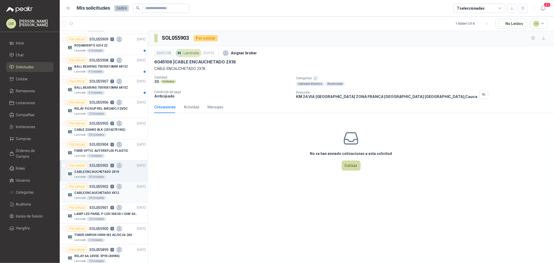
click at [94, 195] on p "CABLE ENCAUCHETADO 4X12" at bounding box center [96, 192] width 45 height 5
click at [94, 210] on div "Por cotizar SOL055901 0" at bounding box center [94, 207] width 55 height 6
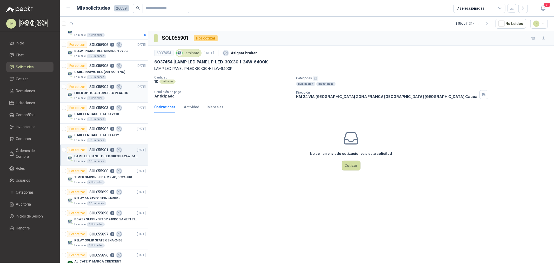
scroll to position [231, 0]
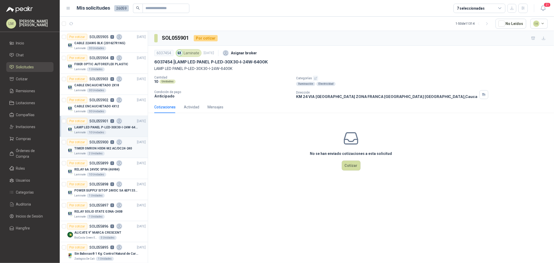
click at [74, 149] on div "TIMER OMRON H3DK-M2 AC/DC24-240 Laminate 2 Unidades" at bounding box center [106, 150] width 79 height 10
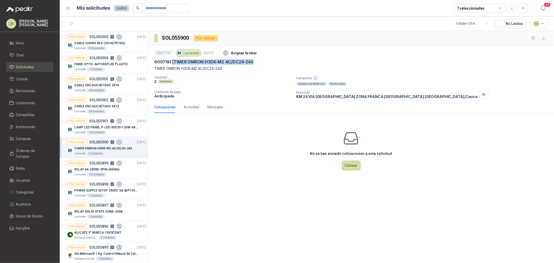
drag, startPoint x: 174, startPoint y: 60, endPoint x: 256, endPoint y: 59, distance: 82.1
click at [256, 59] on div "6007191 | TIMER OMRON H3DK-M2 AC/DC24-240" at bounding box center [351, 61] width 394 height 5
copy p "TIMER OMRON H3DK-M2 AC/DC24-240"
click at [97, 175] on div "10 Unidades" at bounding box center [96, 174] width 19 height 4
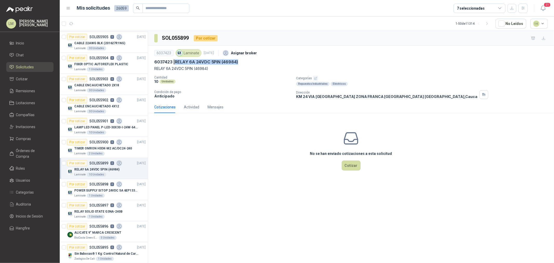
drag, startPoint x: 176, startPoint y: 61, endPoint x: 241, endPoint y: 64, distance: 65.3
click at [241, 64] on div "6037423 | RELAY 6A 24VDC 5PIN (46984)" at bounding box center [351, 61] width 394 height 5
copy p "RELAY 6A 24VDC 5PIN (46984)"
click at [97, 190] on p "POWER SUPPLY SITOP 24VDC 5A 6EP13333BA10" at bounding box center [106, 190] width 65 height 5
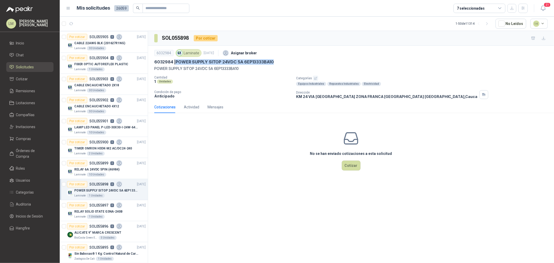
drag, startPoint x: 177, startPoint y: 62, endPoint x: 289, endPoint y: 62, distance: 112.2
click at [289, 62] on div "6032984 | POWER SUPPLY SITOP 24VDC 5A 6EP13333BA10" at bounding box center [351, 61] width 394 height 5
copy p "POWER SUPPLY SITOP 24VDC 5A 6EP13333BA10"
click at [87, 206] on div "Por cotizar SOL055897 0" at bounding box center [94, 205] width 55 height 6
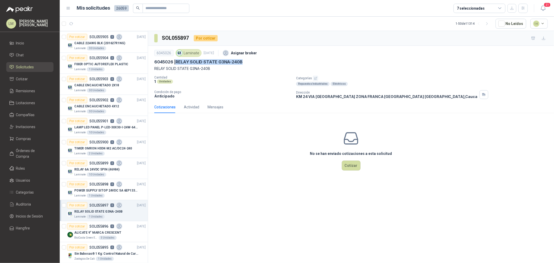
drag, startPoint x: 176, startPoint y: 61, endPoint x: 250, endPoint y: 61, distance: 74.6
click at [250, 61] on div "6045026 | RELAY SOLID STATE G3NA-240B" at bounding box center [351, 61] width 394 height 5
copy p "RELAY SOLID STATE G3NA-240B"
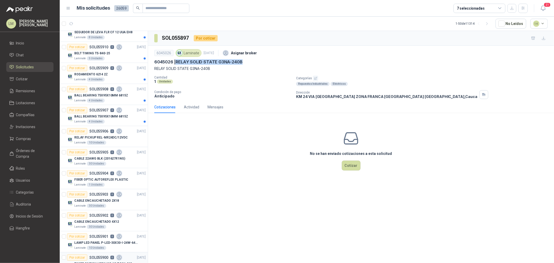
scroll to position [87, 0]
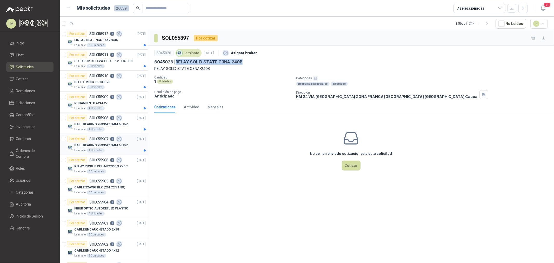
click at [95, 146] on p "BALL BEARING 75X95X10MM 6815Z" at bounding box center [101, 145] width 54 height 5
drag, startPoint x: 175, startPoint y: 62, endPoint x: 255, endPoint y: 60, distance: 80.6
click at [255, 60] on div "6030651 | BALL BEARING 75X95X10MM 6815Z" at bounding box center [351, 61] width 394 height 5
copy p "BALL BEARING 75X95X10MM 6815Z"
click at [90, 128] on div "4 Unidades" at bounding box center [96, 129] width 18 height 4
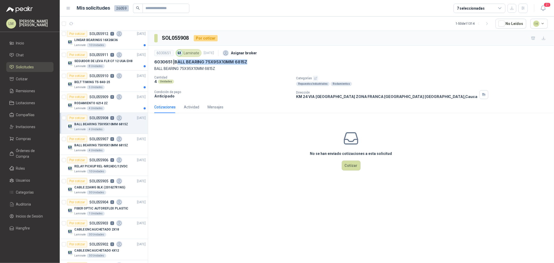
drag, startPoint x: 177, startPoint y: 62, endPoint x: 249, endPoint y: 60, distance: 72.5
click at [249, 60] on div "6030651 | BALL BEARING 75X95X10MM 6815Z" at bounding box center [351, 61] width 394 height 5
click at [173, 61] on p "6030651 | BALL BEARING 75X95X10MM 6815Z" at bounding box center [200, 61] width 93 height 5
drag, startPoint x: 175, startPoint y: 61, endPoint x: 243, endPoint y: 61, distance: 68.8
click at [243, 61] on p "6030651 | BALL BEARING 75X95X10MM 6815Z" at bounding box center [200, 61] width 93 height 5
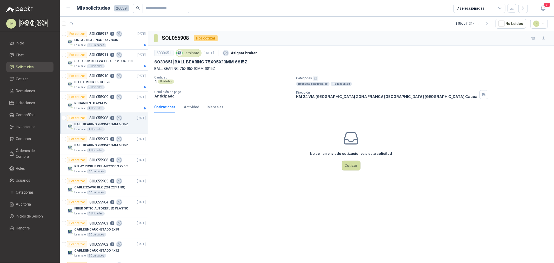
click at [247, 59] on div "6030651 Laminate [DATE] Asignar broker 6030651 | BALL BEARING 75X95X10MM 6815Z …" at bounding box center [351, 60] width 394 height 24
drag, startPoint x: 251, startPoint y: 61, endPoint x: 174, endPoint y: 63, distance: 76.4
click at [174, 63] on div "6030651 | BALL BEARING 75X95X10MM 6815Z" at bounding box center [351, 61] width 394 height 5
copy p "BALL BEARING 75X95X10MM 6815Z"
click at [94, 99] on div "Por cotizar SOL055909 0" at bounding box center [94, 97] width 55 height 6
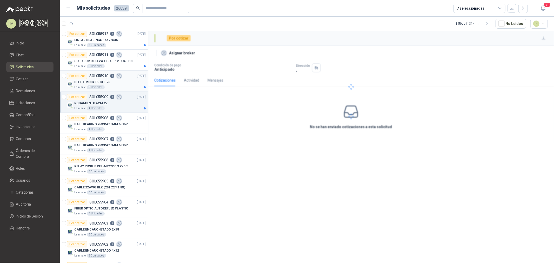
click at [91, 81] on p "BELT TIMING T5-840-25" at bounding box center [92, 82] width 36 height 5
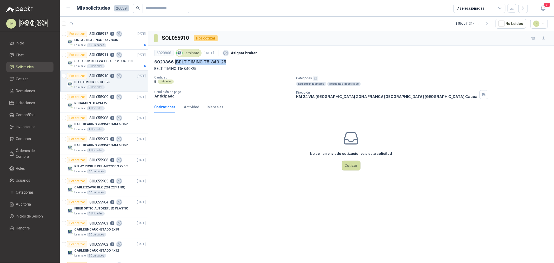
drag, startPoint x: 177, startPoint y: 61, endPoint x: 253, endPoint y: 61, distance: 76.1
click at [253, 61] on div "6020866 | BELT TIMING T5-840-25" at bounding box center [351, 61] width 394 height 5
copy p "BELT TIMING T5-840-25"
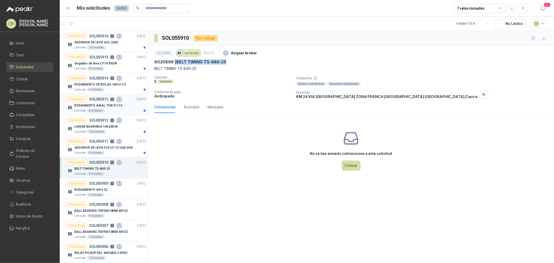
click at [94, 104] on p "RODAMIENTO AXIAL THR 51114" at bounding box center [98, 105] width 48 height 5
drag, startPoint x: 177, startPoint y: 61, endPoint x: 259, endPoint y: 59, distance: 82.1
click at [259, 59] on div "6000283 | RODAMIENTO AXIAL THR 51114" at bounding box center [351, 61] width 394 height 5
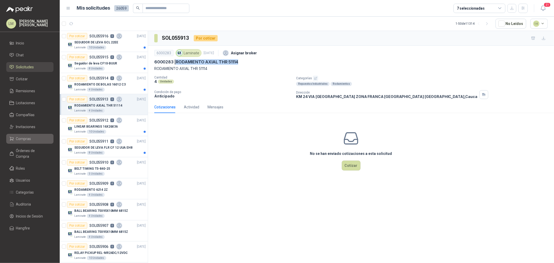
click at [24, 139] on span "Compras" at bounding box center [23, 139] width 15 height 6
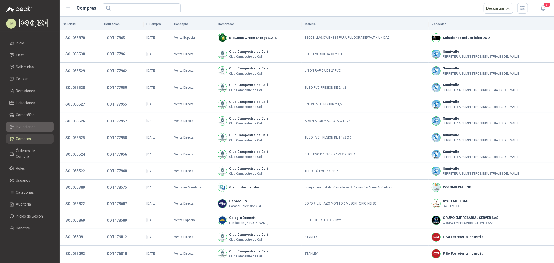
click at [25, 129] on span "Invitaciones" at bounding box center [25, 127] width 19 height 6
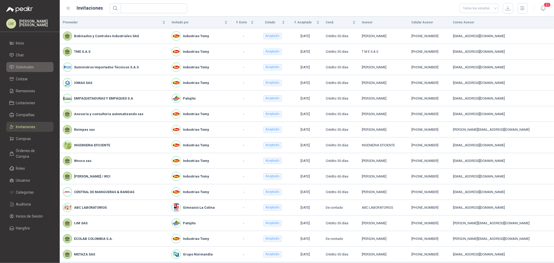
click at [26, 68] on span "Solicitudes" at bounding box center [25, 67] width 18 height 6
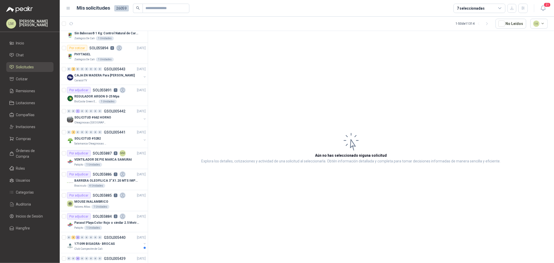
scroll to position [462, 0]
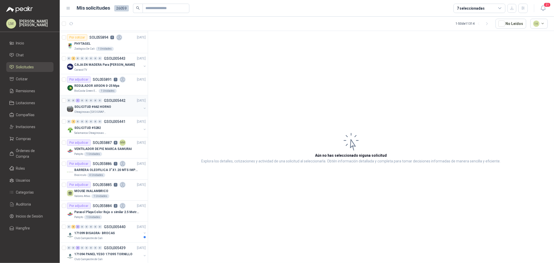
click at [105, 105] on p "SOLICITUD #662 HORNO" at bounding box center [92, 106] width 37 height 5
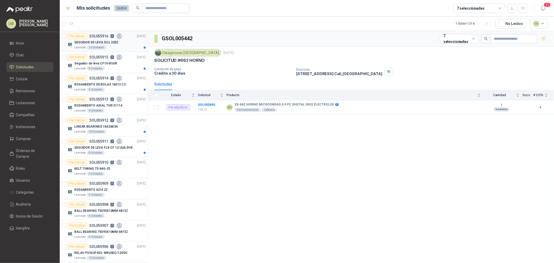
click at [103, 33] on div "Por cotizar SOL055916 0" at bounding box center [94, 36] width 55 height 6
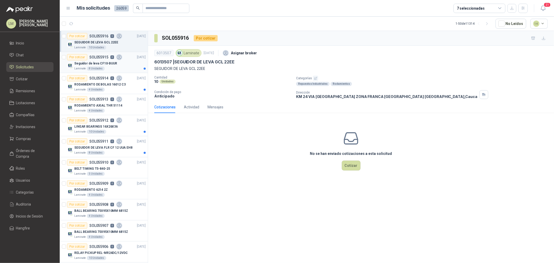
click at [91, 72] on article "Por cotizar SOL055915 0 [DATE] Seguidor de leva CF10-BUUR Laminate 8 Unidades" at bounding box center [104, 62] width 88 height 21
click at [99, 87] on p "RODAMIENTO DE BOLAS 16012 C3" at bounding box center [99, 84] width 51 height 5
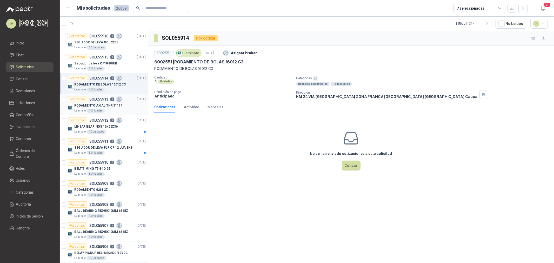
click at [99, 103] on p "RODAMIENTO AXIAL THR 51114" at bounding box center [98, 105] width 48 height 5
click at [99, 126] on p "LINEAR BEARINGS 16X26X36" at bounding box center [95, 126] width 43 height 5
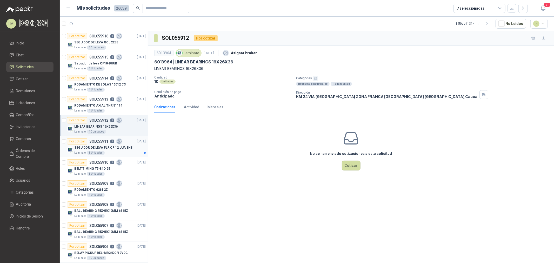
click at [99, 149] on p "SEGUIDOR DE LEVA FLR CF 12 UUA EH8" at bounding box center [103, 147] width 58 height 5
click at [100, 171] on p "BELT TIMING T5-840-25" at bounding box center [92, 168] width 36 height 5
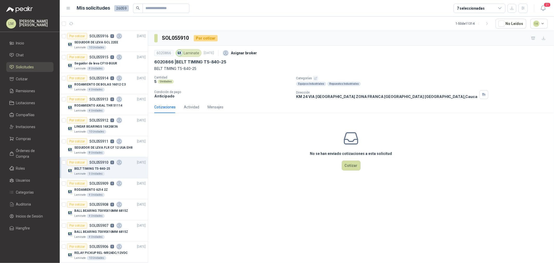
click at [316, 78] on icon "button" at bounding box center [315, 78] width 3 height 3
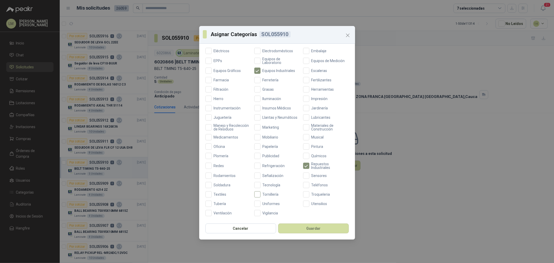
scroll to position [123, 0]
click at [223, 176] on span "Rodamientos" at bounding box center [225, 176] width 26 height 4
click at [299, 229] on button "Guardar" at bounding box center [313, 228] width 71 height 10
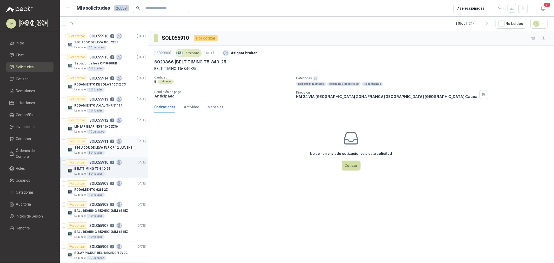
scroll to position [58, 0]
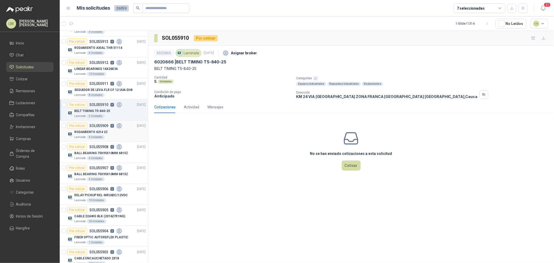
click at [99, 131] on p "RODAMIENTO 6214 2Z" at bounding box center [91, 132] width 34 height 5
click at [99, 152] on p "BALL BEARING 75X95X10MM 6815Z" at bounding box center [101, 153] width 54 height 5
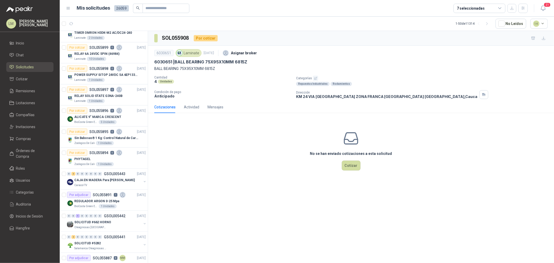
scroll to position [375, 0]
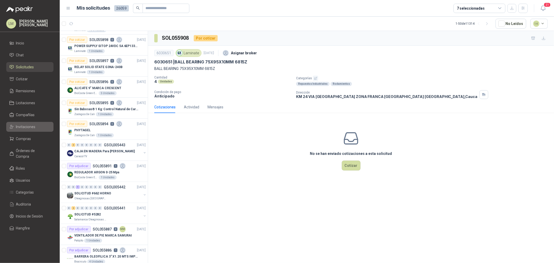
click at [26, 127] on span "Invitaciones" at bounding box center [25, 127] width 19 height 6
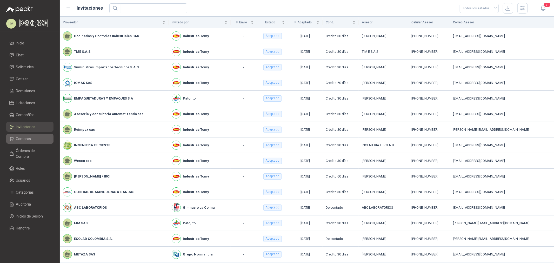
click at [24, 138] on span "Compras" at bounding box center [23, 139] width 15 height 6
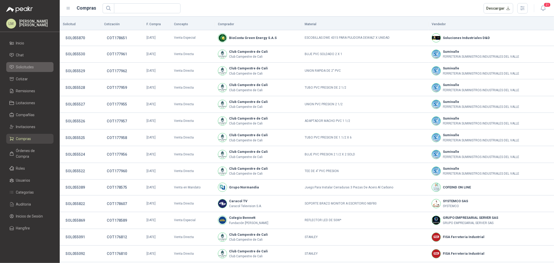
click at [30, 67] on span "Solicitudes" at bounding box center [25, 67] width 18 height 6
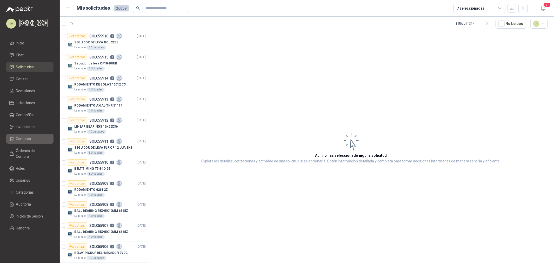
click at [23, 138] on span "Compras" at bounding box center [23, 139] width 15 height 6
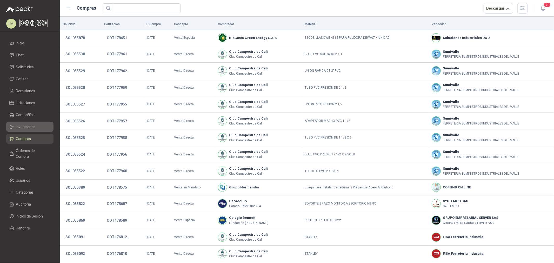
click at [24, 126] on span "Invitaciones" at bounding box center [25, 127] width 19 height 6
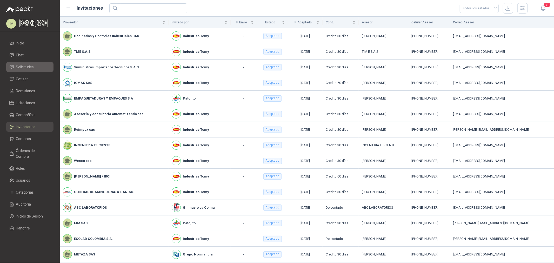
click at [25, 66] on span "Solicitudes" at bounding box center [25, 67] width 18 height 6
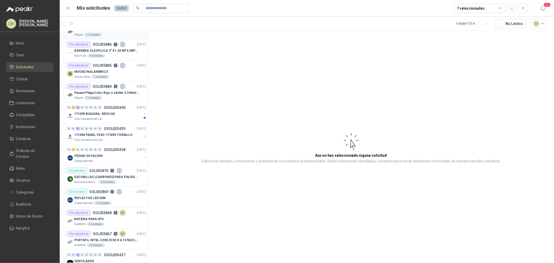
scroll to position [606, 0]
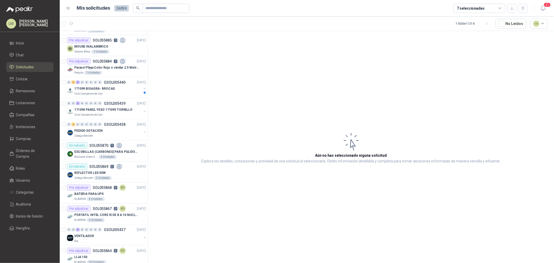
click at [458, 6] on div "7 seleccionadas" at bounding box center [471, 8] width 28 height 6
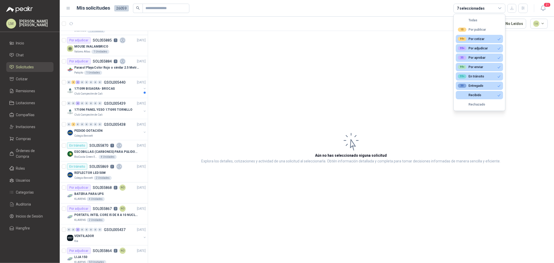
click at [458, 6] on div "7 seleccionadas" at bounding box center [471, 8] width 28 height 6
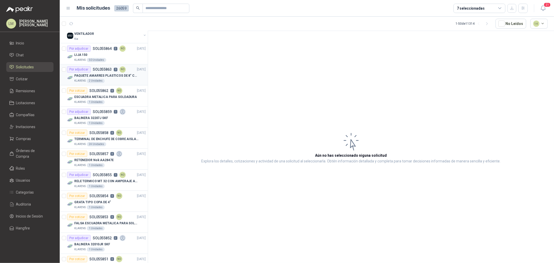
scroll to position [826, 0]
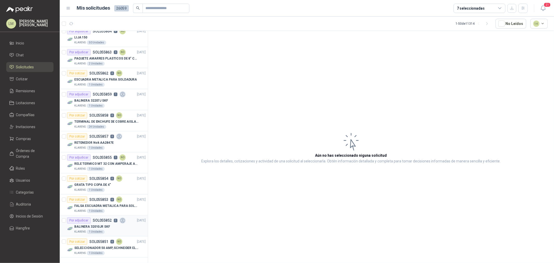
click at [111, 224] on div "BALINERA 32010JR SKF" at bounding box center [109, 227] width 71 height 6
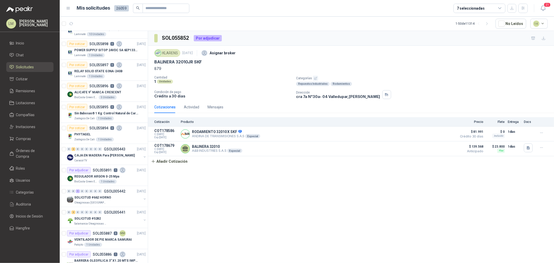
scroll to position [404, 0]
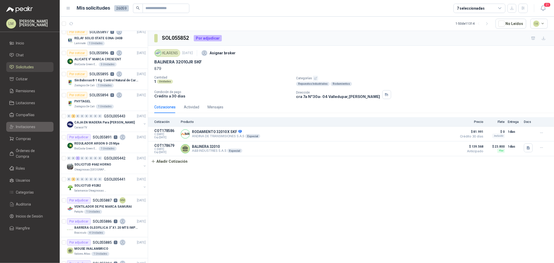
click at [25, 126] on span "Invitaciones" at bounding box center [25, 127] width 19 height 6
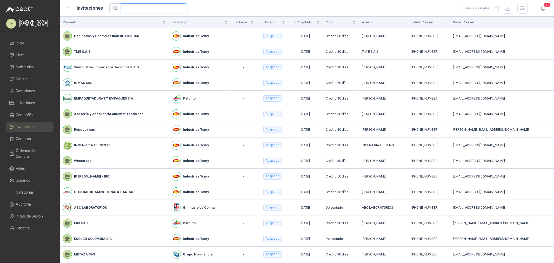
click at [157, 6] on input "text" at bounding box center [152, 8] width 56 height 9
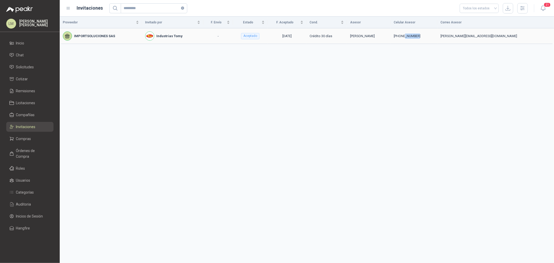
drag, startPoint x: 435, startPoint y: 36, endPoint x: 421, endPoint y: 35, distance: 13.5
click at [422, 35] on div "[PHONE_NUMBER]" at bounding box center [414, 36] width 41 height 5
click at [420, 35] on div "[PHONE_NUMBER]" at bounding box center [414, 36] width 41 height 5
drag, startPoint x: 146, startPoint y: 9, endPoint x: 111, endPoint y: 8, distance: 35.1
click at [111, 8] on span "*********" at bounding box center [148, 8] width 78 height 10
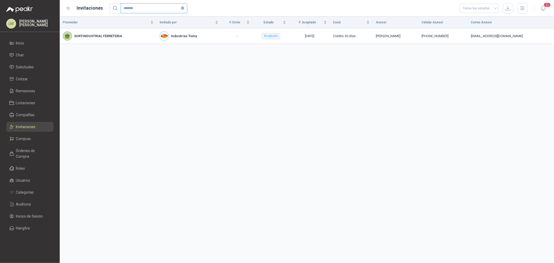
drag, startPoint x: 150, startPoint y: 9, endPoint x: 66, endPoint y: 11, distance: 84.5
click at [66, 11] on div "Invitaciones ******* Todos los estados" at bounding box center [297, 8] width 462 height 10
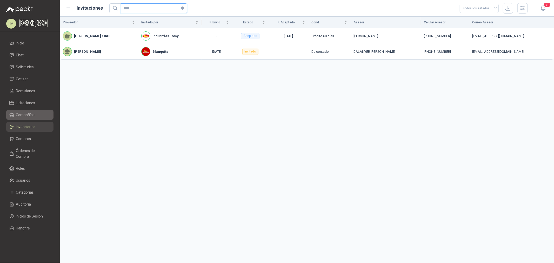
type input "****"
click at [25, 118] on link "Compañías" at bounding box center [29, 115] width 47 height 10
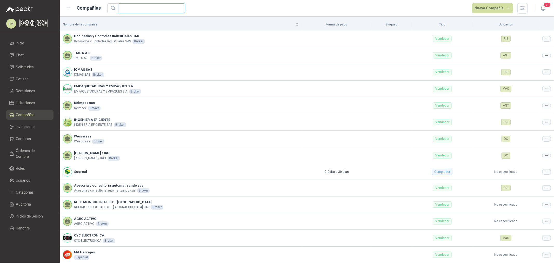
click at [130, 9] on input "text" at bounding box center [150, 8] width 56 height 9
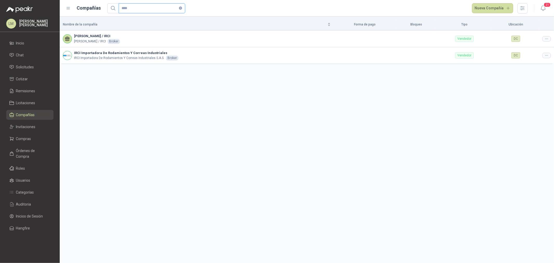
drag, startPoint x: 129, startPoint y: 7, endPoint x: 104, endPoint y: 7, distance: 25.5
click at [104, 7] on div "Compañías **** [GEOGRAPHIC_DATA]" at bounding box center [297, 8] width 462 height 10
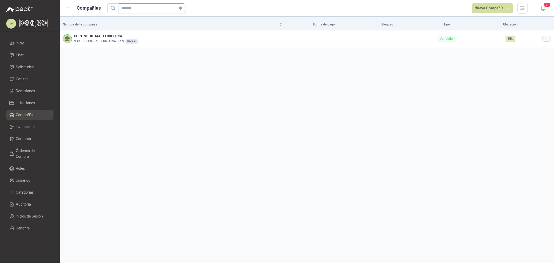
type input "*******"
click at [546, 39] on icon at bounding box center [547, 39] width 4 height 4
click at [542, 48] on span "Editar compañía" at bounding box center [533, 48] width 27 height 6
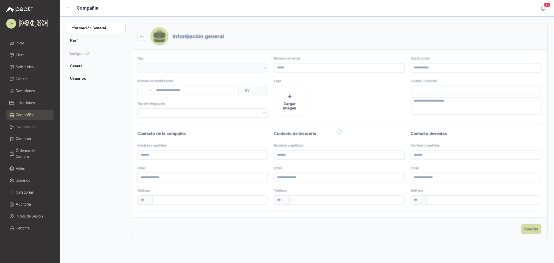
type input "**********"
type input "*********"
type input "*"
type textarea "**********"
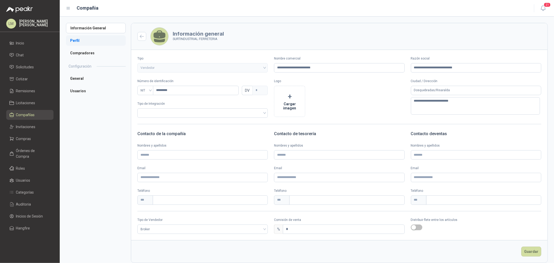
click at [82, 37] on li "Perfil" at bounding box center [96, 40] width 60 height 10
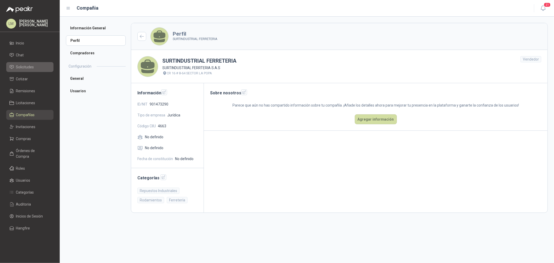
click at [22, 67] on span "Solicitudes" at bounding box center [25, 67] width 18 height 6
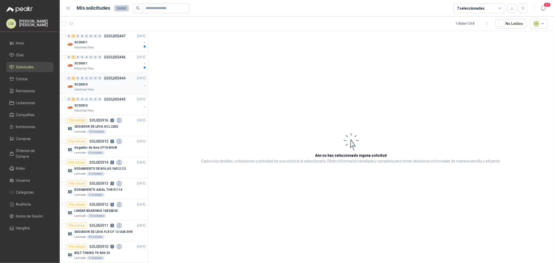
click at [100, 89] on div "Industrias Tomy" at bounding box center [107, 90] width 67 height 4
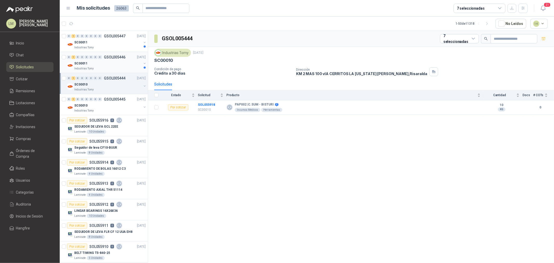
click at [101, 63] on div "SC00011" at bounding box center [107, 63] width 67 height 6
click at [99, 41] on div "SC00011" at bounding box center [107, 42] width 67 height 6
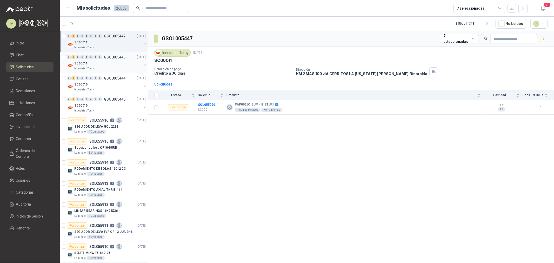
click at [95, 61] on div "SC00011" at bounding box center [107, 63] width 67 height 6
click at [95, 86] on div "SC00010" at bounding box center [107, 84] width 67 height 6
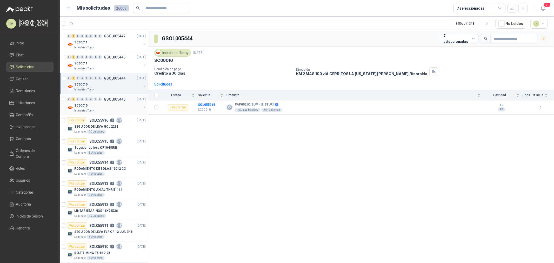
click at [95, 108] on div "SC00010" at bounding box center [107, 105] width 67 height 6
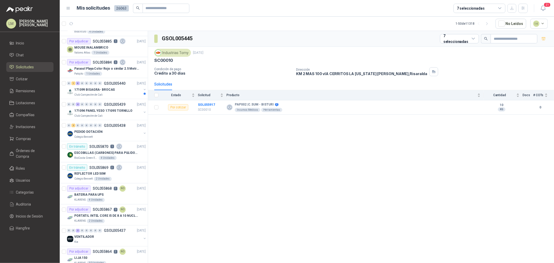
scroll to position [693, 0]
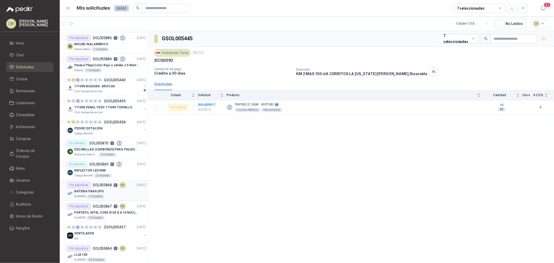
click at [101, 195] on div "4 Unidades" at bounding box center [96, 197] width 18 height 4
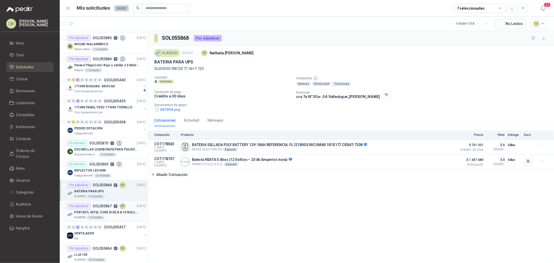
click at [101, 209] on div "Por adjudicar SOL055867 3 NO" at bounding box center [96, 206] width 59 height 6
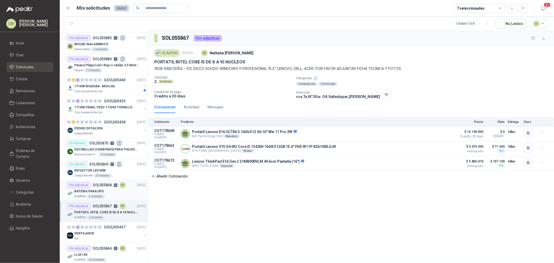
click at [100, 193] on p "BATERIA PARA UPS" at bounding box center [88, 191] width 29 height 5
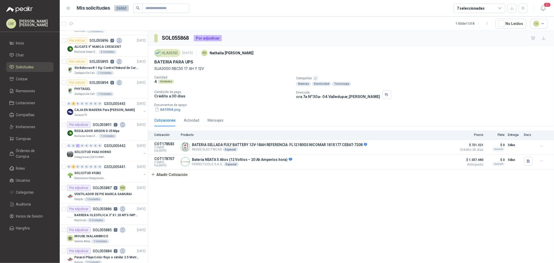
scroll to position [404, 0]
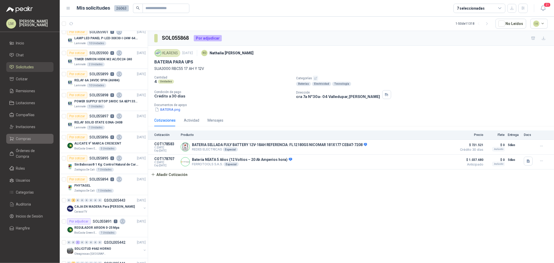
click at [25, 140] on span "Compras" at bounding box center [23, 139] width 15 height 6
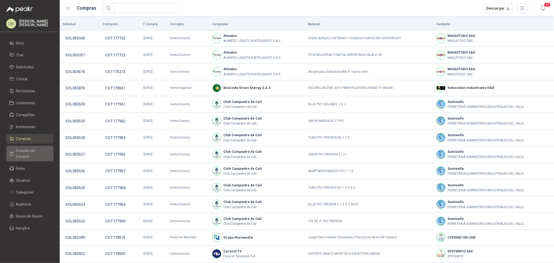
click at [27, 152] on span "Órdenes de Compra" at bounding box center [32, 153] width 32 height 11
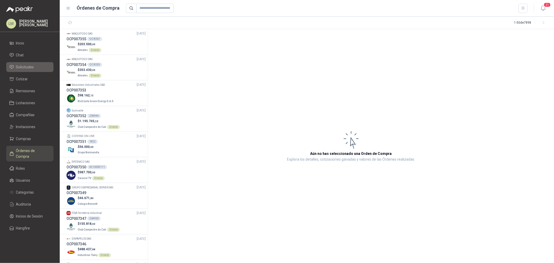
click at [32, 69] on span "Solicitudes" at bounding box center [25, 67] width 18 height 6
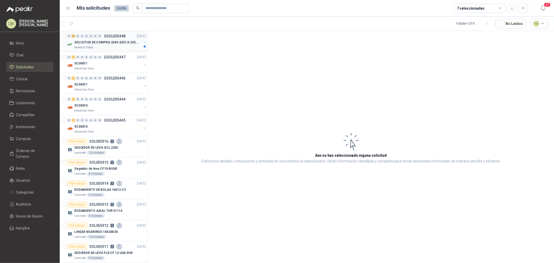
click at [96, 40] on p "SOLICITUD DE COMPRA 2249-2251 A 2256-2258 Y 2262" at bounding box center [106, 42] width 65 height 5
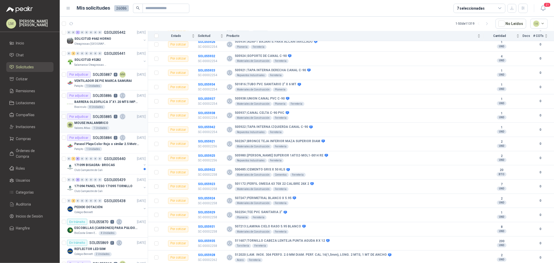
scroll to position [664, 0]
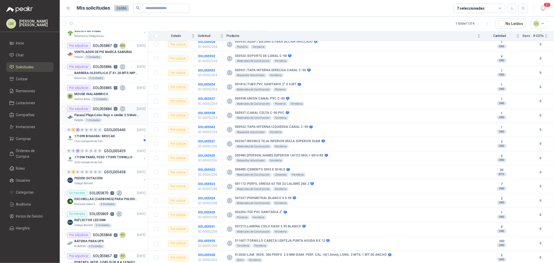
click at [94, 112] on div "Por adjudicar SOL055884 3" at bounding box center [96, 109] width 59 height 6
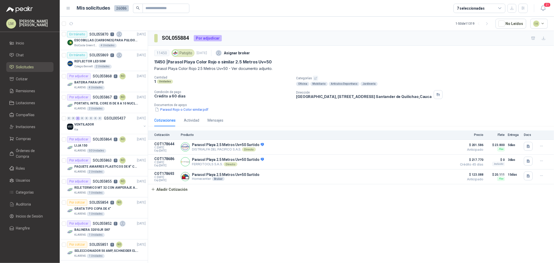
scroll to position [830, 0]
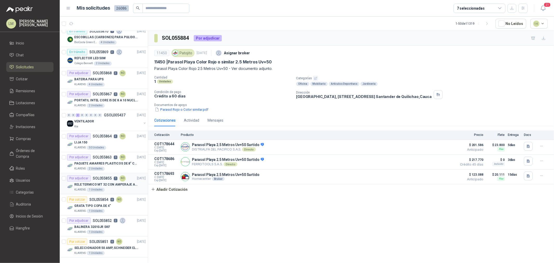
click at [103, 182] on div "RELE TERMICO MT 32 CON AMPERAJE ADJUSTABLE ENTRE 16A - 22A, MARCA LS" at bounding box center [109, 185] width 71 height 6
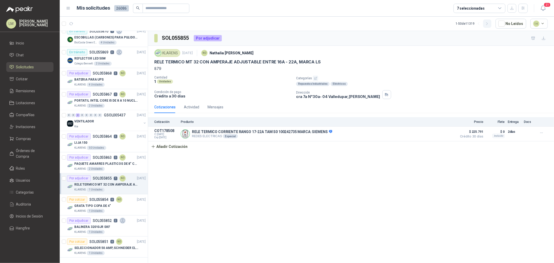
click at [489, 25] on icon "button" at bounding box center [487, 24] width 4 height 4
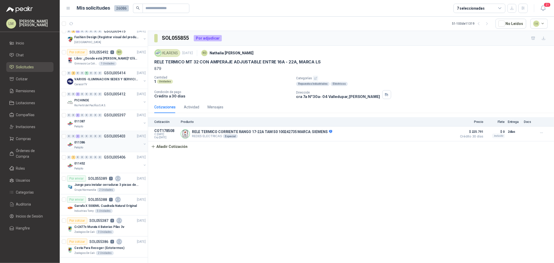
click at [94, 140] on div "011386" at bounding box center [107, 143] width 67 height 6
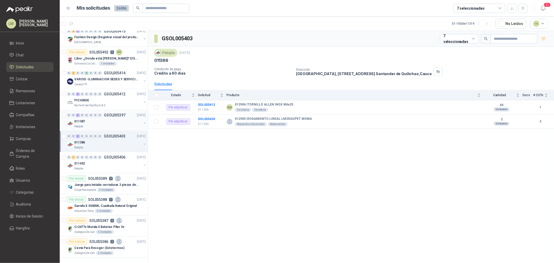
click at [94, 118] on div "011387" at bounding box center [107, 121] width 67 height 6
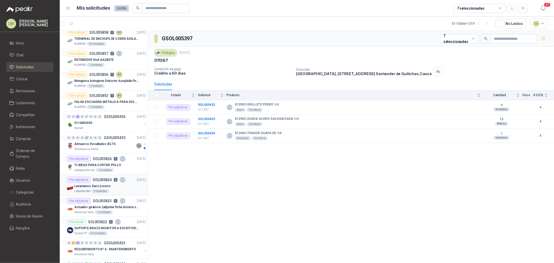
scroll to position [79, 0]
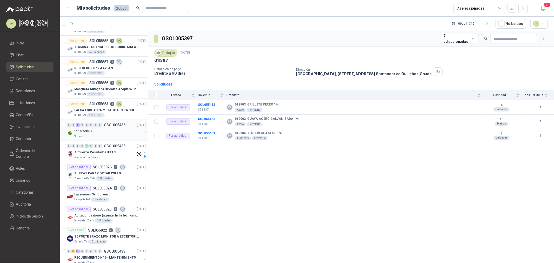
click at [92, 131] on div "5110053039" at bounding box center [107, 131] width 67 height 6
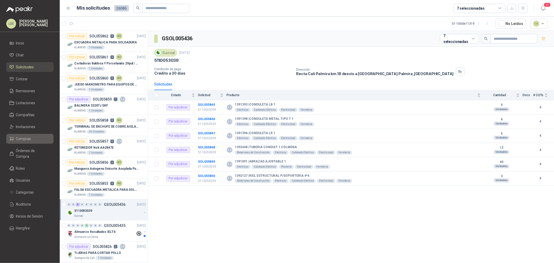
click at [26, 136] on span "Compras" at bounding box center [23, 139] width 15 height 6
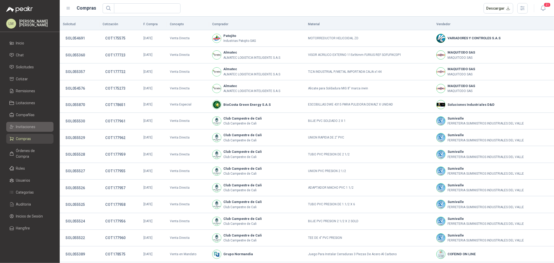
click at [26, 124] on span "Invitaciones" at bounding box center [25, 127] width 19 height 6
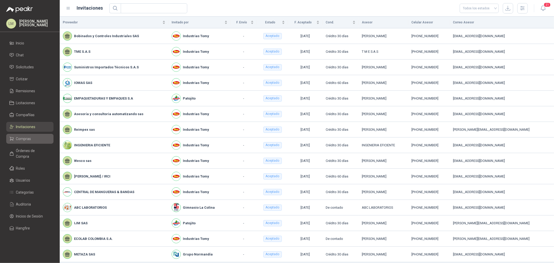
click at [26, 136] on span "Compras" at bounding box center [23, 139] width 15 height 6
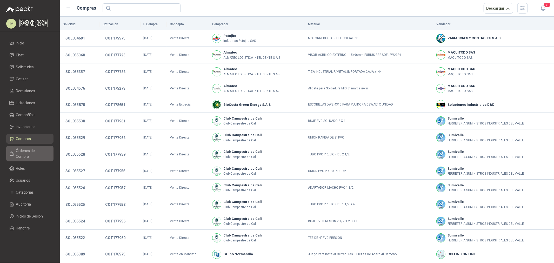
click at [28, 149] on span "Órdenes de Compra" at bounding box center [32, 153] width 32 height 11
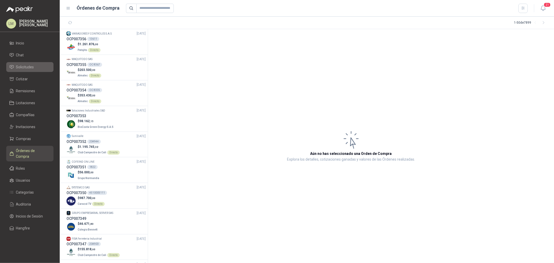
click at [27, 67] on span "Solicitudes" at bounding box center [25, 67] width 18 height 6
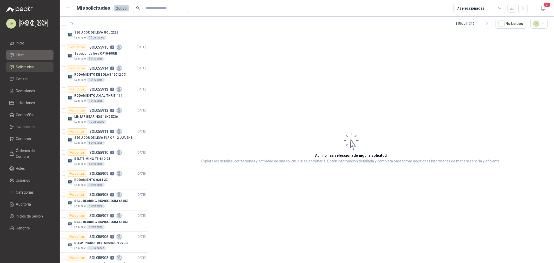
scroll to position [115, 0]
click at [27, 43] on li "Inicio" at bounding box center [29, 43] width 41 height 6
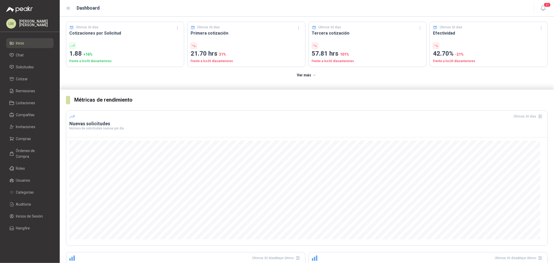
scroll to position [29, 0]
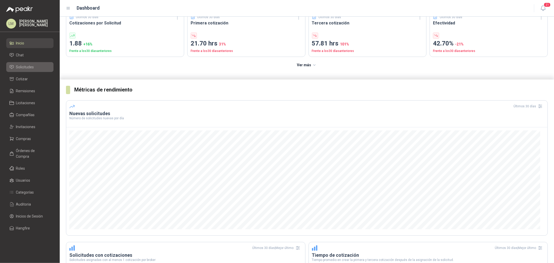
click at [19, 69] on span "Solicitudes" at bounding box center [25, 67] width 18 height 6
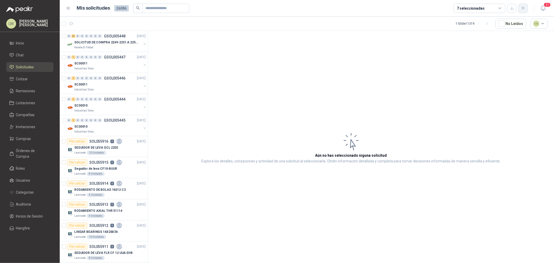
click at [524, 7] on icon "button" at bounding box center [523, 8] width 4 height 4
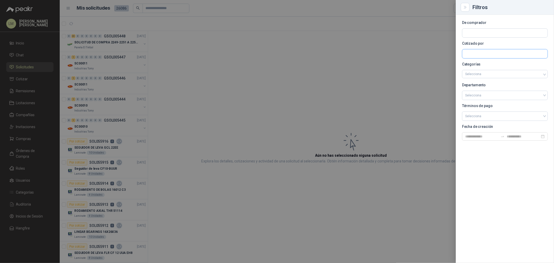
click at [483, 49] on input "text" at bounding box center [504, 53] width 85 height 9
type input "******"
click at [483, 65] on p "Suimtec" at bounding box center [483, 64] width 18 height 3
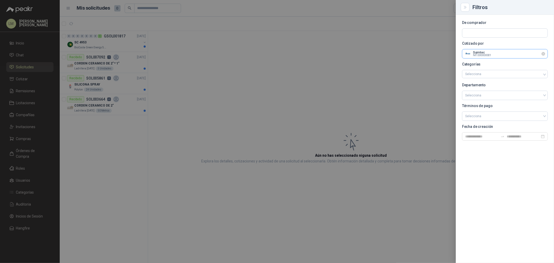
click at [496, 55] on input "text" at bounding box center [504, 53] width 85 height 9
click at [141, 42] on div at bounding box center [277, 131] width 554 height 263
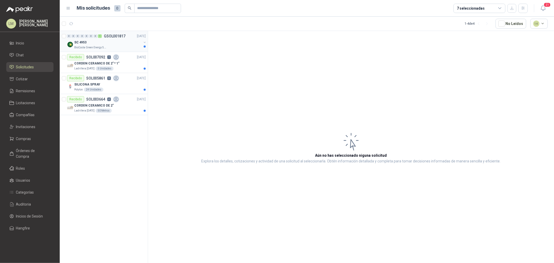
click at [144, 43] on button "button" at bounding box center [145, 42] width 4 height 4
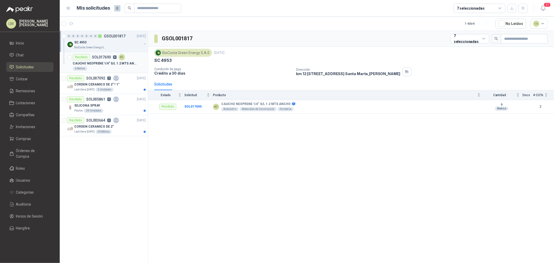
click at [115, 56] on p "2" at bounding box center [115, 57] width 4 height 4
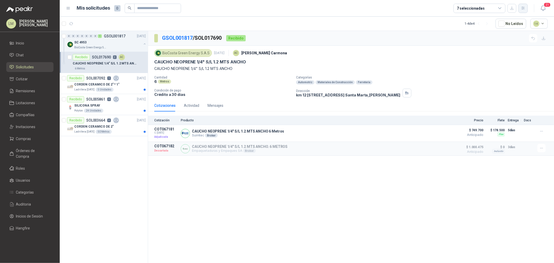
click at [521, 9] on button "button" at bounding box center [523, 8] width 9 height 9
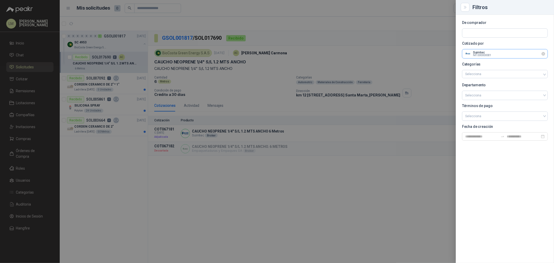
click at [492, 52] on input "text" at bounding box center [504, 53] width 85 height 9
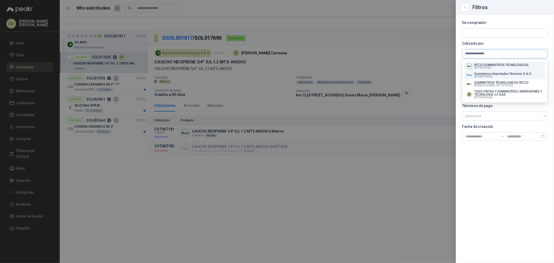
type input "**********"
click at [491, 74] on p "Suministros Importados Técnicos S.A.S" at bounding box center [502, 73] width 57 height 3
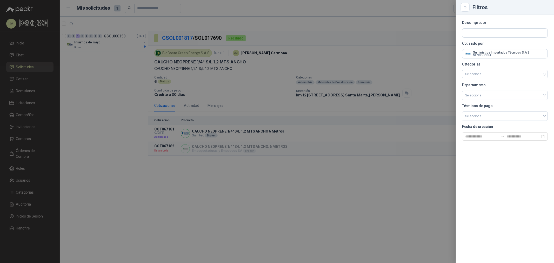
click at [321, 50] on div at bounding box center [277, 131] width 554 height 263
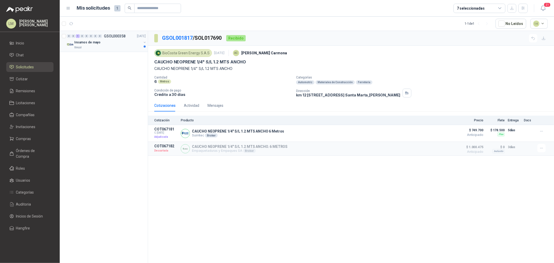
click at [143, 41] on button "button" at bounding box center [145, 42] width 4 height 4
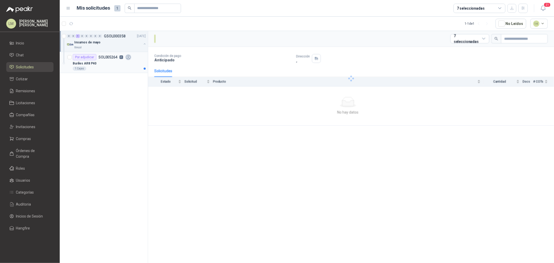
click at [113, 58] on p "SOL005264" at bounding box center [107, 57] width 19 height 4
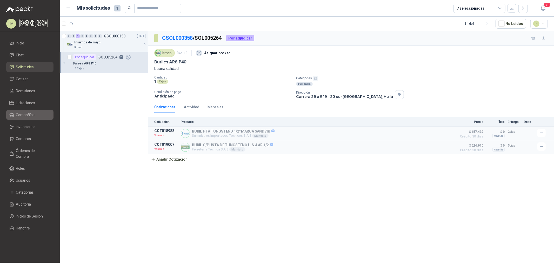
click at [23, 115] on span "Compañías" at bounding box center [25, 115] width 19 height 6
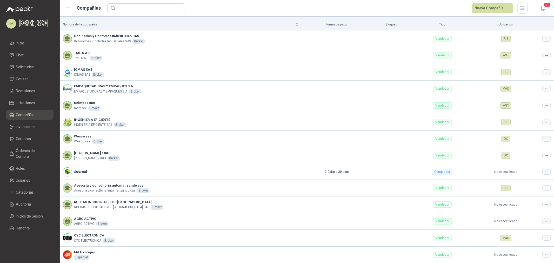
click at [143, 3] on div "Nueva Compañía" at bounding box center [317, 8] width 421 height 10
click at [142, 6] on input "text" at bounding box center [150, 8] width 56 height 9
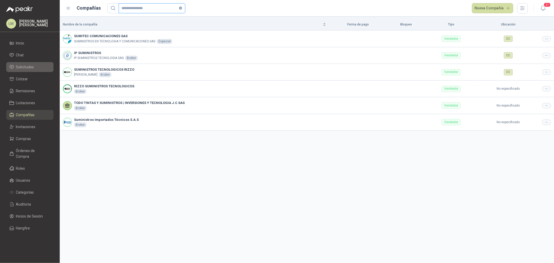
type input "**********"
click at [22, 68] on span "Solicitudes" at bounding box center [25, 67] width 18 height 6
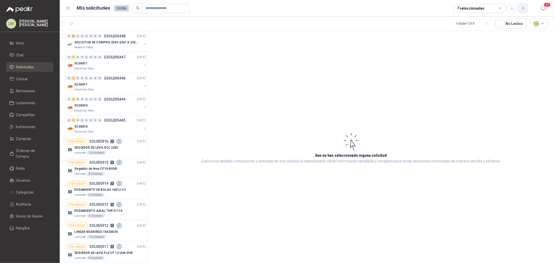
click at [522, 9] on icon "button" at bounding box center [523, 8] width 3 height 3
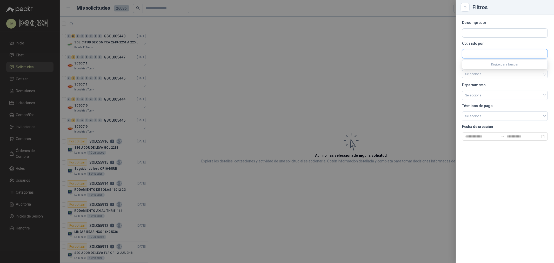
click at [481, 57] on input "text" at bounding box center [504, 53] width 85 height 9
type input "******"
click at [486, 61] on div "Reimpex sas Reimpex - NIT : 890939259" at bounding box center [504, 66] width 85 height 13
click at [487, 64] on p "Reimpex sas" at bounding box center [489, 64] width 30 height 3
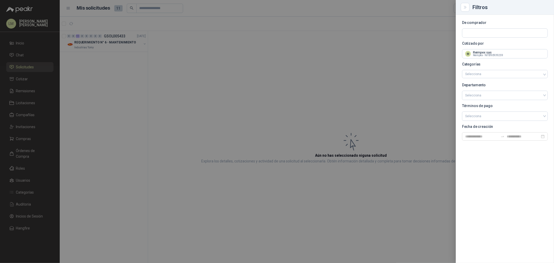
click at [232, 71] on div at bounding box center [277, 131] width 554 height 263
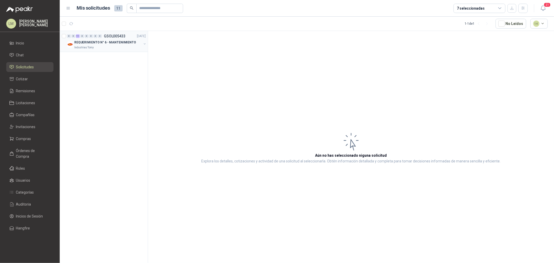
click at [143, 42] on button "button" at bounding box center [145, 44] width 4 height 4
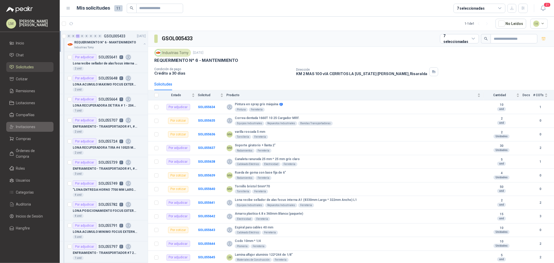
click at [21, 129] on span "Invitaciones" at bounding box center [25, 127] width 19 height 6
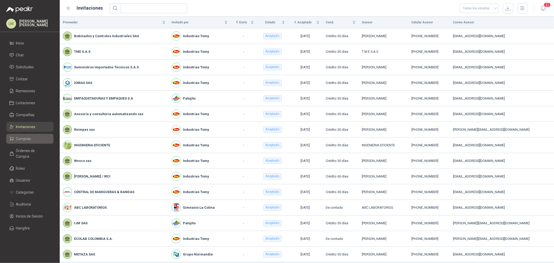
click at [23, 141] on span "Compras" at bounding box center [23, 139] width 15 height 6
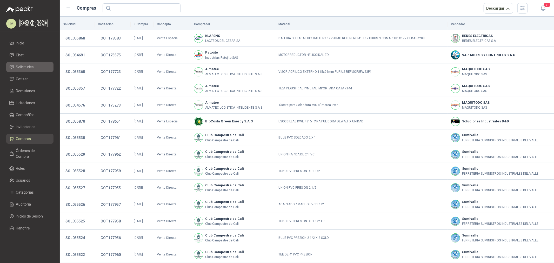
click at [21, 67] on span "Solicitudes" at bounding box center [25, 67] width 18 height 6
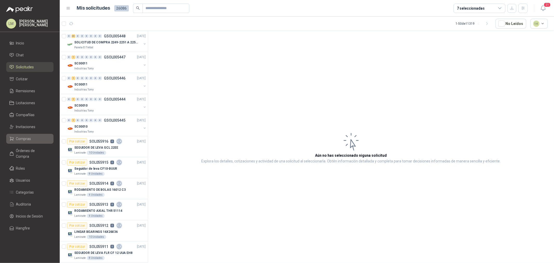
click at [25, 137] on span "Compras" at bounding box center [23, 139] width 15 height 6
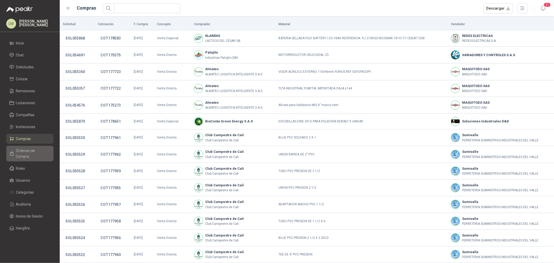
click at [26, 155] on link "Órdenes de Compra" at bounding box center [29, 154] width 47 height 16
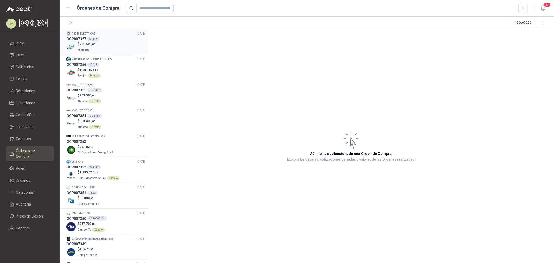
click at [87, 35] on p "REDES ELECTRICAS" at bounding box center [83, 34] width 23 height 4
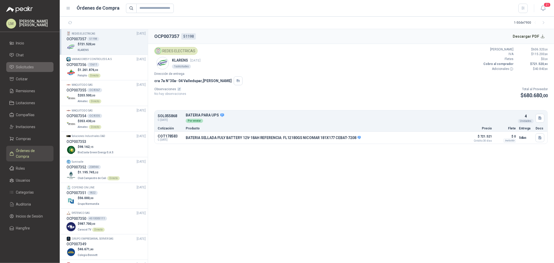
click at [25, 65] on span "Solicitudes" at bounding box center [25, 67] width 18 height 6
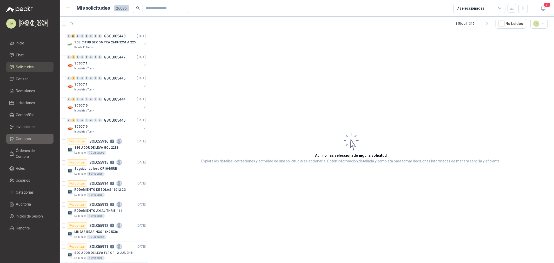
click at [21, 137] on span "Compras" at bounding box center [23, 139] width 15 height 6
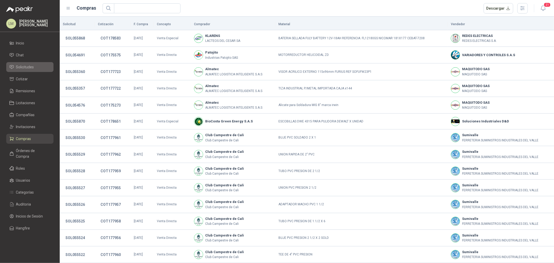
click at [26, 67] on span "Solicitudes" at bounding box center [25, 67] width 18 height 6
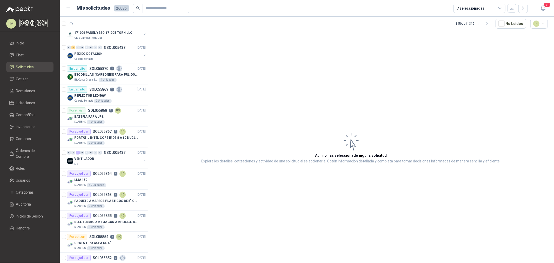
scroll to position [808, 0]
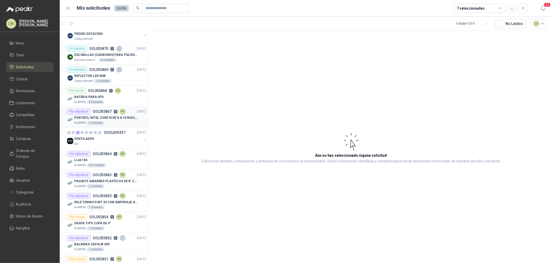
click at [102, 115] on div "Por adjudicar SOL055867 3 NO" at bounding box center [96, 112] width 59 height 6
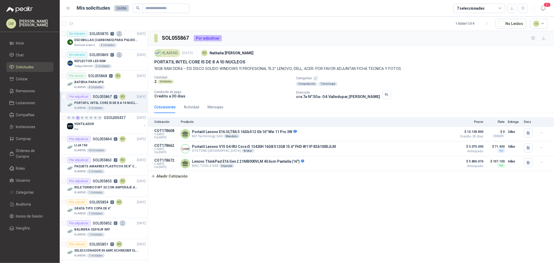
scroll to position [830, 0]
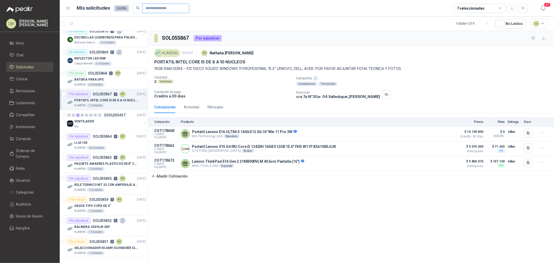
click at [166, 6] on input "text" at bounding box center [164, 8] width 36 height 9
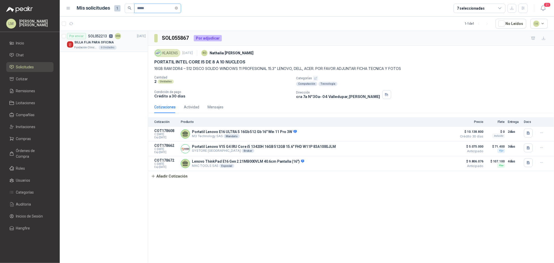
type input "*****"
click at [116, 39] on div "SILLA FIJA PARA OFICINA" at bounding box center [109, 42] width 71 height 6
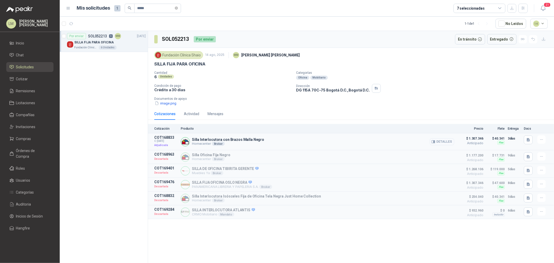
click at [439, 140] on button "Detalles" at bounding box center [442, 141] width 24 height 7
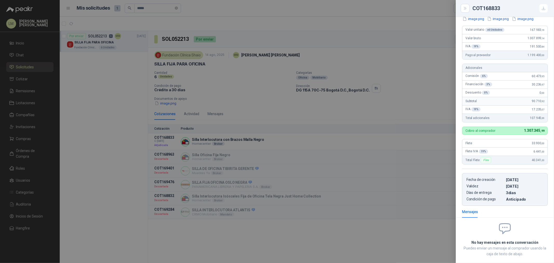
click at [355, 141] on div at bounding box center [277, 131] width 554 height 263
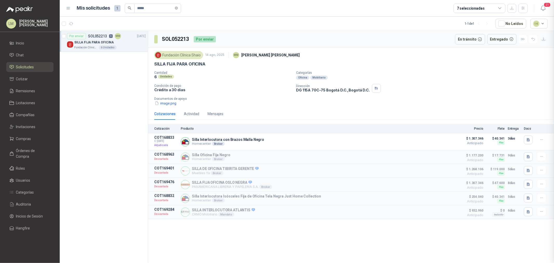
scroll to position [78, 0]
click at [218, 118] on div "Mensajes" at bounding box center [216, 114] width 16 height 12
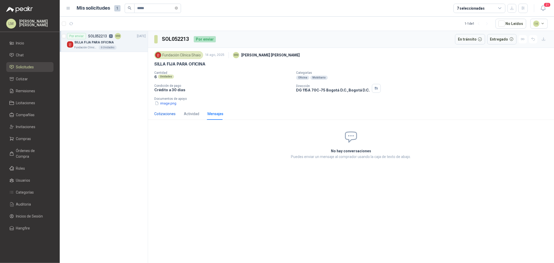
click at [168, 116] on div "Cotizaciones" at bounding box center [164, 114] width 21 height 6
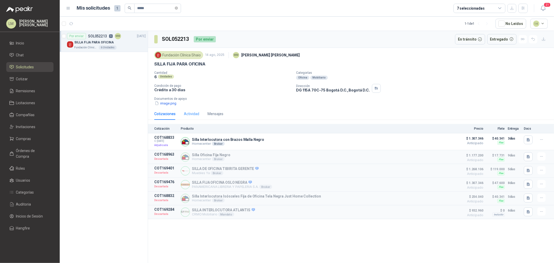
click at [193, 118] on div "Actividad" at bounding box center [191, 114] width 15 height 12
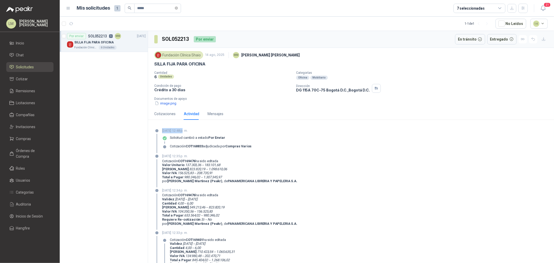
drag, startPoint x: 162, startPoint y: 131, endPoint x: 185, endPoint y: 132, distance: 23.4
click at [185, 132] on div "[DATE] 12:48 p. m. Solicitud cambió a estado Por enviar Cotización COT168833 ad…" at bounding box center [351, 140] width 394 height 25
click at [167, 112] on div "Cotizaciones" at bounding box center [164, 114] width 21 height 6
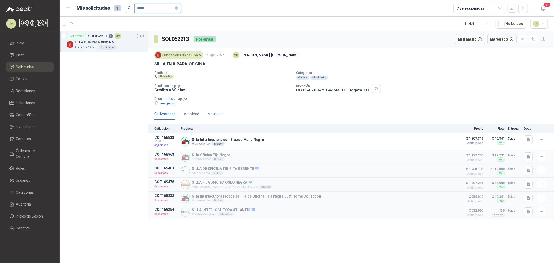
drag, startPoint x: 157, startPoint y: 9, endPoint x: 140, endPoint y: 11, distance: 17.9
click at [140, 11] on input "*****" at bounding box center [155, 8] width 36 height 9
type input "*****"
click at [120, 43] on div "Porta etiquetas magnetico" at bounding box center [109, 42] width 71 height 6
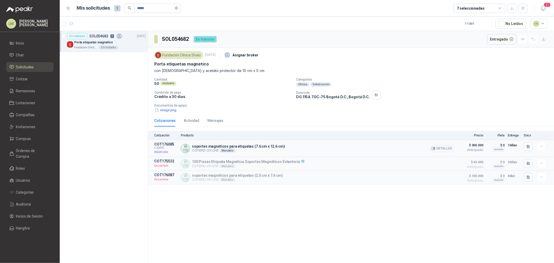
click at [437, 152] on div "Detalles" at bounding box center [442, 148] width 24 height 12
click at [438, 150] on button "Detalles" at bounding box center [442, 148] width 24 height 7
click at [440, 151] on button "Detalles" at bounding box center [442, 148] width 24 height 7
click at [442, 147] on button "Detalles" at bounding box center [442, 148] width 24 height 7
click at [441, 165] on button "Detalles" at bounding box center [442, 163] width 24 height 7
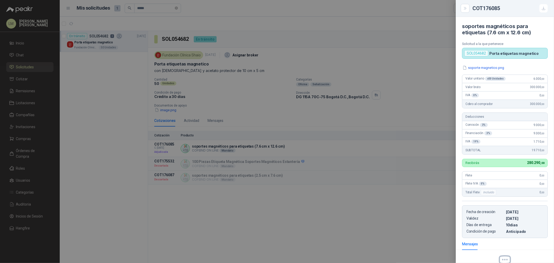
click at [110, 47] on div at bounding box center [277, 131] width 554 height 263
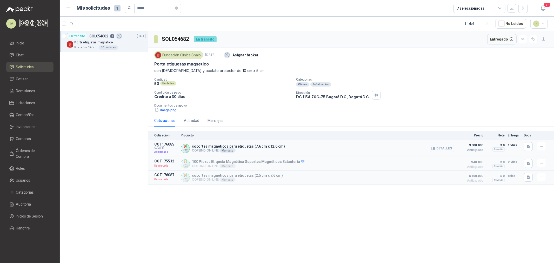
click at [437, 148] on button "Detalles" at bounding box center [442, 148] width 24 height 7
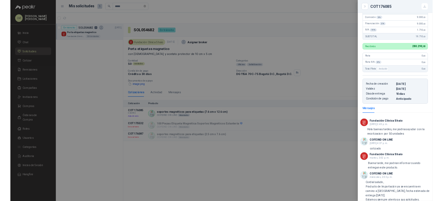
scroll to position [112, 0]
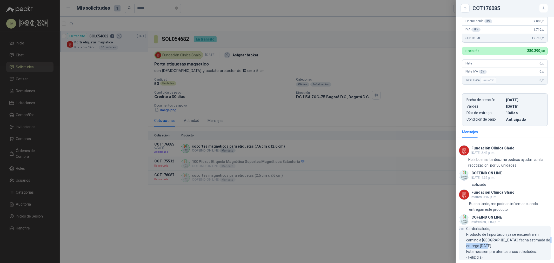
drag, startPoint x: 467, startPoint y: 246, endPoint x: 488, endPoint y: 245, distance: 21.0
click at [488, 244] on p "Cordial saludo, Producto de Importación ya se encuentra en camino a [GEOGRAPHIC…" at bounding box center [508, 243] width 85 height 34
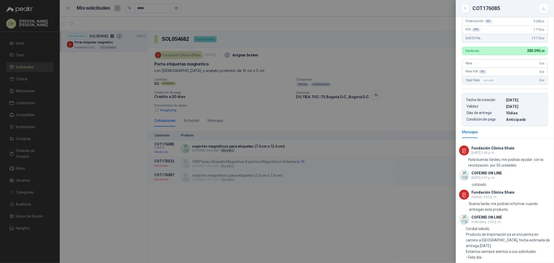
click at [160, 209] on div at bounding box center [277, 131] width 554 height 263
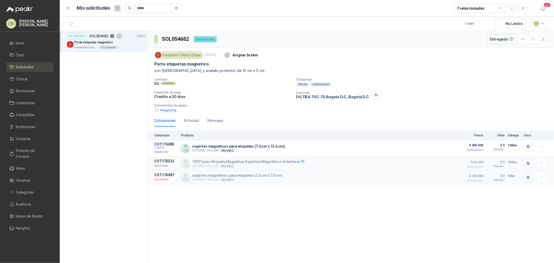
click at [17, 132] on ul "Inicio Chat Solicitudes Cotizar Remisiones Licitaciones Compañías Invitaciones …" at bounding box center [30, 136] width 60 height 197
click at [25, 143] on link "Compras" at bounding box center [29, 139] width 47 height 10
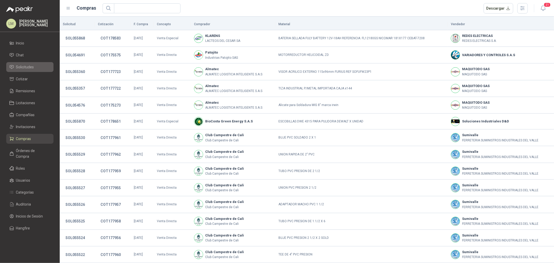
click at [31, 68] on span "Solicitudes" at bounding box center [25, 67] width 18 height 6
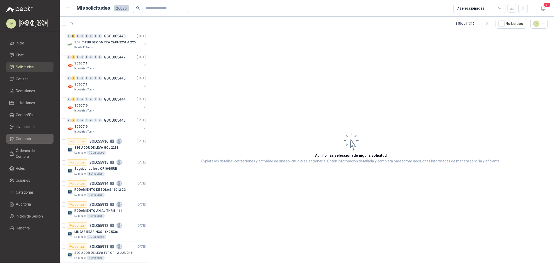
click at [22, 141] on span "Compras" at bounding box center [23, 139] width 15 height 6
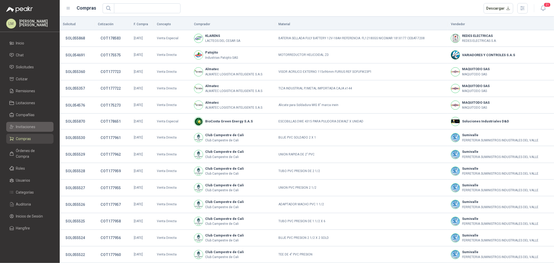
click at [27, 127] on span "Invitaciones" at bounding box center [25, 127] width 19 height 6
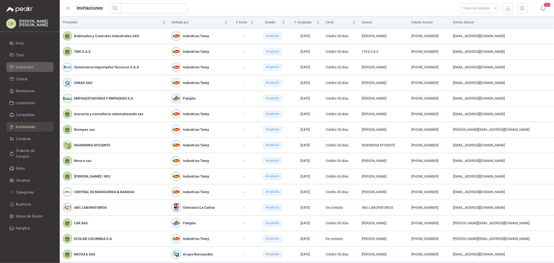
click at [22, 64] on span "Solicitudes" at bounding box center [25, 67] width 18 height 6
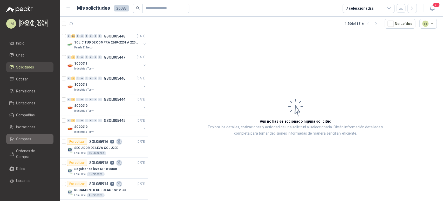
click at [26, 140] on span "Compras" at bounding box center [23, 139] width 15 height 6
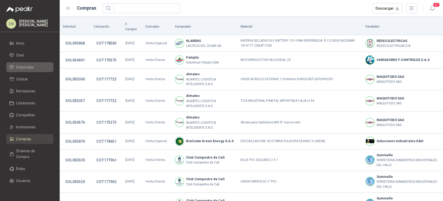
click at [25, 65] on span "Solicitudes" at bounding box center [25, 67] width 18 height 6
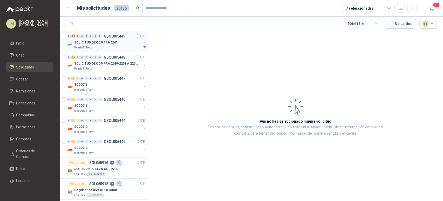
click at [87, 45] on p "Panela El Trébol" at bounding box center [83, 47] width 19 height 4
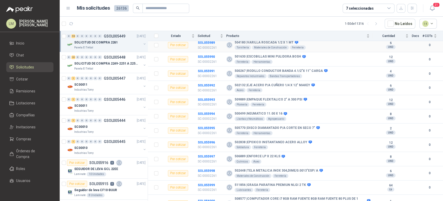
scroll to position [738, 0]
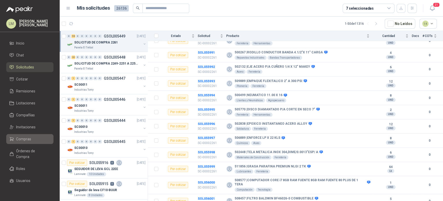
click at [24, 140] on span "Compras" at bounding box center [23, 139] width 15 height 6
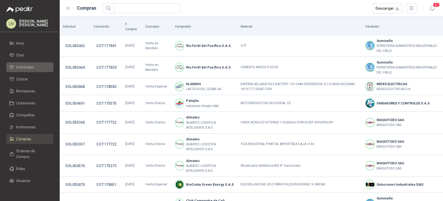
click at [28, 70] on span "Solicitudes" at bounding box center [25, 67] width 18 height 6
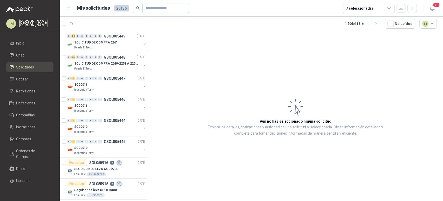
click at [143, 7] on span at bounding box center [166, 8] width 47 height 9
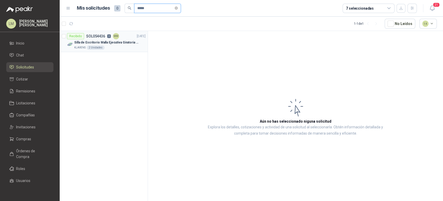
type input "*****"
click at [112, 42] on p "Silla de Escritorio Malla Ejecutiva Giratoria Cromada con Reposabrazos Fijo Neg…" at bounding box center [106, 42] width 65 height 5
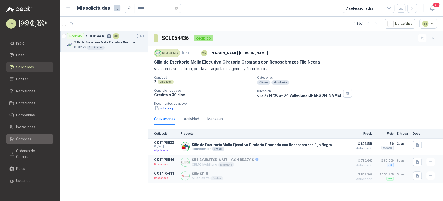
click at [21, 137] on span "Compras" at bounding box center [23, 139] width 15 height 6
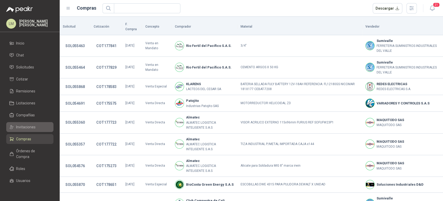
click at [25, 128] on span "Invitaciones" at bounding box center [25, 127] width 19 height 6
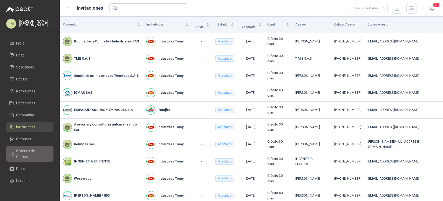
click at [24, 151] on span "Órdenes de Compra" at bounding box center [32, 153] width 32 height 11
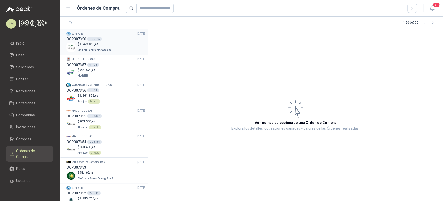
click at [92, 45] on span "1.263.066 ,00" at bounding box center [88, 44] width 19 height 4
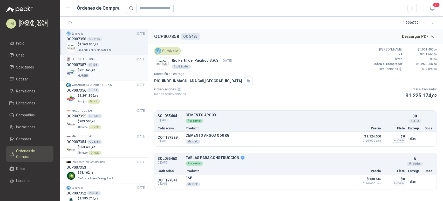
click at [90, 69] on span "721.520 ,80" at bounding box center [87, 70] width 16 height 4
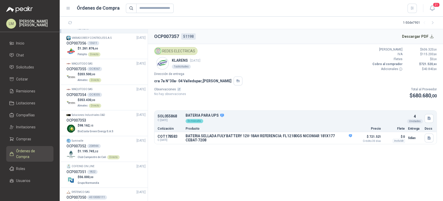
scroll to position [47, 0]
click at [99, 115] on p "Soluciones Industriales D&D" at bounding box center [89, 114] width 34 height 4
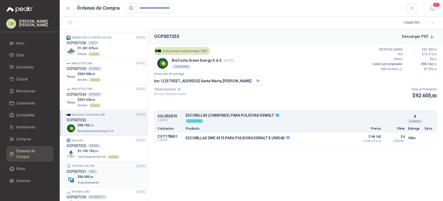
click at [98, 169] on div "OCP007351 1822" at bounding box center [106, 171] width 79 height 6
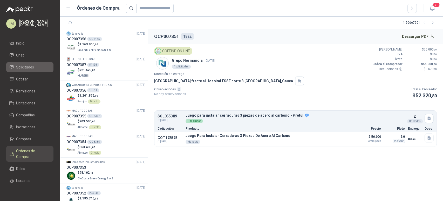
click at [24, 66] on span "Solicitudes" at bounding box center [25, 67] width 18 height 6
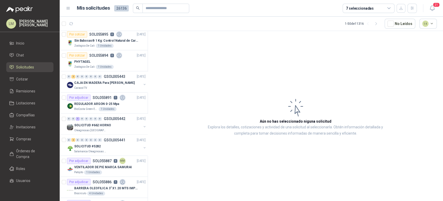
scroll to position [606, 0]
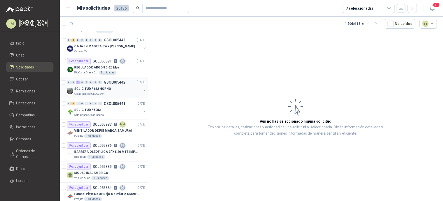
click at [107, 85] on div "SOLICITUD #662 HORNO" at bounding box center [107, 88] width 67 height 6
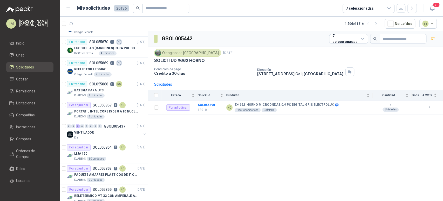
scroll to position [882, 0]
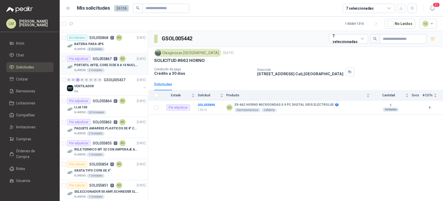
click at [108, 58] on p "SOL055867" at bounding box center [102, 59] width 19 height 4
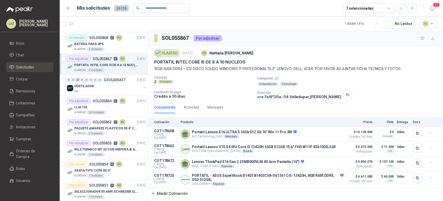
scroll to position [890, 0]
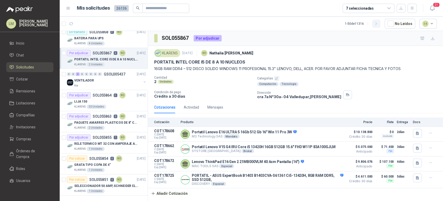
click at [376, 26] on button "button" at bounding box center [377, 23] width 8 height 8
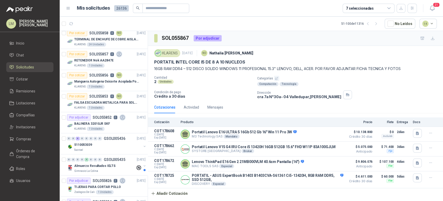
scroll to position [85, 0]
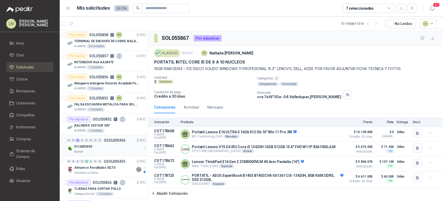
click at [96, 145] on div "5110053039" at bounding box center [107, 146] width 67 height 6
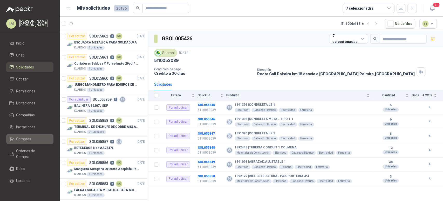
click at [23, 137] on span "Compras" at bounding box center [23, 139] width 15 height 6
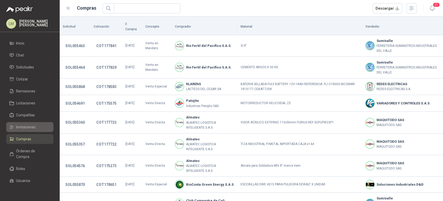
click at [25, 125] on span "Invitaciones" at bounding box center [25, 127] width 19 height 6
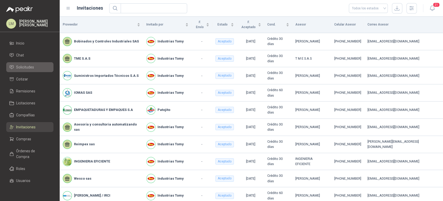
click at [26, 68] on span "Solicitudes" at bounding box center [25, 67] width 18 height 6
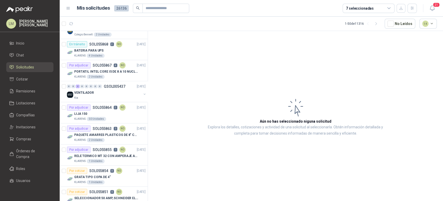
scroll to position [890, 0]
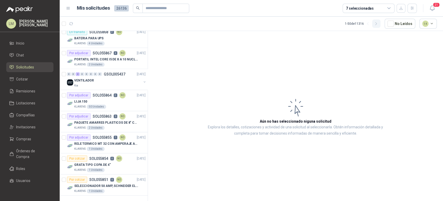
click at [379, 24] on icon "button" at bounding box center [376, 24] width 4 height 4
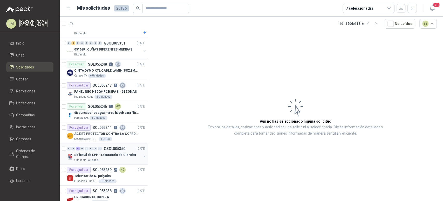
scroll to position [875, 0]
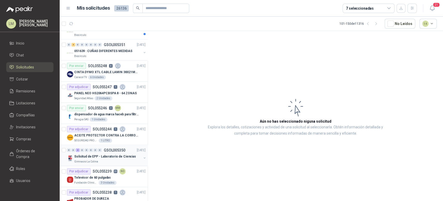
click at [102, 150] on div "0 0 4 0 0 0 0 0 GSOL005350 [DATE]" at bounding box center [107, 150] width 80 height 6
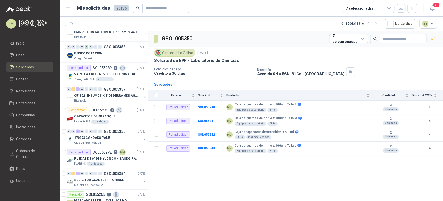
scroll to position [640, 0]
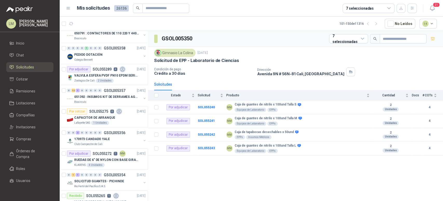
click at [102, 151] on p "SOL055272" at bounding box center [102, 153] width 19 height 4
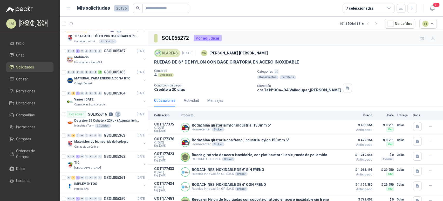
scroll to position [465, 0]
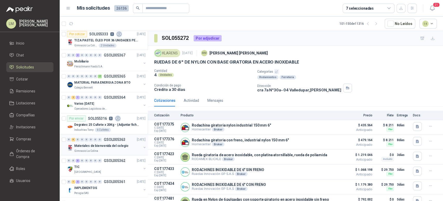
click at [108, 140] on p "GSOL005363" at bounding box center [115, 139] width 22 height 4
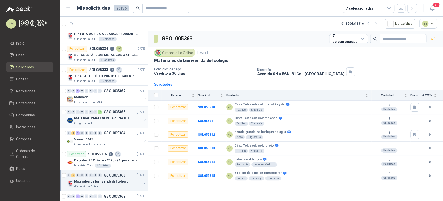
scroll to position [429, 0]
click at [100, 95] on div "Mobiliario" at bounding box center [107, 97] width 67 height 6
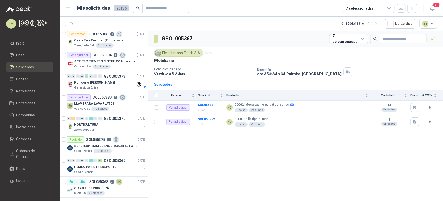
scroll to position [0, 0]
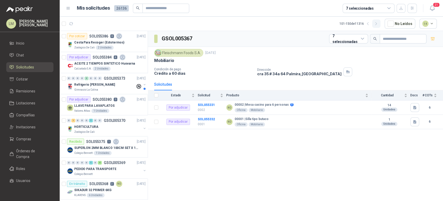
click at [377, 25] on icon "button" at bounding box center [376, 24] width 4 height 4
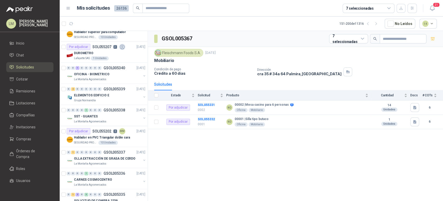
scroll to position [378, 0]
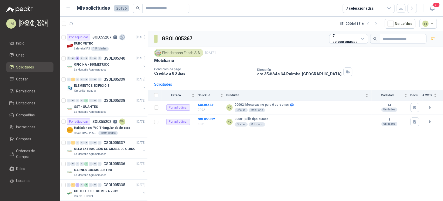
click at [110, 66] on div "OFICINA - BIOMETRICO" at bounding box center [107, 64] width 67 height 6
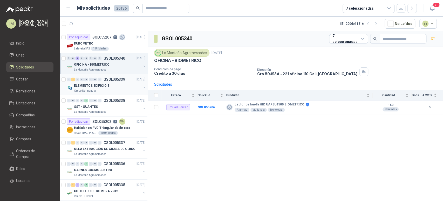
click at [105, 86] on p "ELEMENTOS EDIFICIO E" at bounding box center [91, 85] width 35 height 5
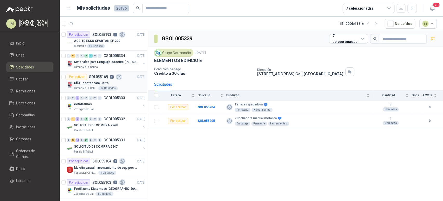
scroll to position [551, 0]
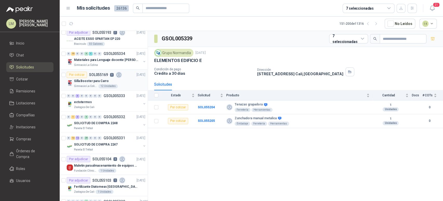
click at [99, 85] on div "12 Unidades" at bounding box center [107, 86] width 19 height 4
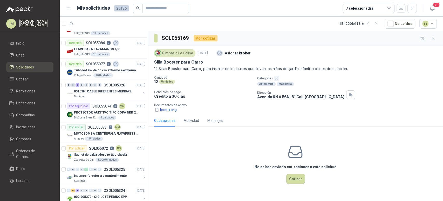
scroll to position [890, 0]
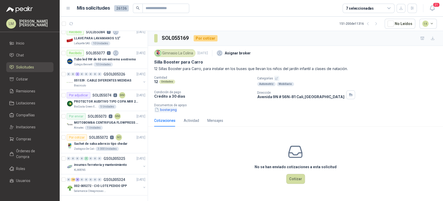
click at [168, 108] on button "boster.png" at bounding box center [165, 109] width 23 height 5
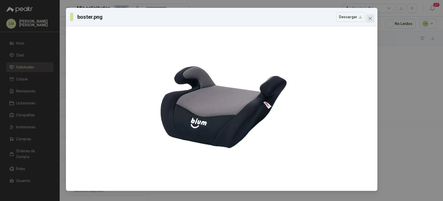
click at [370, 18] on icon "close" at bounding box center [370, 18] width 3 height 3
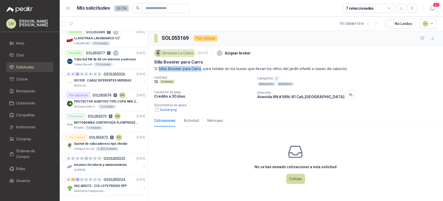
drag, startPoint x: 159, startPoint y: 68, endPoint x: 201, endPoint y: 68, distance: 41.6
click at [201, 68] on p "12 Sillas Booster para Carro, para instalar en los buses que llevan los niños d…" at bounding box center [295, 69] width 283 height 6
click at [293, 178] on button "Cotizar" at bounding box center [296, 179] width 19 height 10
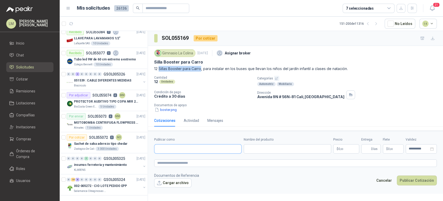
click at [200, 148] on input "Publicar como" at bounding box center [198, 148] width 87 height 9
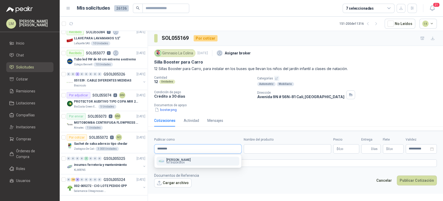
type input "********"
click at [175, 160] on p "[PERSON_NAME]" at bounding box center [179, 159] width 24 height 3
type input "**********"
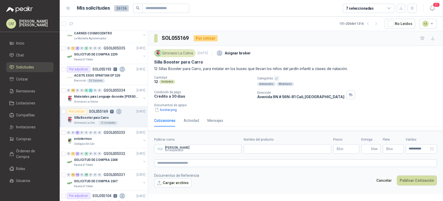
scroll to position [513, 0]
click at [183, 149] on input "Publicar como" at bounding box center [198, 148] width 87 height 9
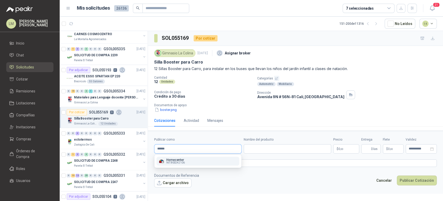
type input "******"
click at [175, 162] on span "NIT : 800242106" at bounding box center [176, 162] width 18 height 3
click at [256, 150] on input "Nombre del producto" at bounding box center [288, 148] width 88 height 9
paste input "**********"
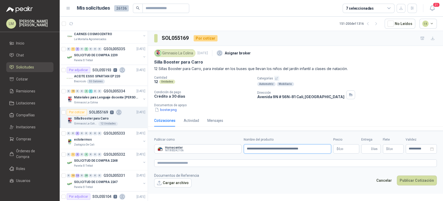
type input "**********"
click at [341, 147] on body "LM [PERSON_NAME] Inicio Chat Solicitudes Cotizar Remisiones Licitaciones Compañ…" at bounding box center [221, 100] width 443 height 201
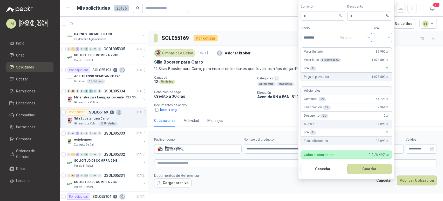
click at [352, 34] on span "Unitario" at bounding box center [354, 38] width 29 height 8
type input "********"
click at [347, 56] on div "Unitario con IVA" at bounding box center [354, 57] width 27 height 6
click at [386, 38] on input "search" at bounding box center [383, 37] width 12 height 8
click at [382, 47] on div "19%" at bounding box center [384, 48] width 10 height 6
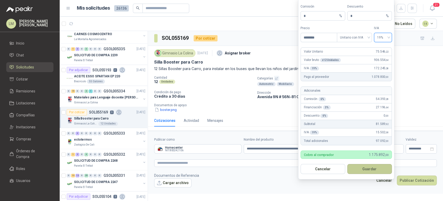
click at [365, 170] on button "Guardar" at bounding box center [370, 169] width 45 height 10
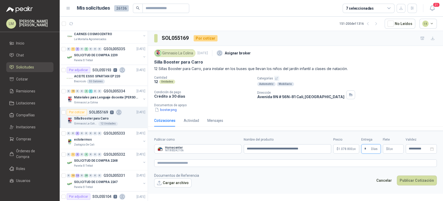
type input "*"
click at [389, 149] on span "0 ,00" at bounding box center [390, 148] width 5 height 3
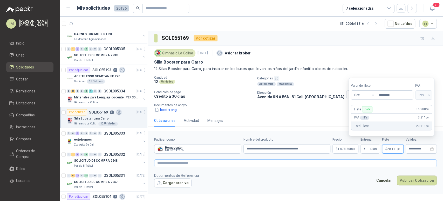
type input "********"
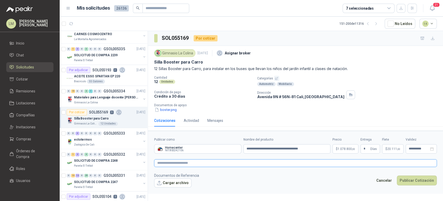
click at [268, 163] on textarea at bounding box center [295, 163] width 283 height 8
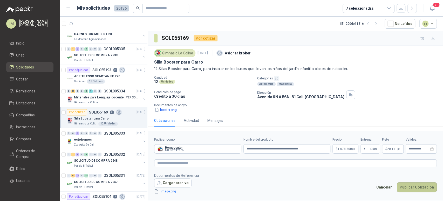
click at [413, 184] on button "Publicar Cotización" at bounding box center [417, 187] width 40 height 10
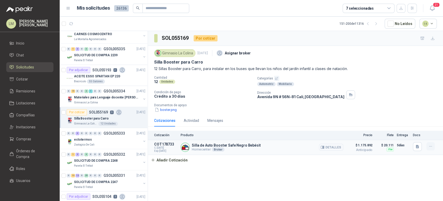
click at [432, 145] on icon "button" at bounding box center [431, 146] width 4 height 4
click at [410, 127] on button "Editar" at bounding box center [421, 125] width 42 height 8
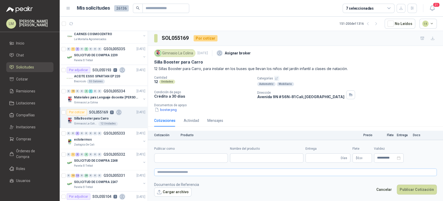
type input "**********"
type input "*"
type input "**********"
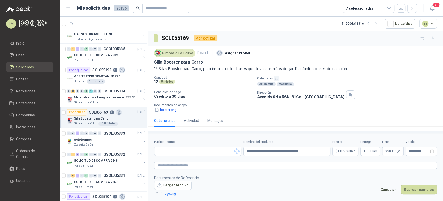
click at [213, 172] on form "**********" at bounding box center [295, 168] width 295 height 70
click at [212, 167] on textarea at bounding box center [295, 165] width 283 height 8
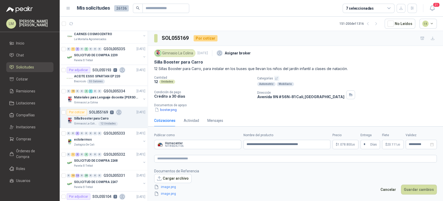
click at [342, 143] on body "LM [PERSON_NAME] Inicio Chat Solicitudes Cotizar Remisiones Licitaciones Compañ…" at bounding box center [221, 100] width 443 height 201
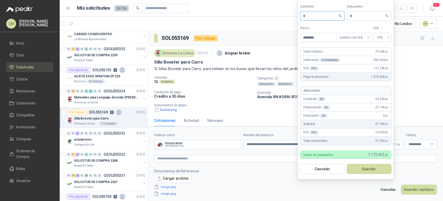
click at [293, 21] on body "LM [PERSON_NAME] Inicio Chat Solicitudes Cotizar Remisiones Licitaciones Compañ…" at bounding box center [221, 100] width 443 height 201
type input "**"
click at [364, 169] on button "Guardar" at bounding box center [369, 169] width 45 height 10
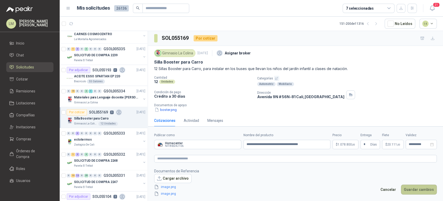
click at [428, 189] on button "Guardar cambios" at bounding box center [419, 189] width 36 height 10
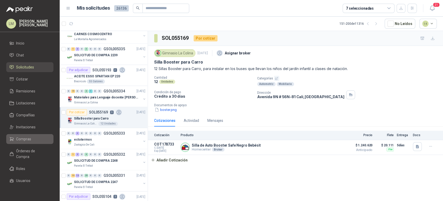
click at [17, 140] on span "Compras" at bounding box center [23, 139] width 15 height 6
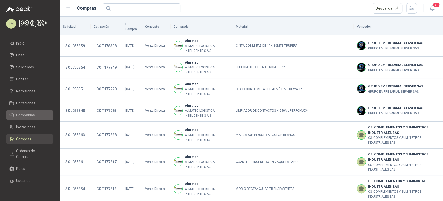
click at [24, 116] on span "Compañías" at bounding box center [25, 115] width 19 height 6
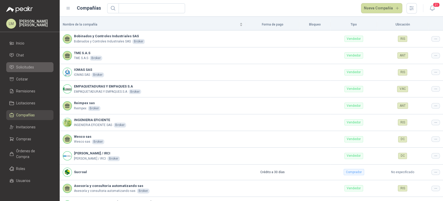
click at [21, 68] on span "Solicitudes" at bounding box center [25, 67] width 18 height 6
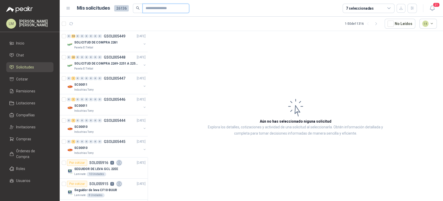
click at [149, 6] on input "text" at bounding box center [164, 8] width 36 height 9
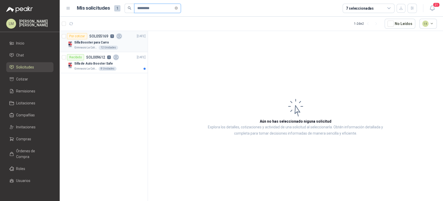
type input "*********"
click at [98, 40] on p "Silla Booster para Carro" at bounding box center [91, 42] width 35 height 5
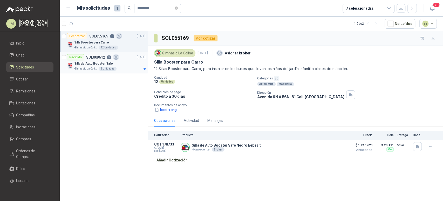
click at [97, 66] on div "Silla de Auto Booster Safe" at bounding box center [109, 63] width 71 height 6
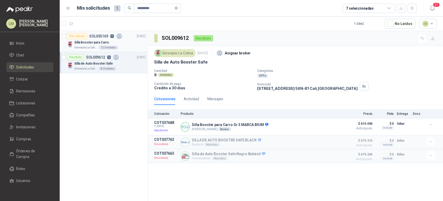
click at [101, 37] on p "SOL055169" at bounding box center [98, 36] width 19 height 4
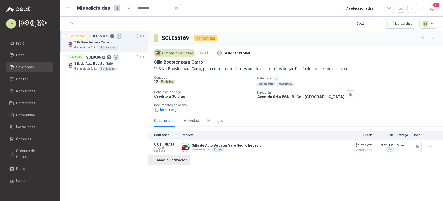
click at [180, 159] on button "Añadir Cotización" at bounding box center [169, 160] width 43 height 10
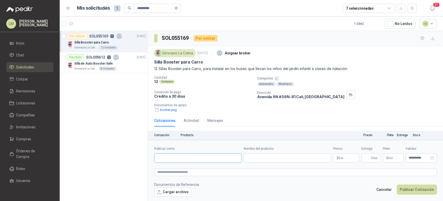
click at [193, 162] on input "Publicar como" at bounding box center [198, 157] width 87 height 9
type input "*****"
type input "*******"
click at [173, 137] on p "Carestino" at bounding box center [176, 136] width 18 height 3
type input "**********"
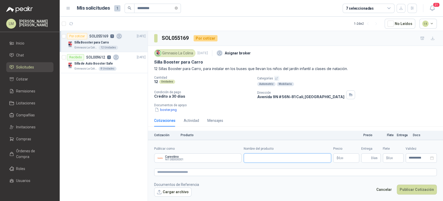
click at [264, 162] on input "Nombre del producto" at bounding box center [288, 157] width 88 height 9
paste input "**********"
type input "**********"
click at [194, 174] on textarea at bounding box center [295, 172] width 283 height 8
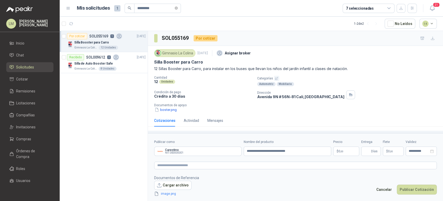
click at [344, 151] on body "LM [PERSON_NAME] Inicio Chat Solicitudes Cotizar Remisiones Licitaciones Compañ…" at bounding box center [221, 100] width 443 height 201
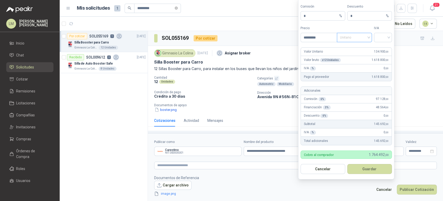
click at [346, 35] on span "Unitario" at bounding box center [354, 38] width 29 height 8
type input "*********"
click at [348, 55] on div "Unitario con IVA" at bounding box center [354, 57] width 27 height 6
click at [387, 35] on input "search" at bounding box center [383, 37] width 12 height 8
click at [381, 48] on div "19%" at bounding box center [384, 48] width 10 height 6
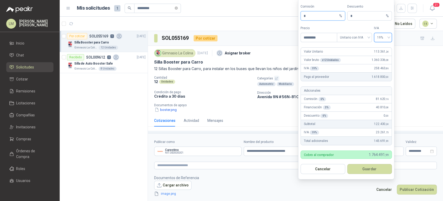
drag, startPoint x: 308, startPoint y: 19, endPoint x: 291, endPoint y: 17, distance: 17.1
click at [291, 17] on body "LM [PERSON_NAME] Inicio Chat Solicitudes Cotizar Remisiones Licitaciones Compañ…" at bounding box center [221, 100] width 443 height 201
type input "**"
click at [365, 171] on button "Guardar" at bounding box center [370, 169] width 45 height 10
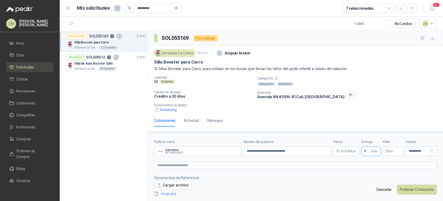
type input "*"
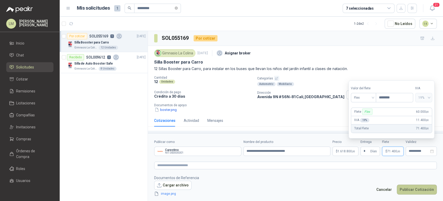
type input "********"
click at [408, 190] on button "Publicar Cotización" at bounding box center [417, 189] width 40 height 10
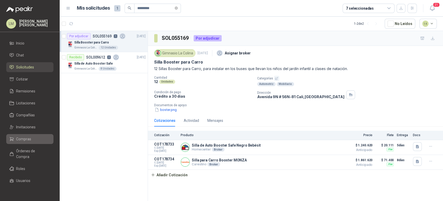
click at [19, 137] on span "Compras" at bounding box center [23, 139] width 15 height 6
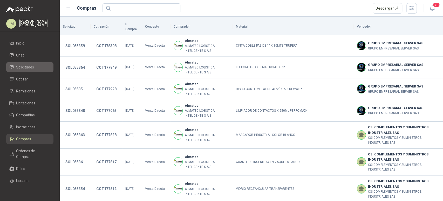
click at [30, 66] on span "Solicitudes" at bounding box center [25, 67] width 18 height 6
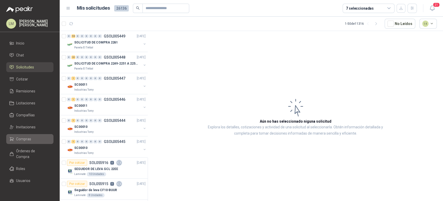
click at [21, 141] on span "Compras" at bounding box center [23, 139] width 15 height 6
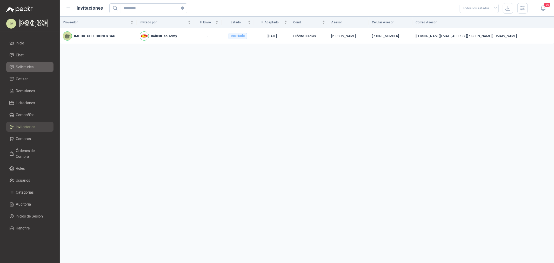
click at [24, 71] on link "Solicitudes" at bounding box center [29, 67] width 47 height 10
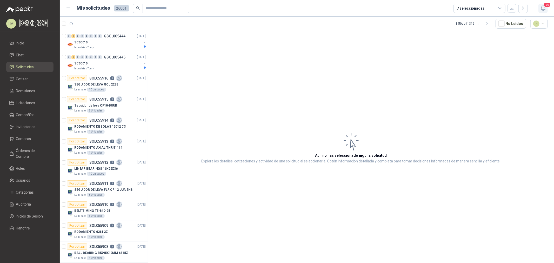
click at [542, 8] on icon "button" at bounding box center [543, 8] width 6 height 6
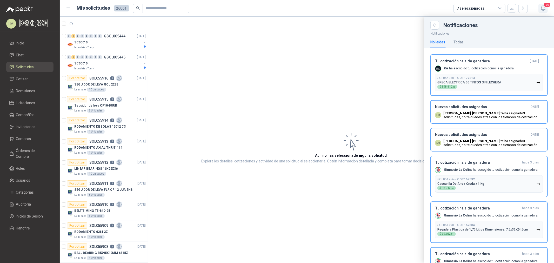
click at [542, 8] on icon "button" at bounding box center [543, 8] width 6 height 6
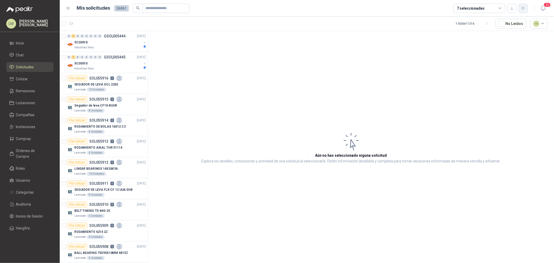
click at [522, 7] on icon "button" at bounding box center [523, 8] width 4 height 4
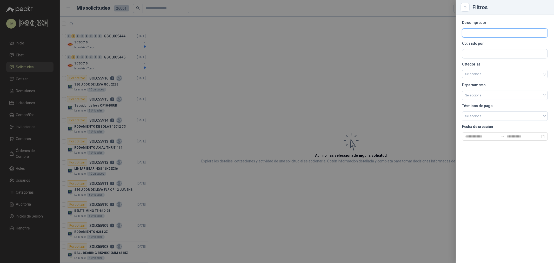
click at [467, 35] on input "text" at bounding box center [504, 33] width 85 height 9
type input "*********"
drag, startPoint x: 450, startPoint y: 30, endPoint x: 423, endPoint y: 30, distance: 26.2
click at [423, 30] on div "Filtros De comprador ********* Cotizado por Categorías Selecciona Departamento …" at bounding box center [277, 131] width 554 height 263
click at [481, 54] on input "text" at bounding box center [504, 53] width 85 height 9
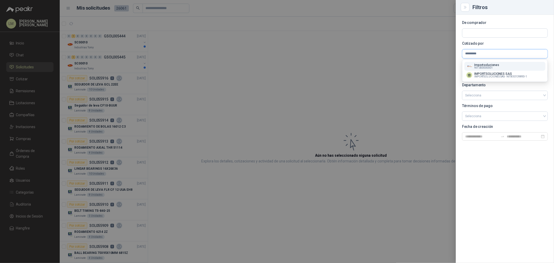
type input "*********"
click at [482, 67] on span "NIT : 000000001" at bounding box center [483, 68] width 18 height 3
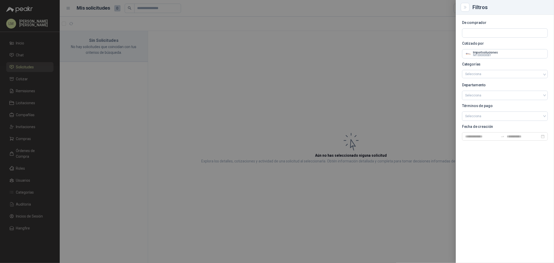
click at [369, 53] on div at bounding box center [277, 131] width 554 height 263
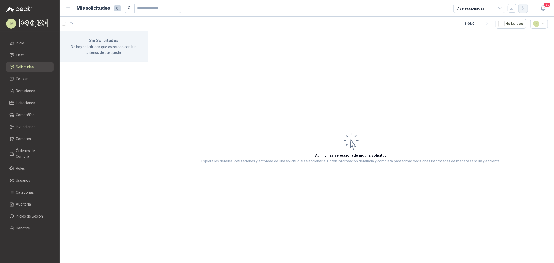
click at [525, 11] on button "button" at bounding box center [523, 8] width 9 height 9
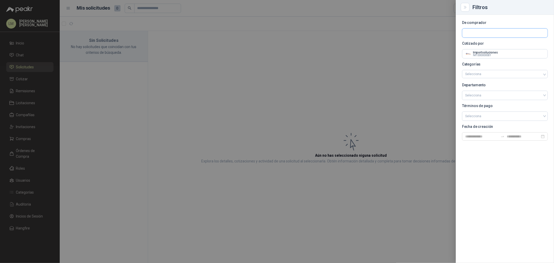
click at [508, 34] on input "text" at bounding box center [504, 33] width 85 height 9
click at [487, 57] on input "text" at bounding box center [504, 53] width 85 height 9
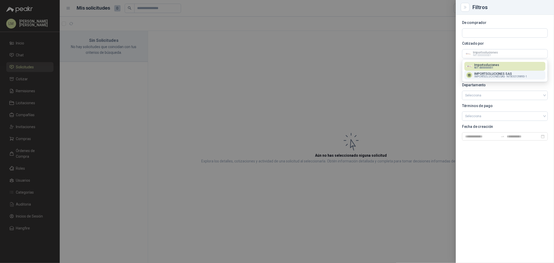
click at [487, 75] on p "IMPORTSOLUCIONES SAS" at bounding box center [500, 73] width 53 height 3
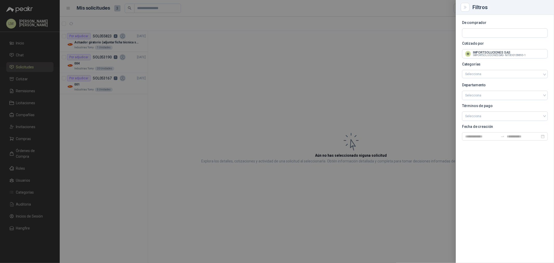
click at [306, 61] on div at bounding box center [277, 131] width 554 height 263
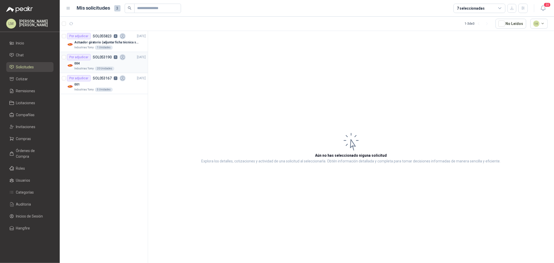
click at [104, 57] on p "SOL053190" at bounding box center [102, 57] width 19 height 4
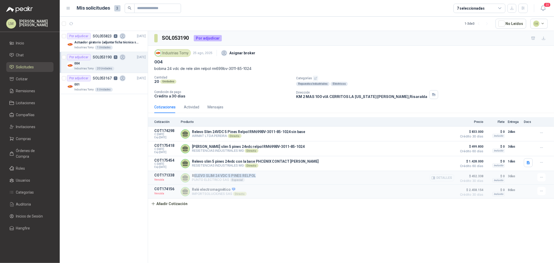
drag, startPoint x: 261, startPoint y: 177, endPoint x: 194, endPoint y: 175, distance: 67.3
click at [194, 175] on div "RELEVO SLIM 24 VDC 5 PINES RELPOL PUNTO ELECTRICO SAS Especial Detalles" at bounding box center [318, 177] width 274 height 9
click at [256, 178] on div "RELEVO SLIM 24 VDC 5 PINES RELPOL PUNTO ELECTRICO SAS Especial Detalles" at bounding box center [318, 177] width 274 height 9
click at [101, 89] on div "5 Unidades" at bounding box center [104, 90] width 18 height 4
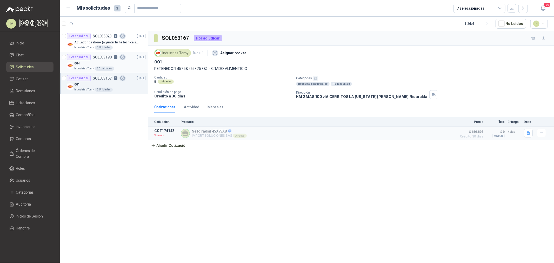
click at [99, 63] on div "004" at bounding box center [109, 63] width 71 height 6
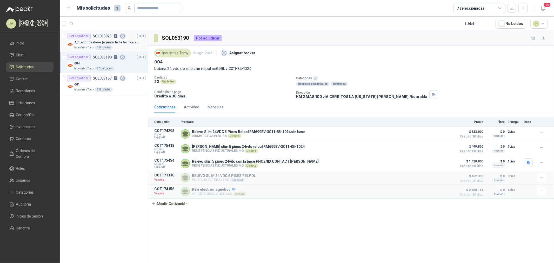
click at [102, 45] on div "1 Unidades" at bounding box center [104, 47] width 18 height 4
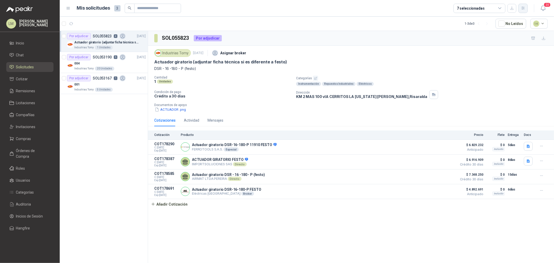
click at [522, 6] on icon "button" at bounding box center [523, 8] width 4 height 4
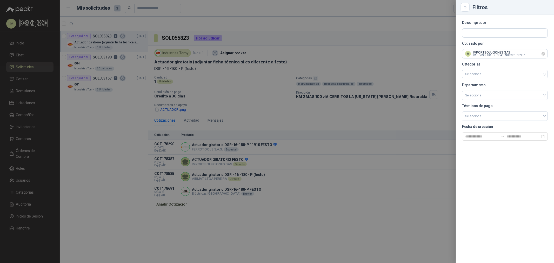
click at [544, 54] on icon "Limpiar" at bounding box center [543, 54] width 2 height 2
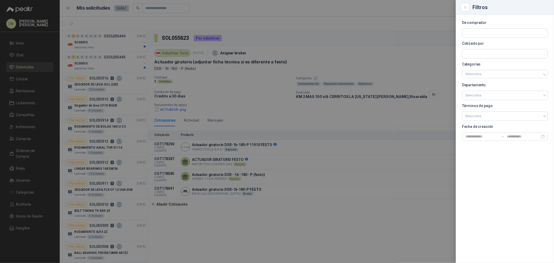
click at [200, 103] on div at bounding box center [277, 131] width 554 height 263
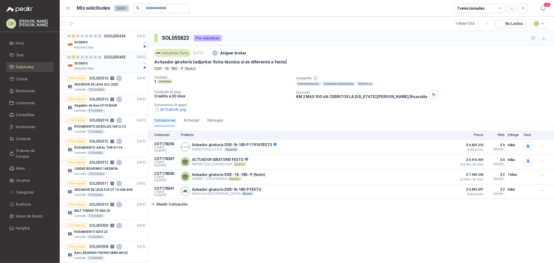
click at [93, 63] on div "SC00010" at bounding box center [107, 63] width 67 height 6
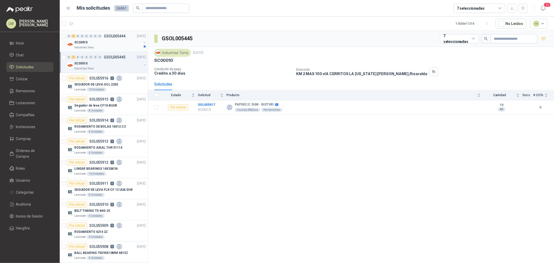
click at [90, 40] on div "SC00010" at bounding box center [107, 42] width 67 height 6
click at [524, 11] on button "button" at bounding box center [523, 8] width 9 height 9
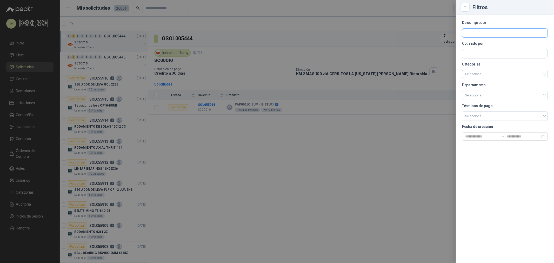
click at [504, 34] on input "text" at bounding box center [504, 33] width 85 height 9
type input "*******"
drag, startPoint x: 481, startPoint y: 33, endPoint x: 424, endPoint y: 37, distance: 57.3
click at [424, 37] on div "Filtros De comprador ******* Cotizado por Categorías Selecciona Departamento Se…" at bounding box center [277, 131] width 554 height 263
click at [474, 57] on input "text" at bounding box center [504, 53] width 85 height 9
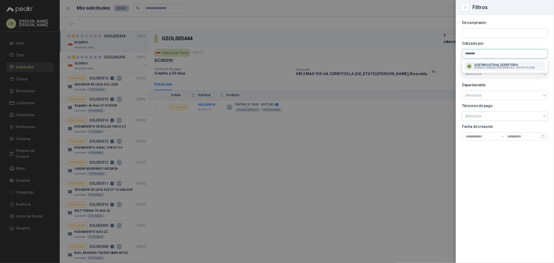
type input "********"
click at [480, 67] on span "SURTINDUSTRIAL FERRTERIA S.A.S -" at bounding box center [494, 68] width 41 height 3
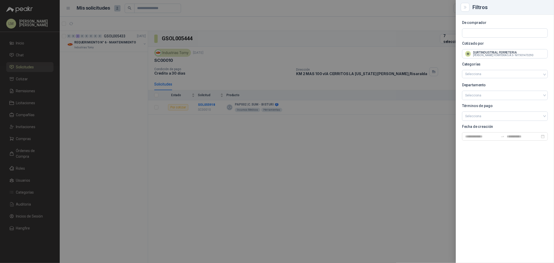
click at [243, 56] on div at bounding box center [277, 131] width 554 height 263
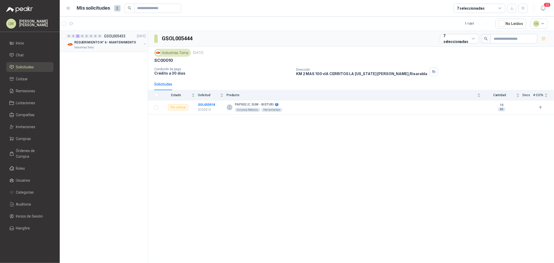
click at [144, 44] on button "button" at bounding box center [145, 44] width 4 height 4
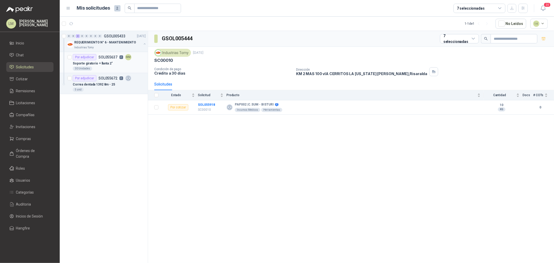
click at [105, 67] on div "30 Unidades" at bounding box center [109, 69] width 73 height 4
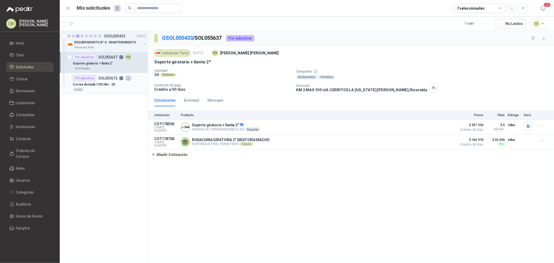
click at [101, 87] on p "Correa dentada 1392 8m - 25" at bounding box center [94, 84] width 42 height 5
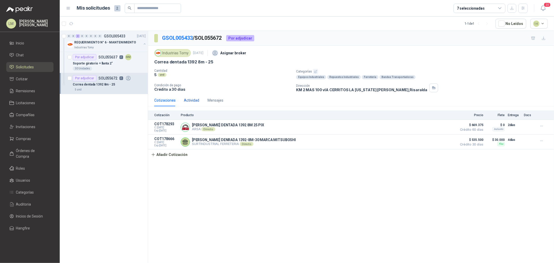
click at [187, 99] on div "Actividad" at bounding box center [191, 100] width 15 height 6
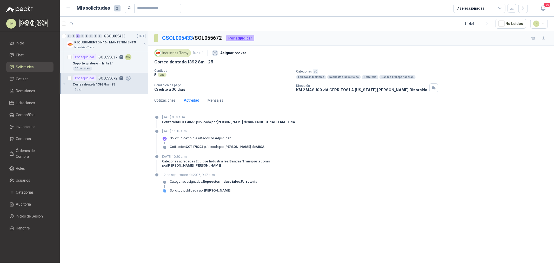
drag, startPoint x: 161, startPoint y: 117, endPoint x: 211, endPoint y: 117, distance: 50.9
click at [211, 117] on div "15 de septiembre de 2025, 9:53 a. m. Cotización COT178666 publicada por JOSE AL…" at bounding box center [351, 122] width 394 height 14
click at [231, 121] on strong "[PERSON_NAME]" at bounding box center [230, 122] width 26 height 4
click at [524, 9] on icon "button" at bounding box center [523, 8] width 3 height 3
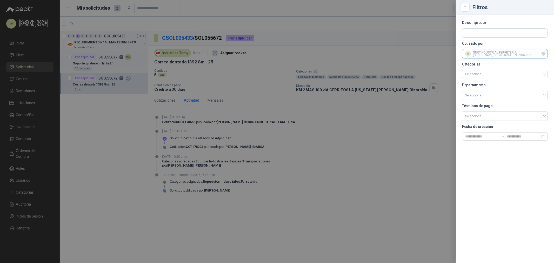
click at [489, 55] on input "text" at bounding box center [504, 53] width 85 height 9
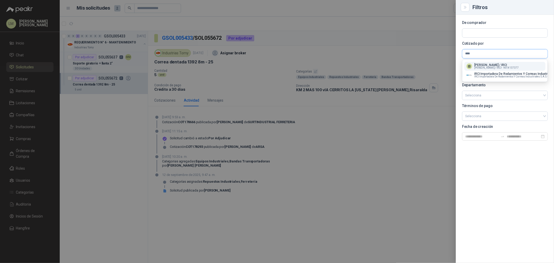
type input "****"
click at [491, 65] on p "[PERSON_NAME] / IRCI" at bounding box center [496, 64] width 44 height 3
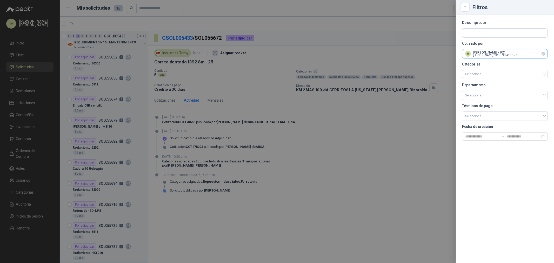
click at [494, 53] on input "text" at bounding box center [504, 53] width 85 height 9
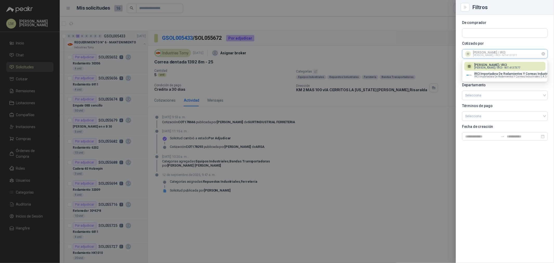
click at [494, 53] on input "text" at bounding box center [504, 53] width 85 height 9
click at [318, 38] on div at bounding box center [277, 131] width 554 height 263
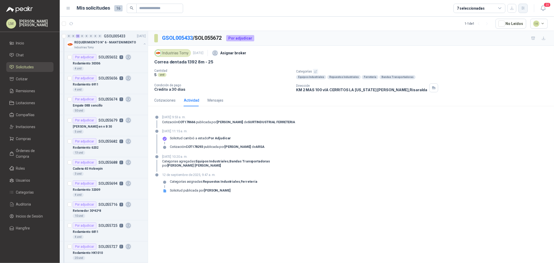
click at [522, 5] on button "button" at bounding box center [523, 8] width 9 height 9
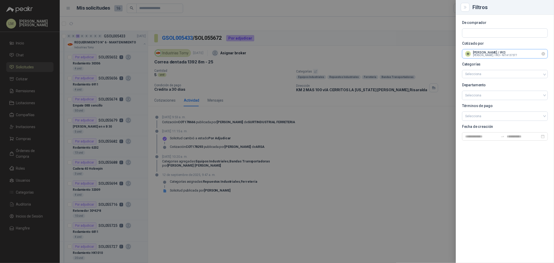
click at [479, 51] on input "text" at bounding box center [504, 53] width 85 height 9
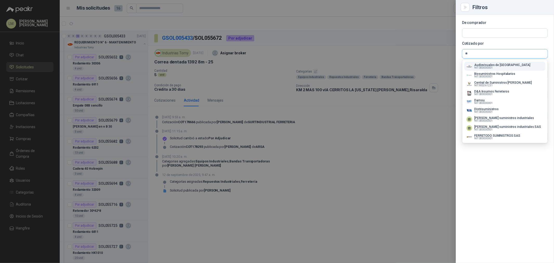
drag, startPoint x: 479, startPoint y: 56, endPoint x: 426, endPoint y: 56, distance: 53.3
click at [426, 56] on div "Filtros De comprador Cotizado por ** ARGEMIRO BARON APONTE / IRCI ARGEMIRO BARO…" at bounding box center [277, 131] width 554 height 263
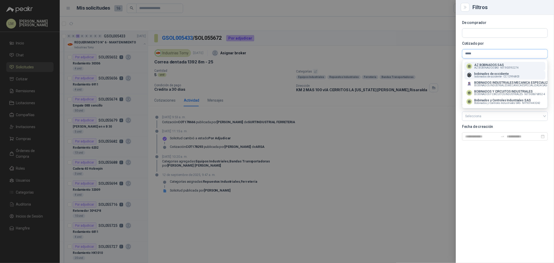
type input "*****"
click at [490, 76] on span "bobinados de occidente -" at bounding box center [488, 76] width 28 height 3
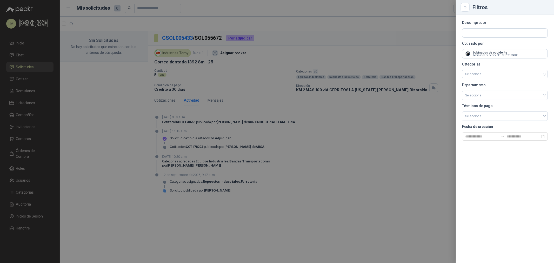
click at [410, 33] on div at bounding box center [277, 131] width 554 height 263
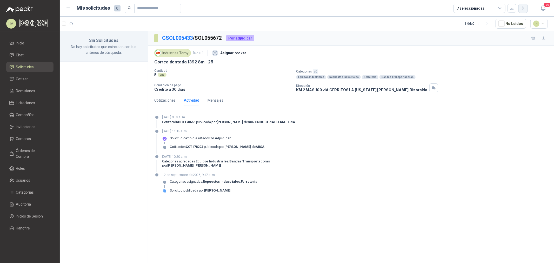
click at [522, 8] on icon "button" at bounding box center [523, 8] width 3 height 3
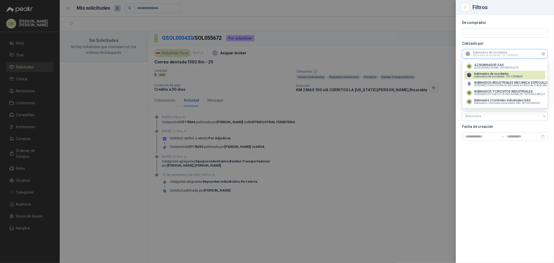
click at [492, 55] on input "text" at bounding box center [504, 53] width 85 height 9
click at [492, 98] on button "Bobinados y Controles Industriales SAS Bobinados y Controles Industriales SAS -…" at bounding box center [504, 101] width 81 height 9
click at [492, 55] on input "text" at bounding box center [504, 53] width 85 height 9
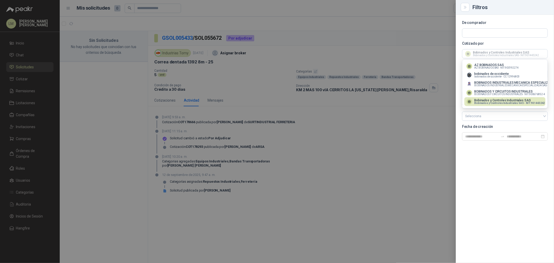
click at [349, 55] on div at bounding box center [277, 131] width 554 height 263
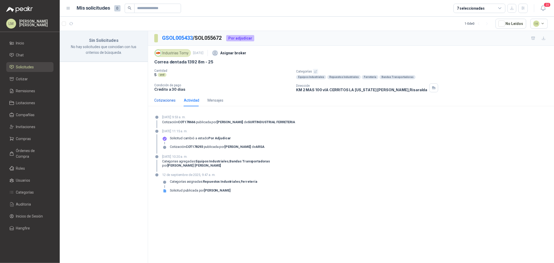
click at [162, 101] on div "Cotizaciones" at bounding box center [164, 100] width 21 height 6
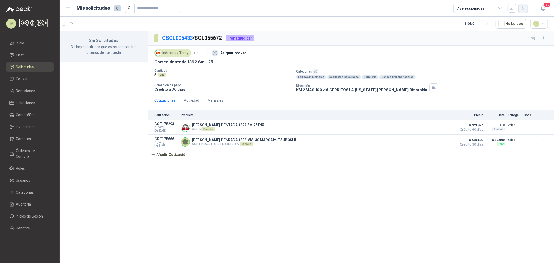
click at [525, 10] on icon "button" at bounding box center [523, 8] width 4 height 4
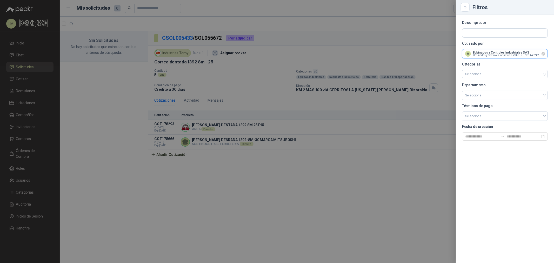
click at [507, 52] on input "text" at bounding box center [504, 53] width 85 height 9
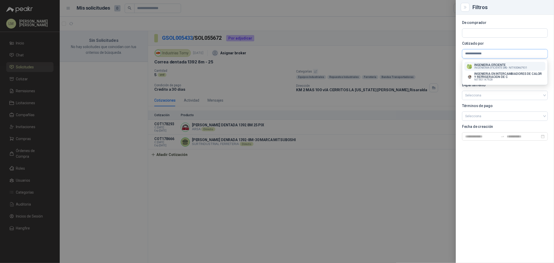
type input "**********"
click at [492, 64] on p "INGENIERIA EFICIENTE" at bounding box center [500, 64] width 53 height 3
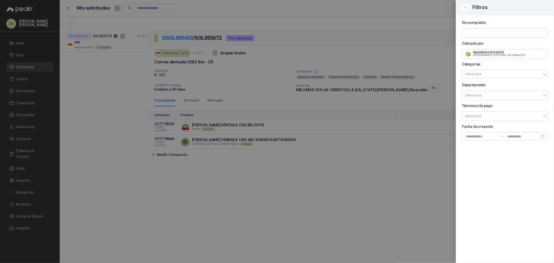
click at [277, 66] on div at bounding box center [277, 131] width 554 height 263
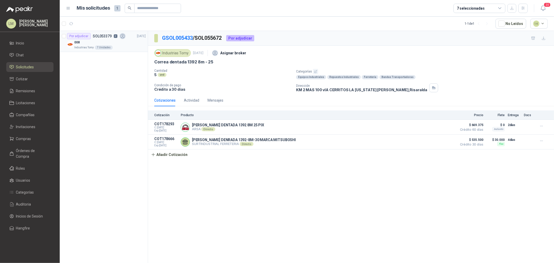
click at [77, 43] on p "008" at bounding box center [76, 42] width 5 height 5
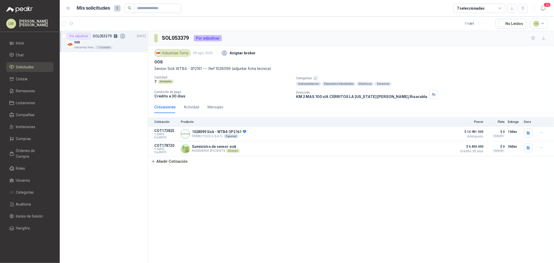
click at [35, 133] on ul "Inicio Chat Solicitudes Cotizar Remisiones Licitaciones Compañías Invitaciones …" at bounding box center [30, 136] width 60 height 197
click at [27, 136] on span "Compras" at bounding box center [23, 139] width 15 height 6
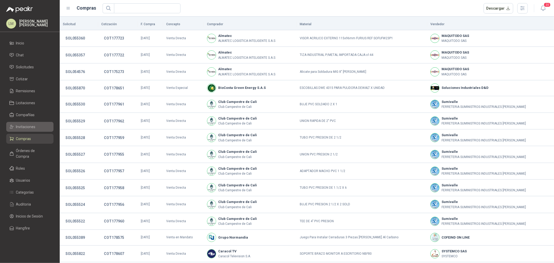
click at [27, 129] on span "Invitaciones" at bounding box center [25, 127] width 19 height 6
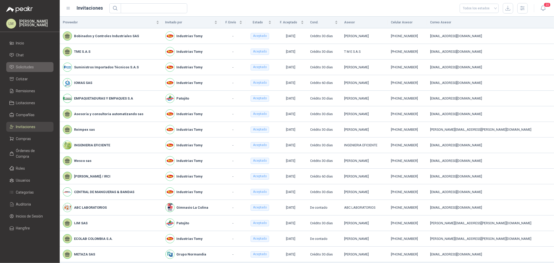
click at [29, 68] on span "Solicitudes" at bounding box center [25, 67] width 18 height 6
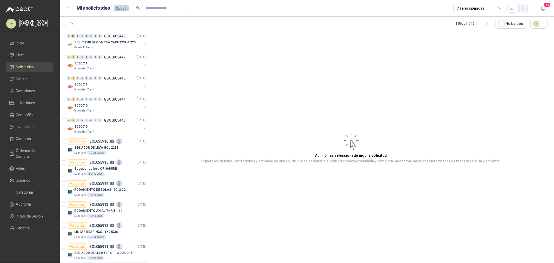
click at [524, 5] on button "button" at bounding box center [523, 8] width 9 height 9
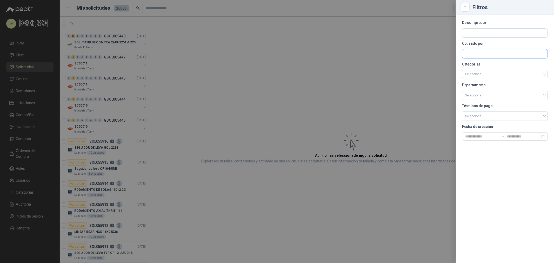
click at [487, 52] on input "text" at bounding box center [504, 53] width 85 height 9
type input "***"
click at [485, 64] on p "TME" at bounding box center [483, 64] width 18 height 3
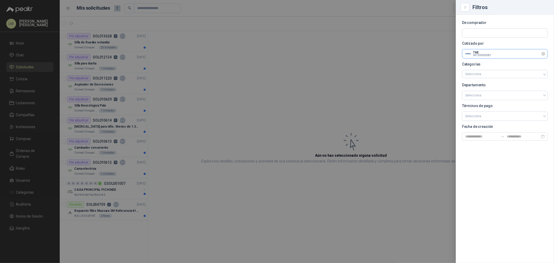
click at [488, 53] on input "text" at bounding box center [504, 53] width 85 height 9
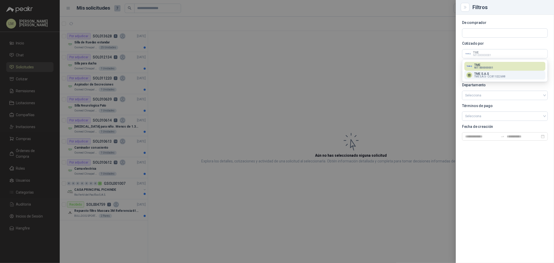
click at [488, 73] on p "TME S.A.S" at bounding box center [489, 73] width 31 height 3
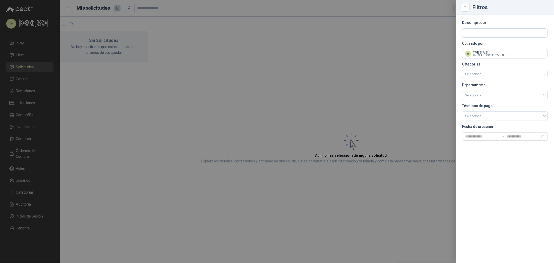
click at [264, 71] on div at bounding box center [277, 131] width 554 height 263
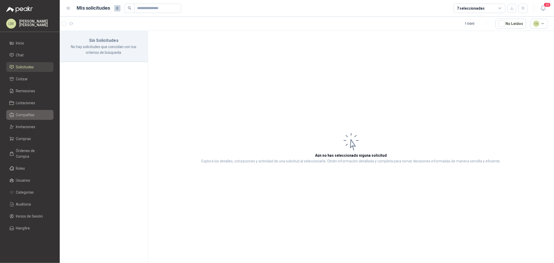
click at [26, 110] on link "Compañías" at bounding box center [29, 115] width 47 height 10
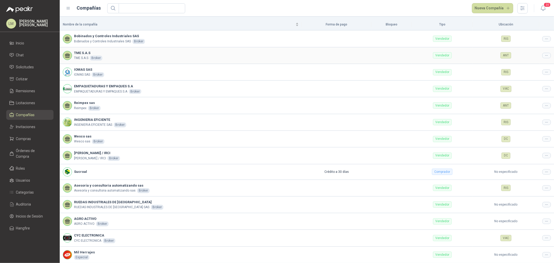
click at [545, 57] on icon at bounding box center [547, 56] width 4 height 4
click at [530, 64] on span "Editar compañía" at bounding box center [529, 65] width 27 height 6
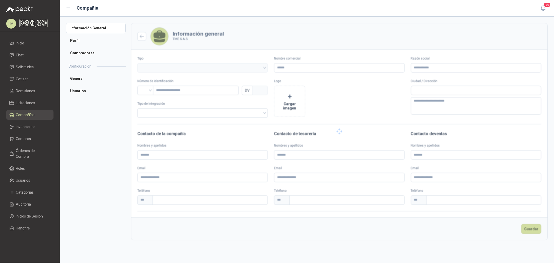
type input "**********"
type input "*********"
type input "*"
type textarea "**********"
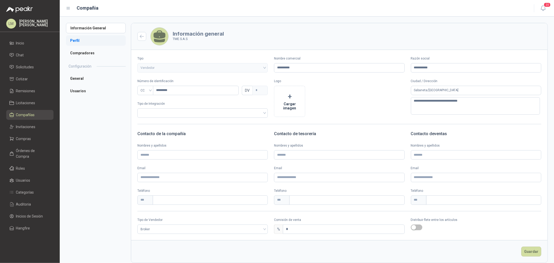
click at [83, 41] on li "Perfil" at bounding box center [96, 40] width 60 height 10
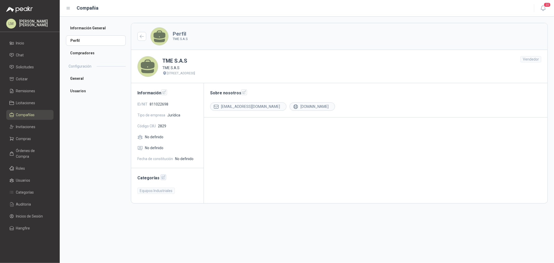
click at [162, 178] on icon "button" at bounding box center [163, 177] width 4 height 4
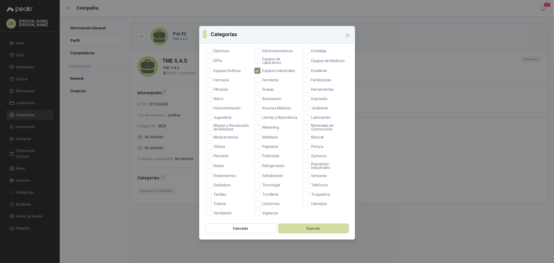
scroll to position [123, 0]
click at [311, 167] on span "Repuestos Industriales" at bounding box center [328, 165] width 39 height 7
click at [305, 227] on button "Guardar" at bounding box center [313, 228] width 71 height 10
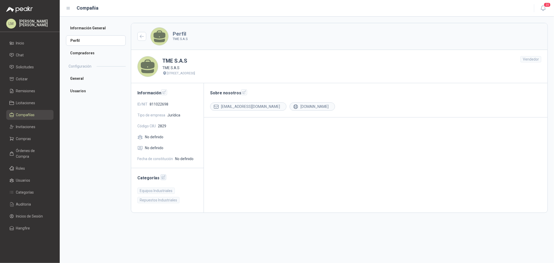
click at [162, 178] on icon "button" at bounding box center [163, 177] width 3 height 3
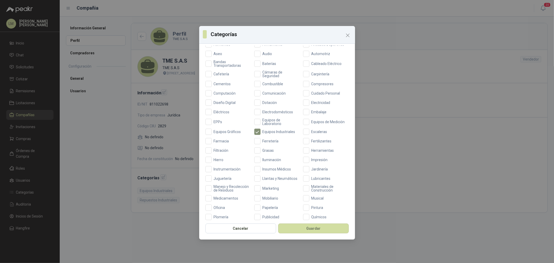
scroll to position [36, 0]
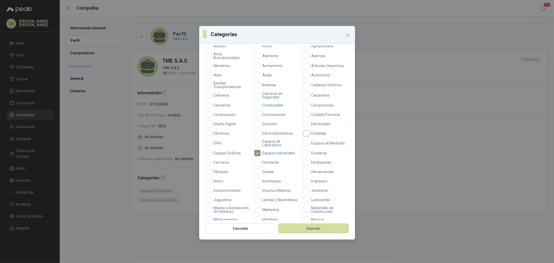
click at [315, 131] on span "Embalaje" at bounding box center [318, 133] width 19 height 4
click at [306, 227] on button "Guardar" at bounding box center [313, 228] width 71 height 10
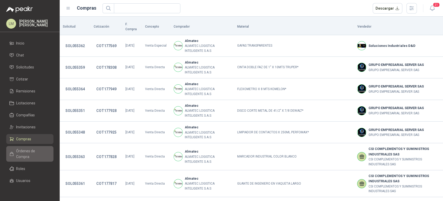
click at [21, 151] on span "Órdenes de Compra" at bounding box center [32, 153] width 32 height 11
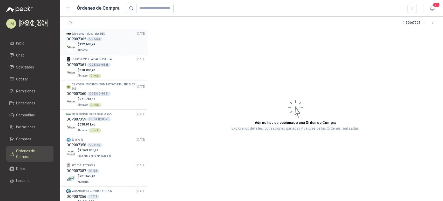
click at [105, 42] on div "$ 122.608 ,08 Almatec" at bounding box center [106, 47] width 79 height 11
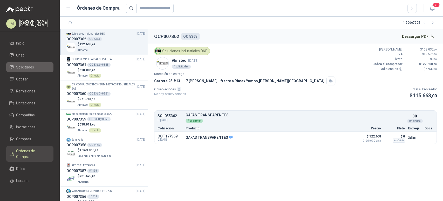
click at [18, 67] on span "Solicitudes" at bounding box center [25, 67] width 18 height 6
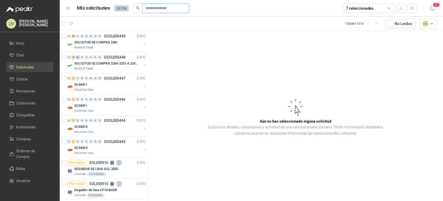
click at [153, 8] on input "text" at bounding box center [164, 8] width 36 height 9
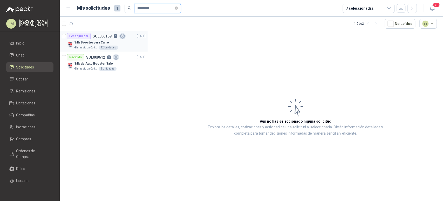
type input "*********"
click at [85, 39] on div "Silla Booster para Carro" at bounding box center [109, 42] width 71 height 6
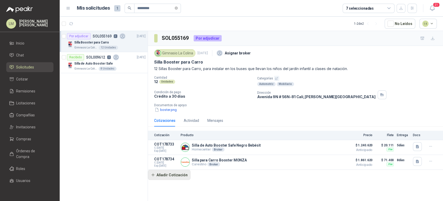
click at [178, 174] on button "Añadir Cotización" at bounding box center [169, 174] width 43 height 10
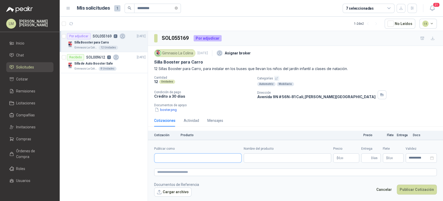
click at [197, 159] on input "Publicar como" at bounding box center [198, 157] width 87 height 9
type input "********"
click at [177, 169] on p "Pepe Ganga" at bounding box center [179, 168] width 24 height 3
type input "**********"
click at [265, 157] on input "Nombre del producto" at bounding box center [288, 157] width 88 height 9
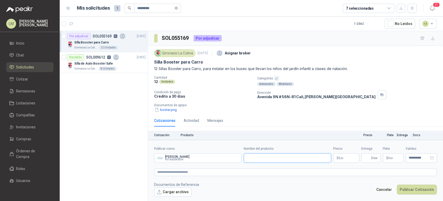
paste input "**********"
click at [176, 106] on p "Documentos de apoyo" at bounding box center [297, 105] width 287 height 4
click at [172, 108] on button "boster.png" at bounding box center [165, 109] width 23 height 5
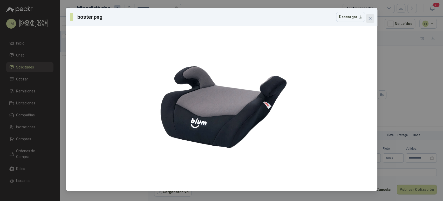
click at [370, 20] on icon "close" at bounding box center [370, 18] width 4 height 4
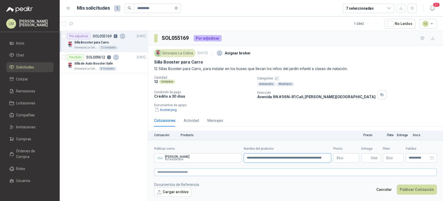
drag, startPoint x: 246, startPoint y: 158, endPoint x: 353, endPoint y: 175, distance: 108.8
click at [353, 175] on form "**********" at bounding box center [295, 171] width 295 height 63
paste input "text"
type input "**********"
click at [341, 157] on body "LM Luis Miguel Martinez Inicio Chat Solicitudes Cotizar Remisiones Licitaciones…" at bounding box center [221, 100] width 443 height 201
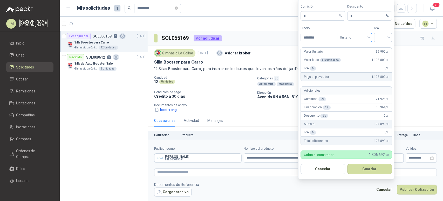
click at [350, 37] on span "Unitario" at bounding box center [354, 38] width 29 height 8
type input "********"
click at [351, 57] on div "Unitario con IVA" at bounding box center [354, 57] width 27 height 6
click at [393, 33] on form "Comisión * % Descuento * % Precio ******** Tipo Unitario con IVA Unitario con I…" at bounding box center [346, 89] width 96 height 180
click at [387, 37] on input "search" at bounding box center [383, 37] width 12 height 8
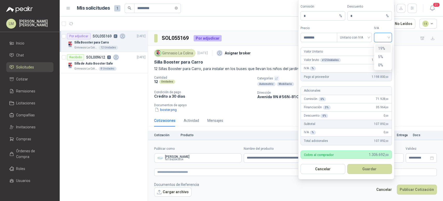
click at [382, 47] on div "19%" at bounding box center [384, 48] width 10 height 6
drag, startPoint x: 313, startPoint y: 18, endPoint x: 286, endPoint y: 11, distance: 27.7
click at [286, 11] on body "LM Luis Miguel Martinez Inicio Chat Solicitudes Cotizar Remisiones Licitaciones…" at bounding box center [221, 100] width 443 height 201
type input "**"
click at [353, 168] on button "Guardar" at bounding box center [370, 169] width 45 height 10
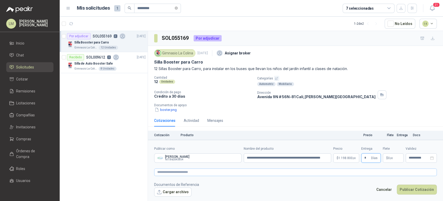
type input "*"
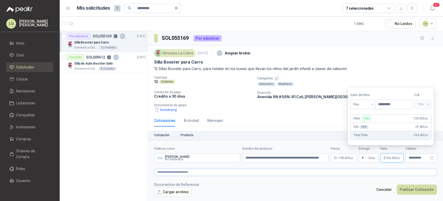
type input "*********"
click at [300, 170] on textarea at bounding box center [295, 172] width 283 height 8
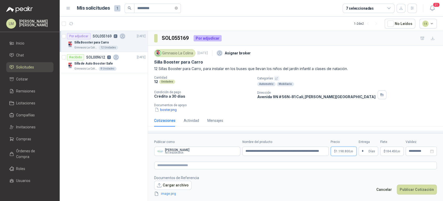
click at [339, 152] on body "LM Luis Miguel Martinez Inicio Chat Solicitudes Cotizar Remisiones Licitaciones…" at bounding box center [221, 100] width 443 height 201
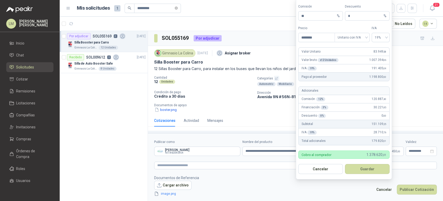
click at [281, 175] on footer "Documentos de Referencia Cargar archivo image.png Cancelar Publicar Cotización" at bounding box center [295, 186] width 283 height 22
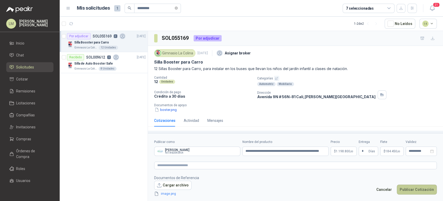
click at [414, 190] on button "Publicar Cotización" at bounding box center [417, 189] width 40 height 10
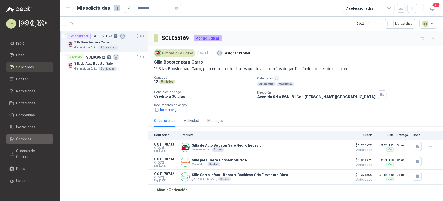
click at [23, 141] on span "Compras" at bounding box center [23, 139] width 15 height 6
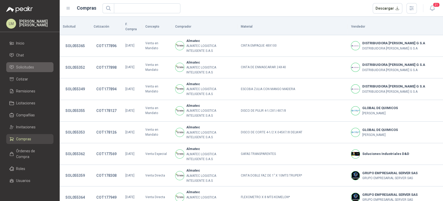
click at [18, 65] on span "Solicitudes" at bounding box center [25, 67] width 18 height 6
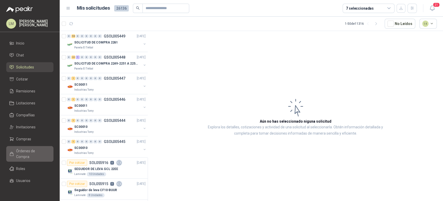
click at [20, 153] on span "Órdenes de Compra" at bounding box center [32, 153] width 32 height 11
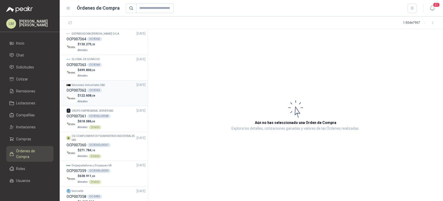
click at [90, 96] on span "122.608 ,08" at bounding box center [87, 96] width 16 height 4
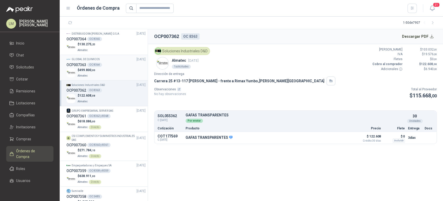
click at [98, 72] on div "$ 499.800 ,00 Almatec" at bounding box center [106, 73] width 79 height 11
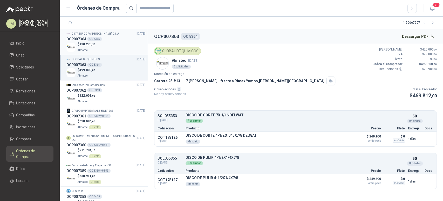
click at [87, 38] on div "OCP007364 OC 8365" at bounding box center [106, 39] width 79 height 6
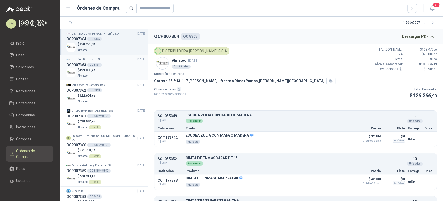
click at [84, 72] on p "Almatec" at bounding box center [87, 75] width 18 height 6
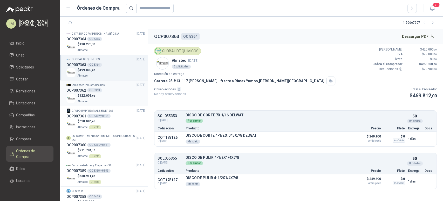
click at [93, 89] on div "OC 8363" at bounding box center [94, 90] width 15 height 4
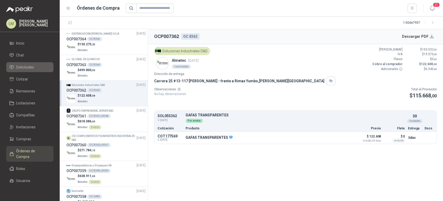
click at [24, 69] on span "Solicitudes" at bounding box center [25, 67] width 18 height 6
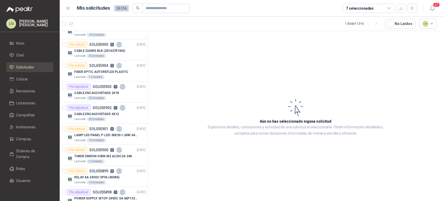
scroll to position [350, 0]
click at [95, 99] on article "Por adjudicar SOL055903 1 15/09/25 CABLE ENCAUCHETADO 2X18 Laminate 30 Unidades" at bounding box center [104, 91] width 88 height 21
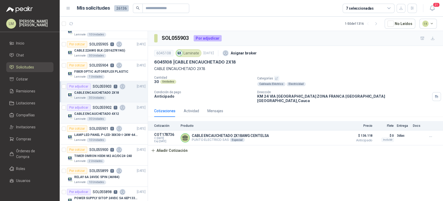
click at [91, 112] on p "CABLE ENCAUCHETADO 4X12" at bounding box center [96, 113] width 45 height 5
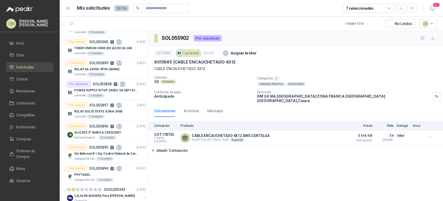
scroll to position [461, 0]
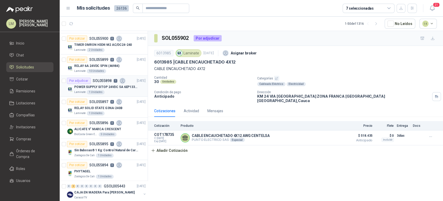
click at [103, 79] on p "SOL055898" at bounding box center [102, 81] width 19 height 4
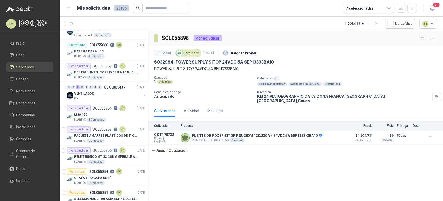
scroll to position [890, 0]
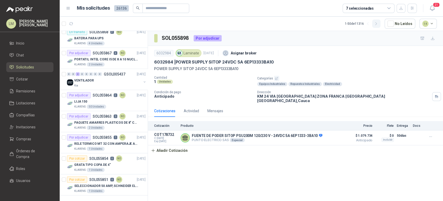
click at [378, 23] on icon "button" at bounding box center [376, 24] width 4 height 4
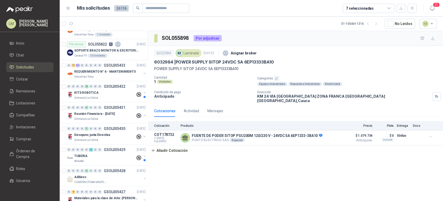
scroll to position [0, 0]
